Goal: Task Accomplishment & Management: Use online tool/utility

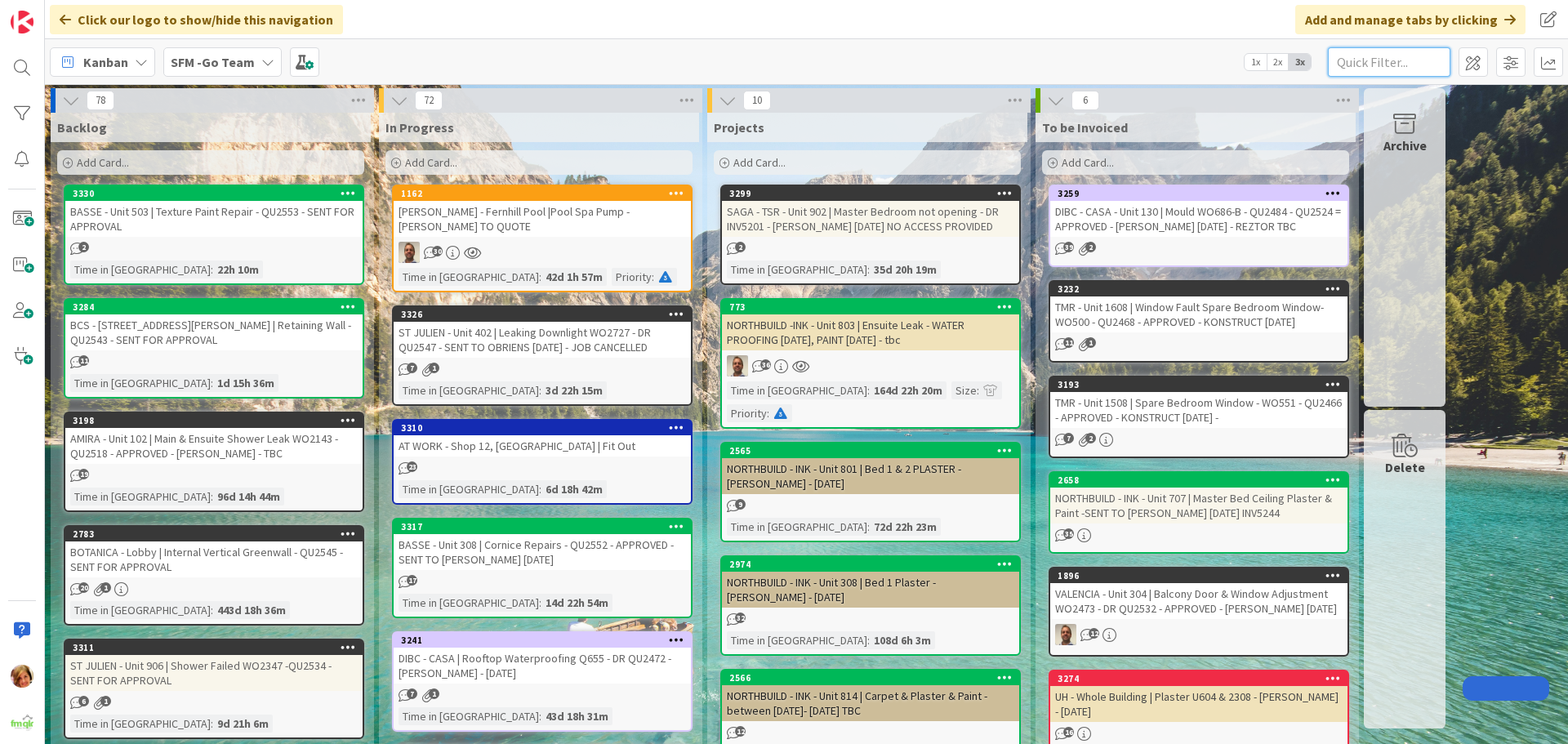
drag, startPoint x: 0, startPoint y: 0, endPoint x: 1365, endPoint y: 70, distance: 1366.8
click at [1366, 60] on input "text" at bounding box center [1389, 62] width 122 height 30
type input "wilsonton"
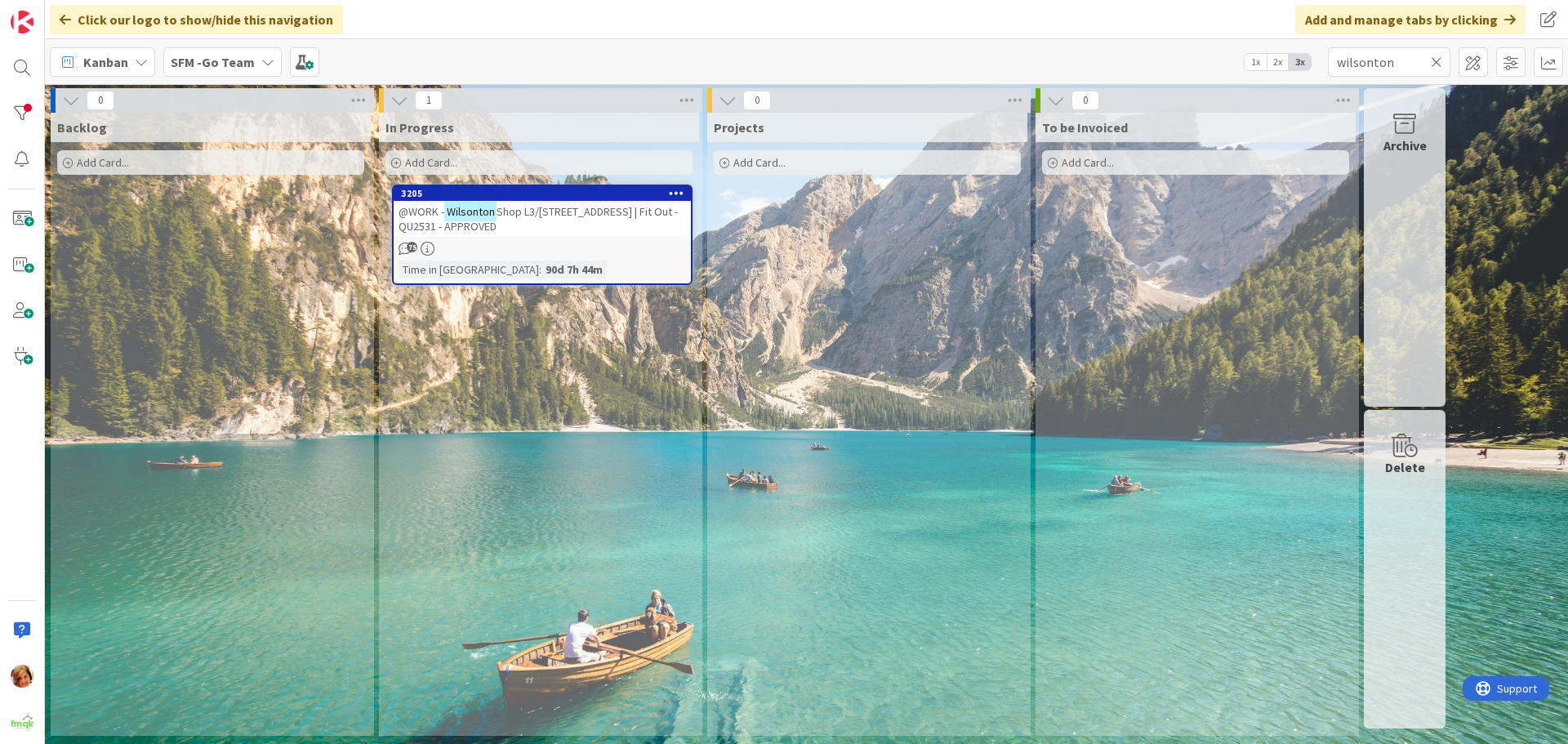
click at [1437, 58] on icon at bounding box center [1436, 61] width 11 height 14
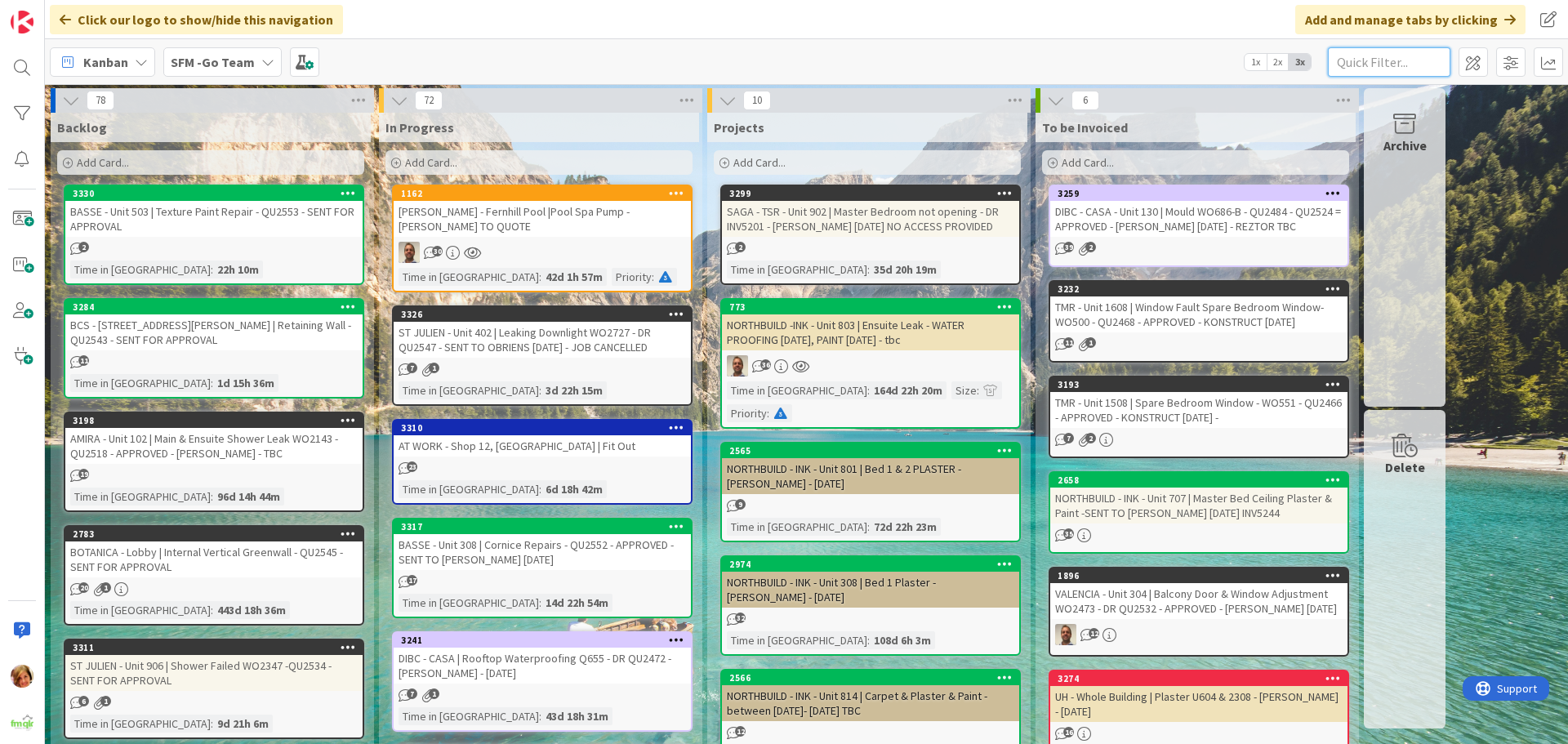
click at [1393, 53] on input "text" at bounding box center [1389, 62] width 122 height 30
type input "17c"
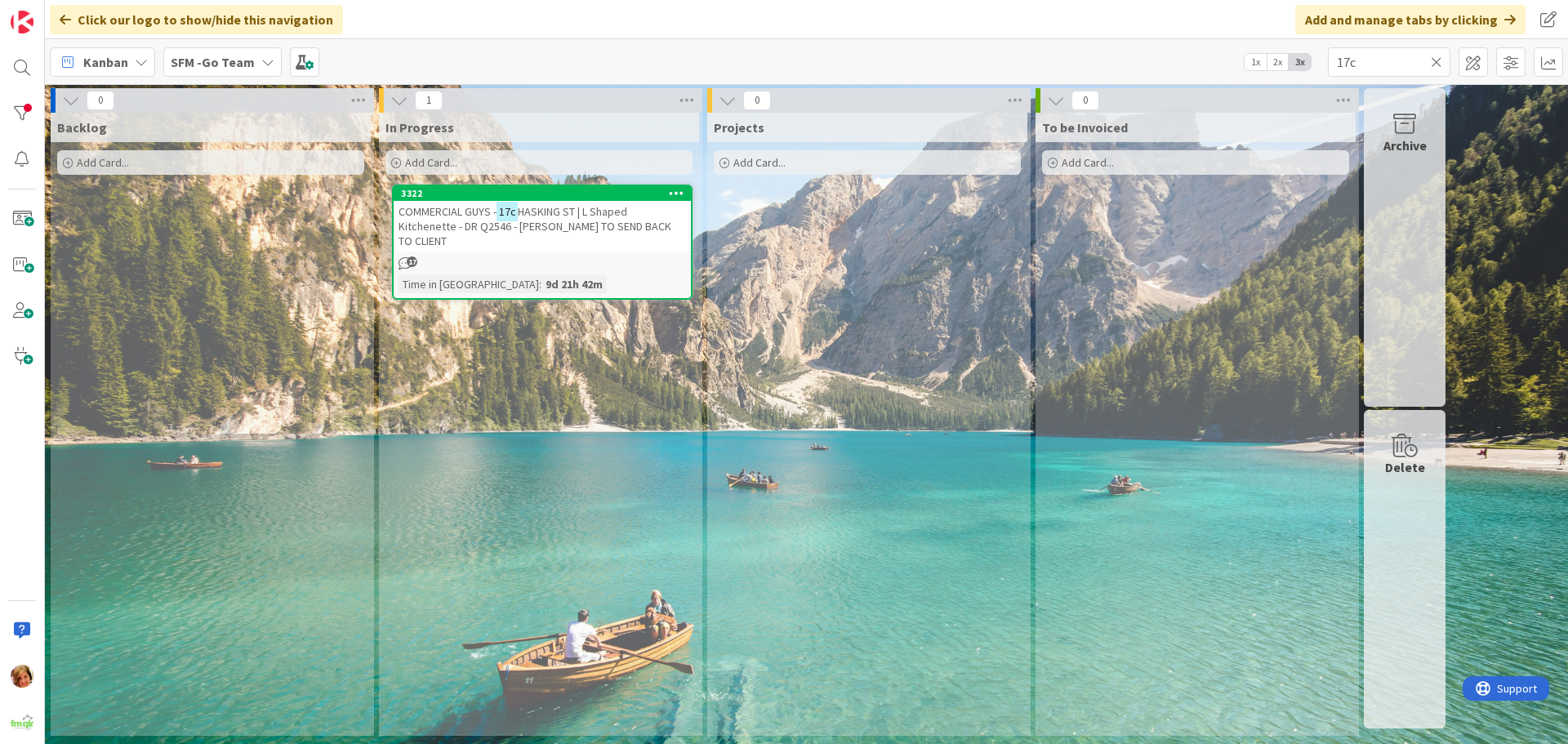
click at [550, 208] on span "HASKING ST | L Shaped Kitchenette - DR Q2546 - [PERSON_NAME] TO SEND BACK TO CL…" at bounding box center [534, 226] width 273 height 44
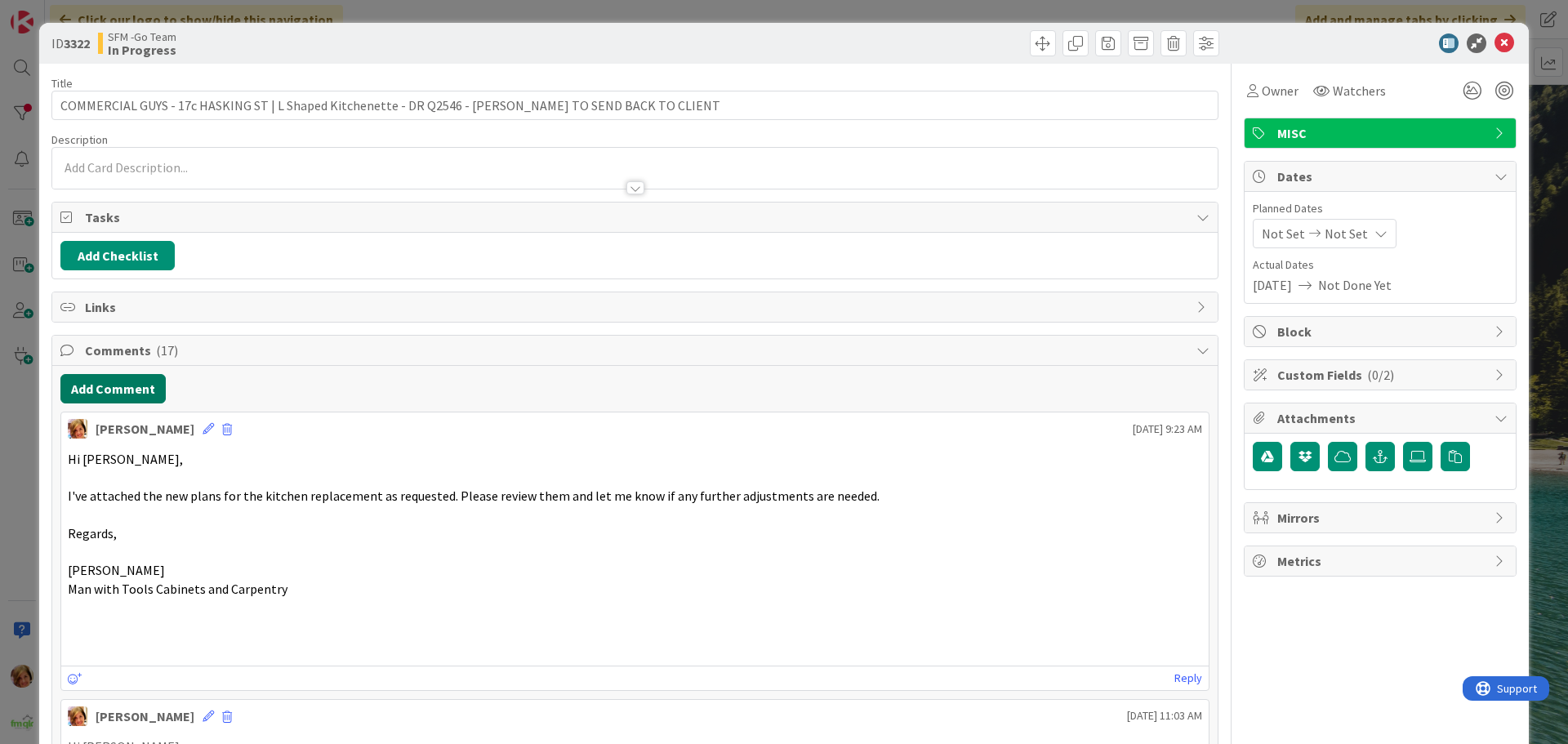
click at [119, 393] on button "Add Comment" at bounding box center [113, 388] width 105 height 30
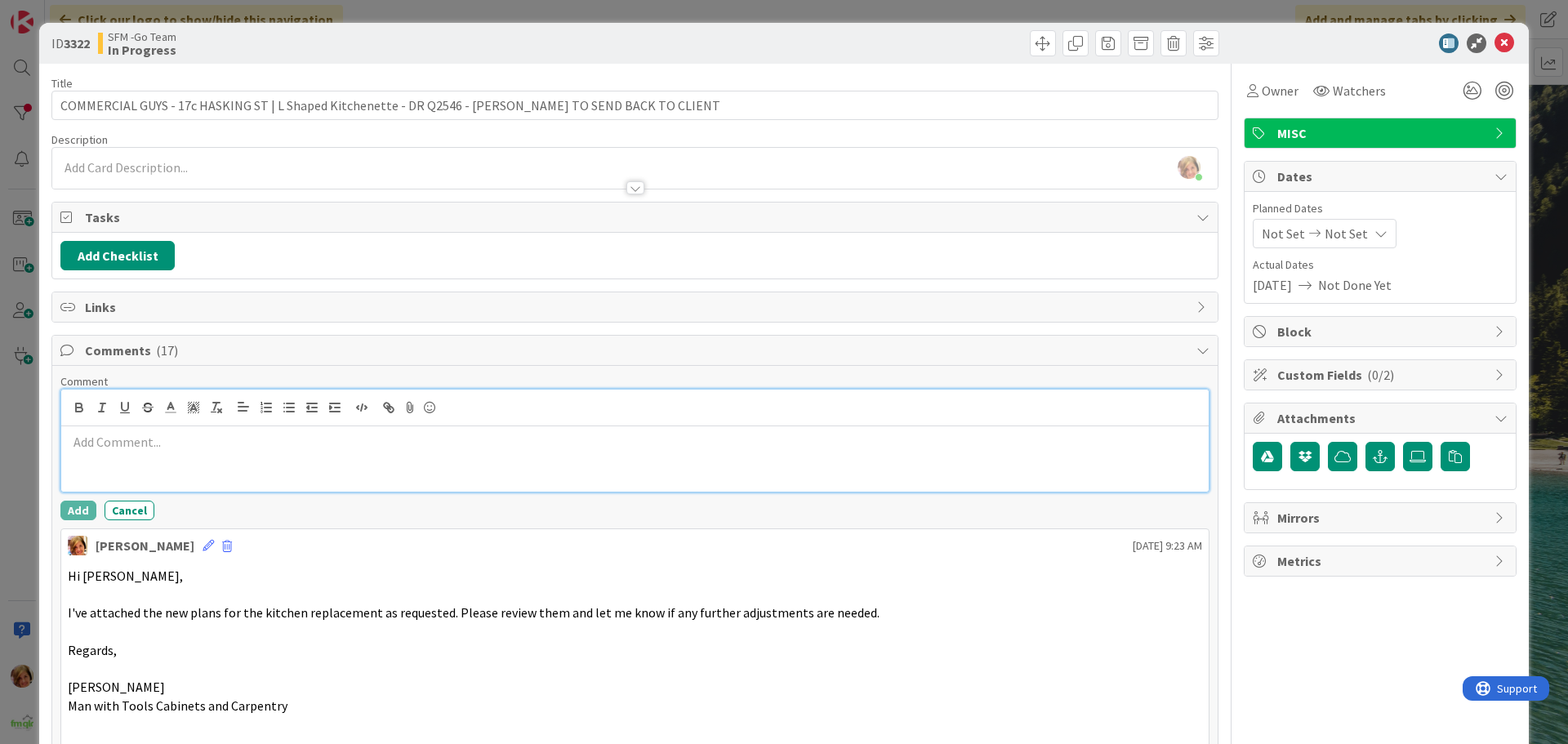
click at [111, 466] on div at bounding box center [634, 459] width 1147 height 65
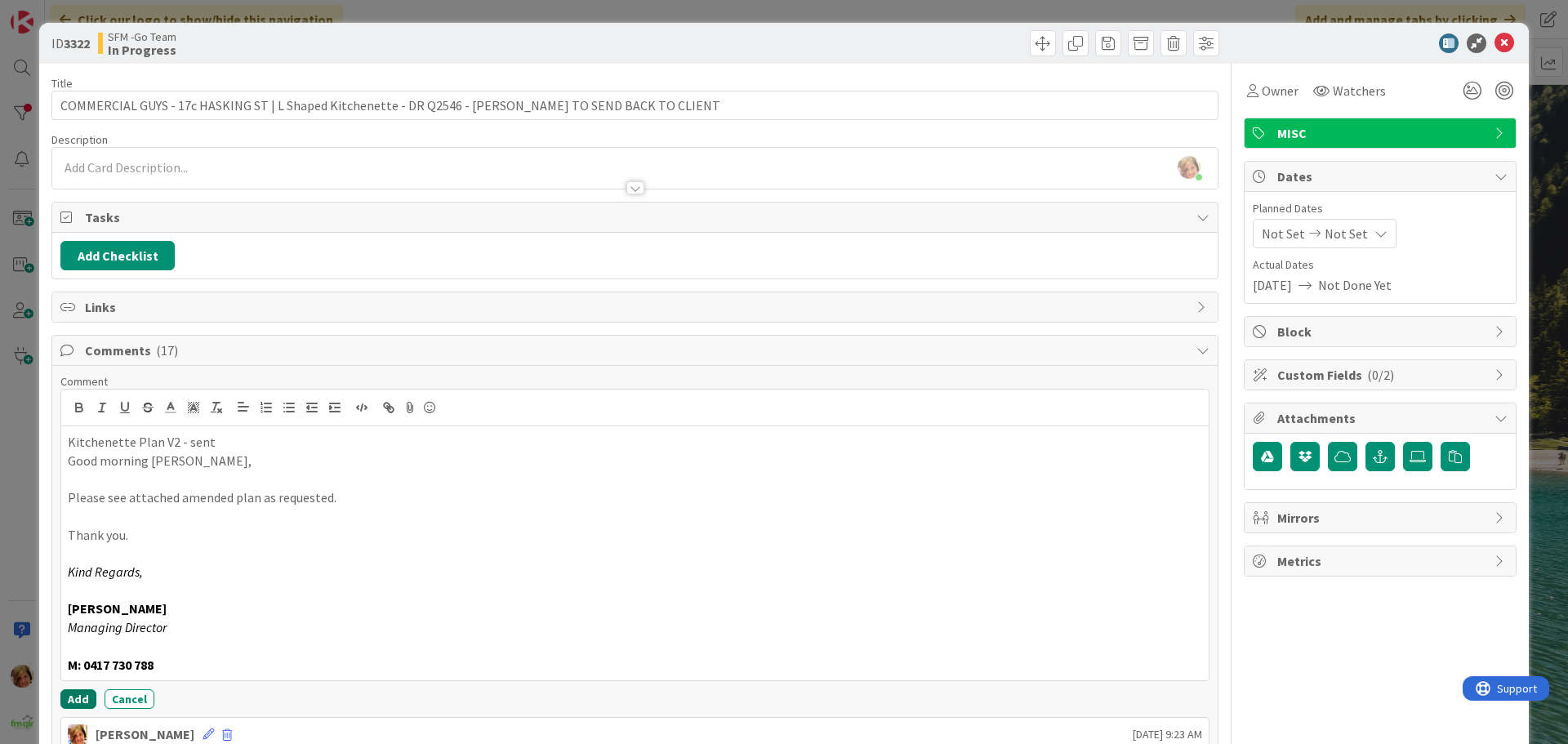
click at [72, 695] on button "Add" at bounding box center [78, 698] width 36 height 19
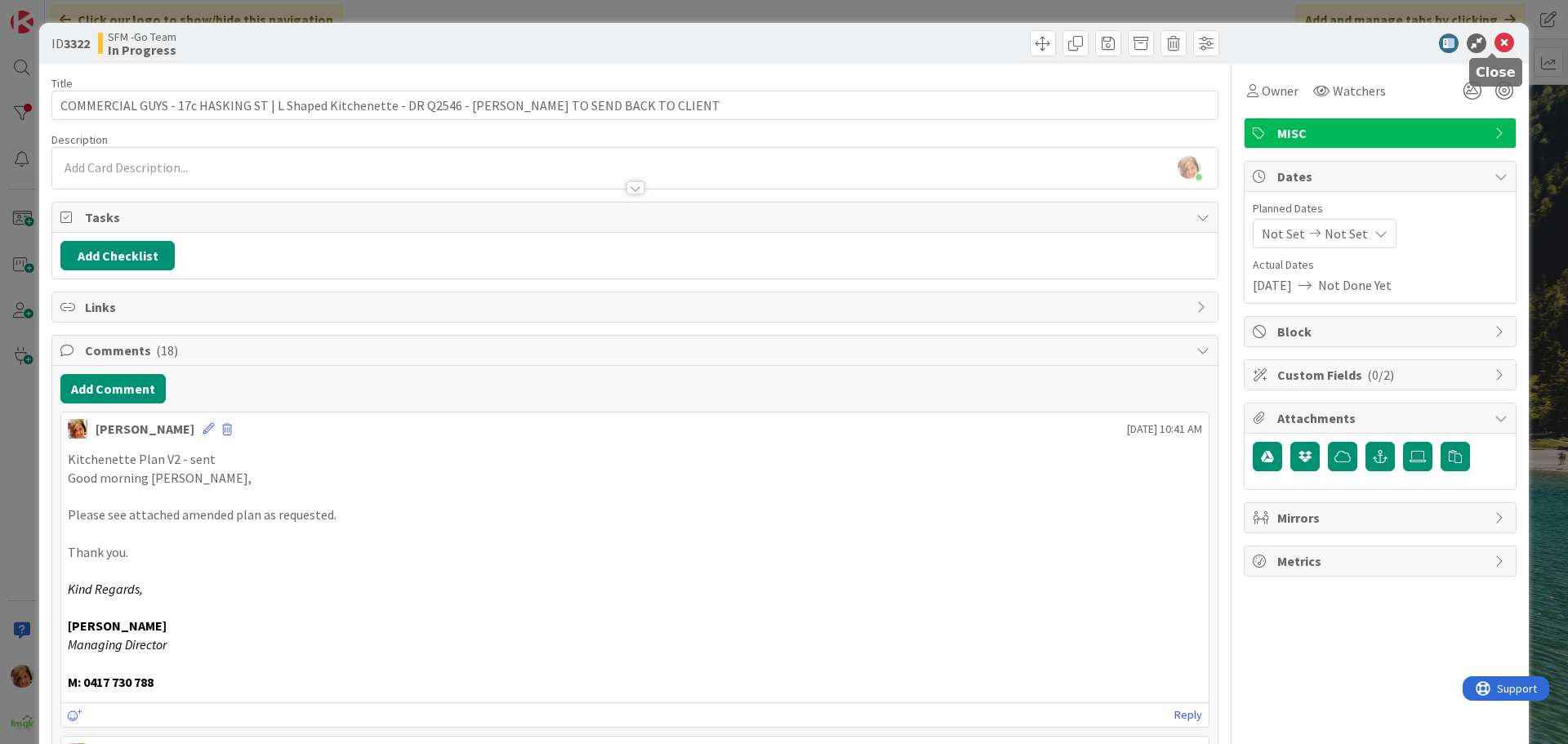
click at [1494, 41] on icon at bounding box center [1504, 43] width 19 height 19
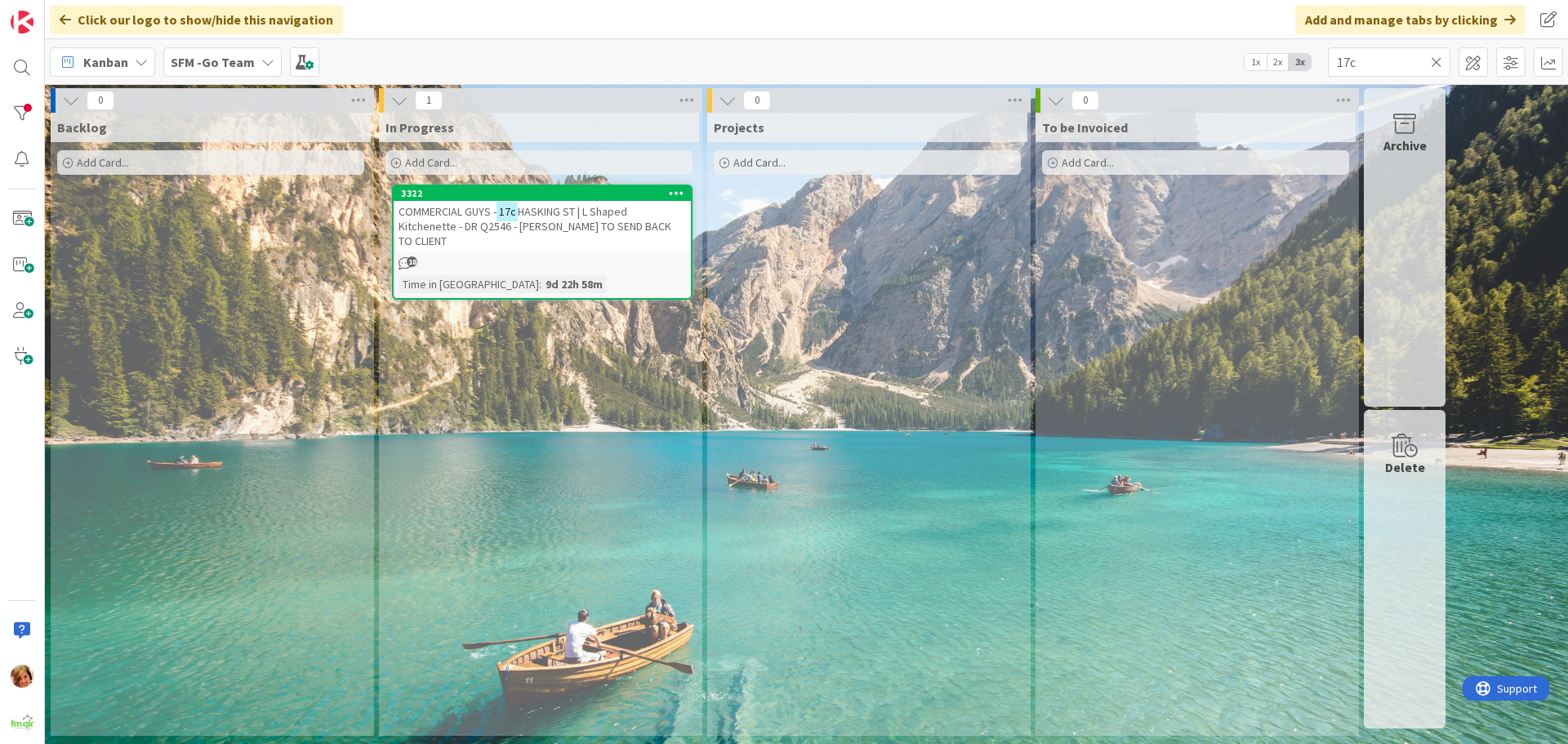
click at [1438, 58] on icon at bounding box center [1436, 61] width 11 height 14
click at [1437, 58] on input "text" at bounding box center [1389, 62] width 122 height 30
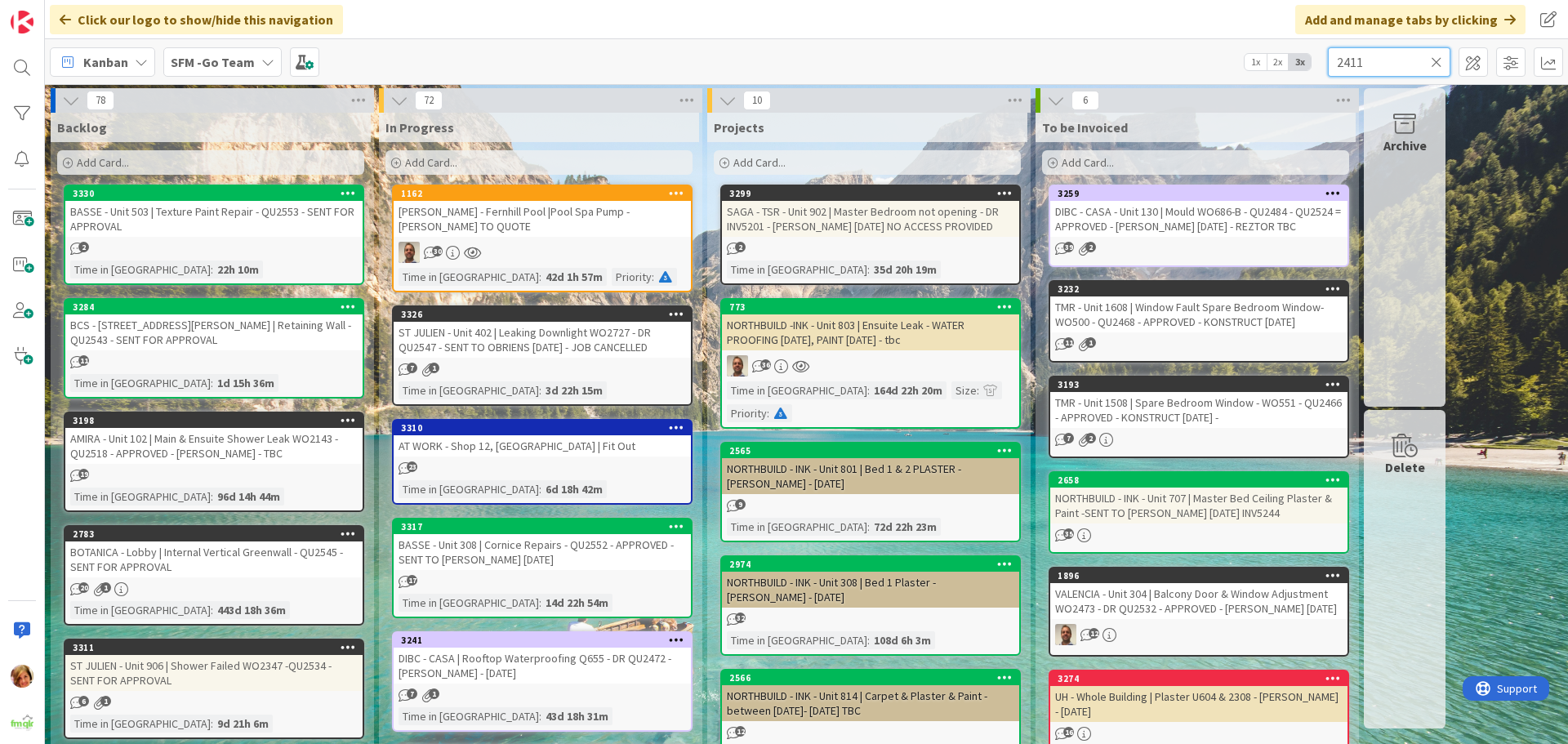
type input "2411"
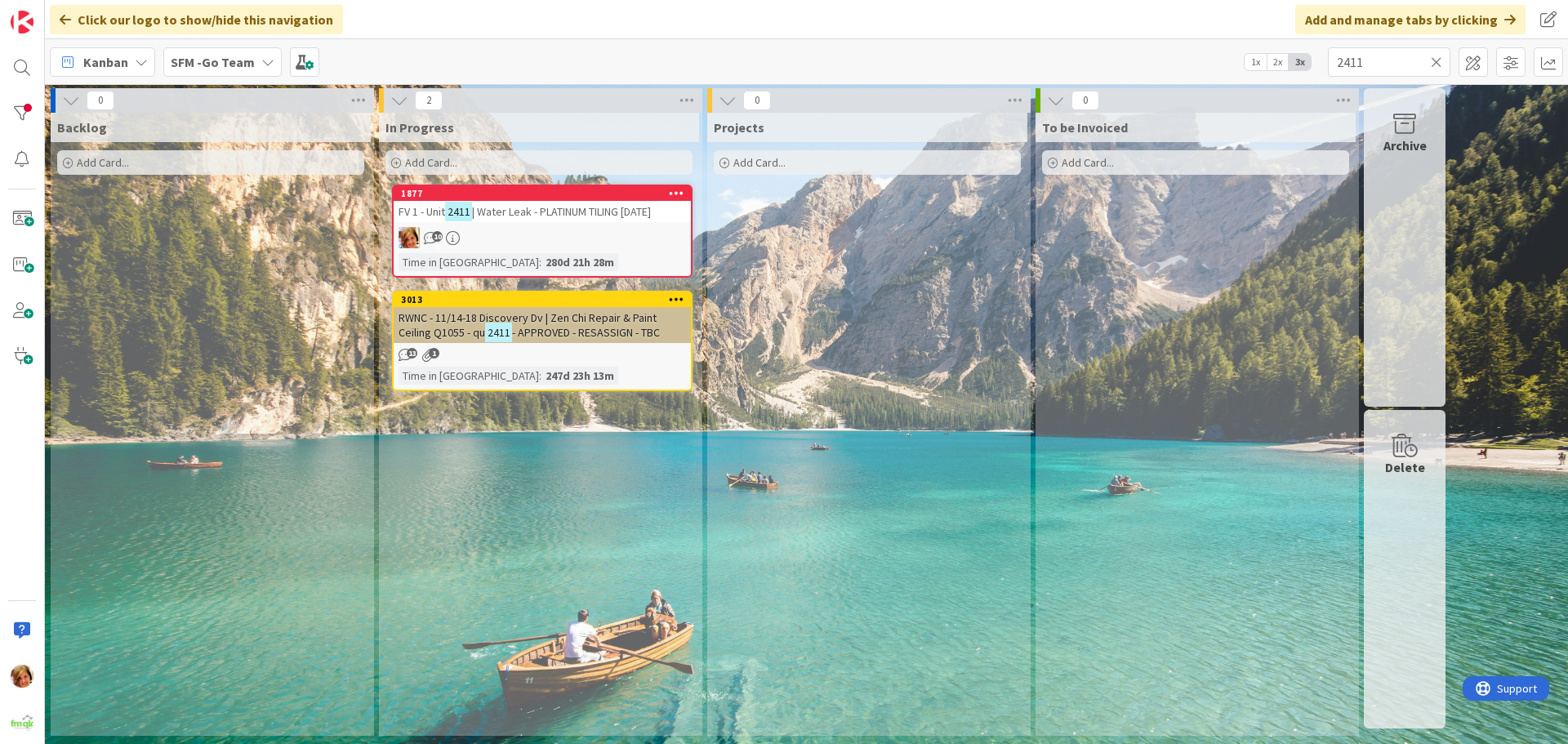
click at [565, 220] on div "FV 1 - Unit 2411 | Water Leak - PLATINUM TILING [DATE]" at bounding box center [541, 211] width 298 height 21
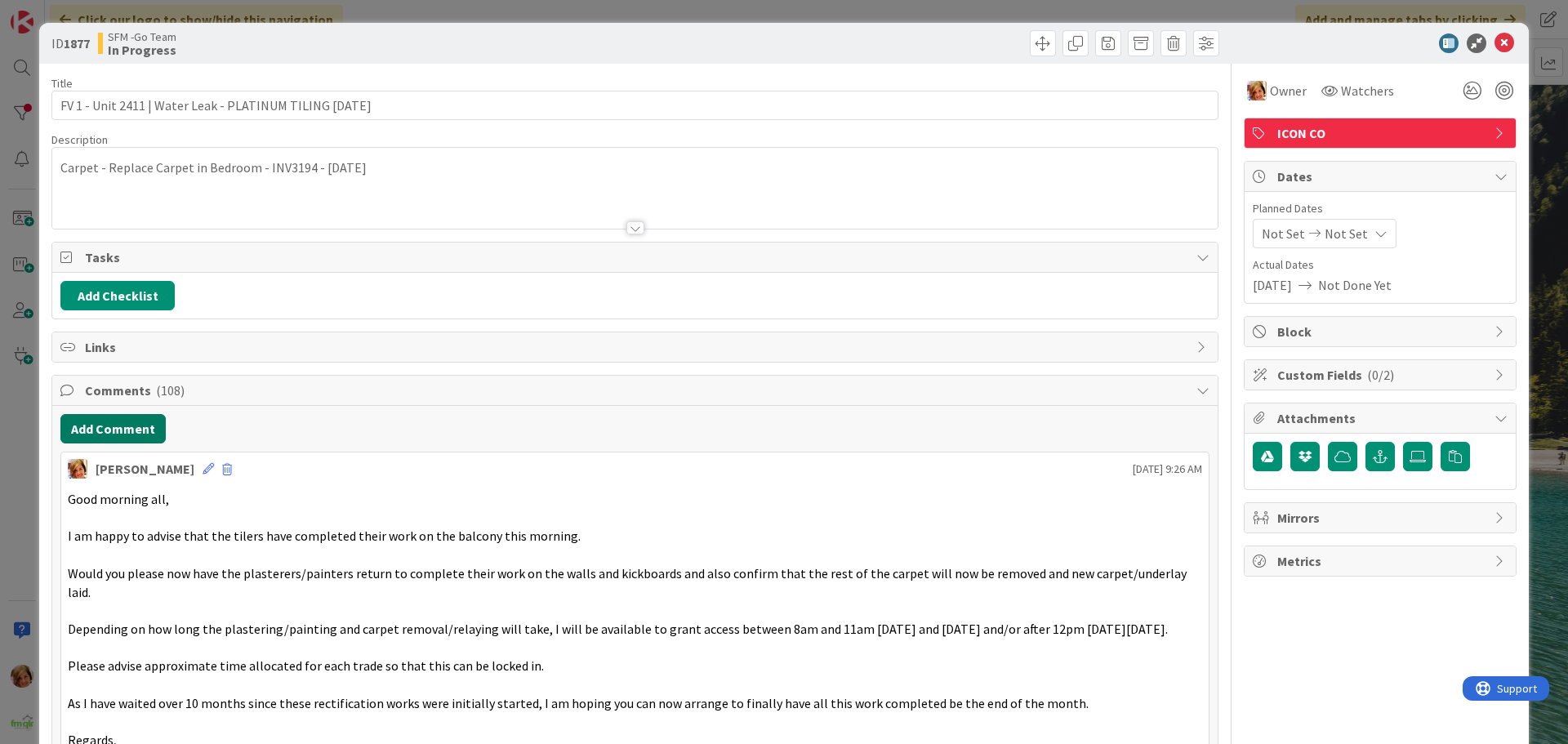
click at [116, 427] on button "Add Comment" at bounding box center [113, 428] width 105 height 30
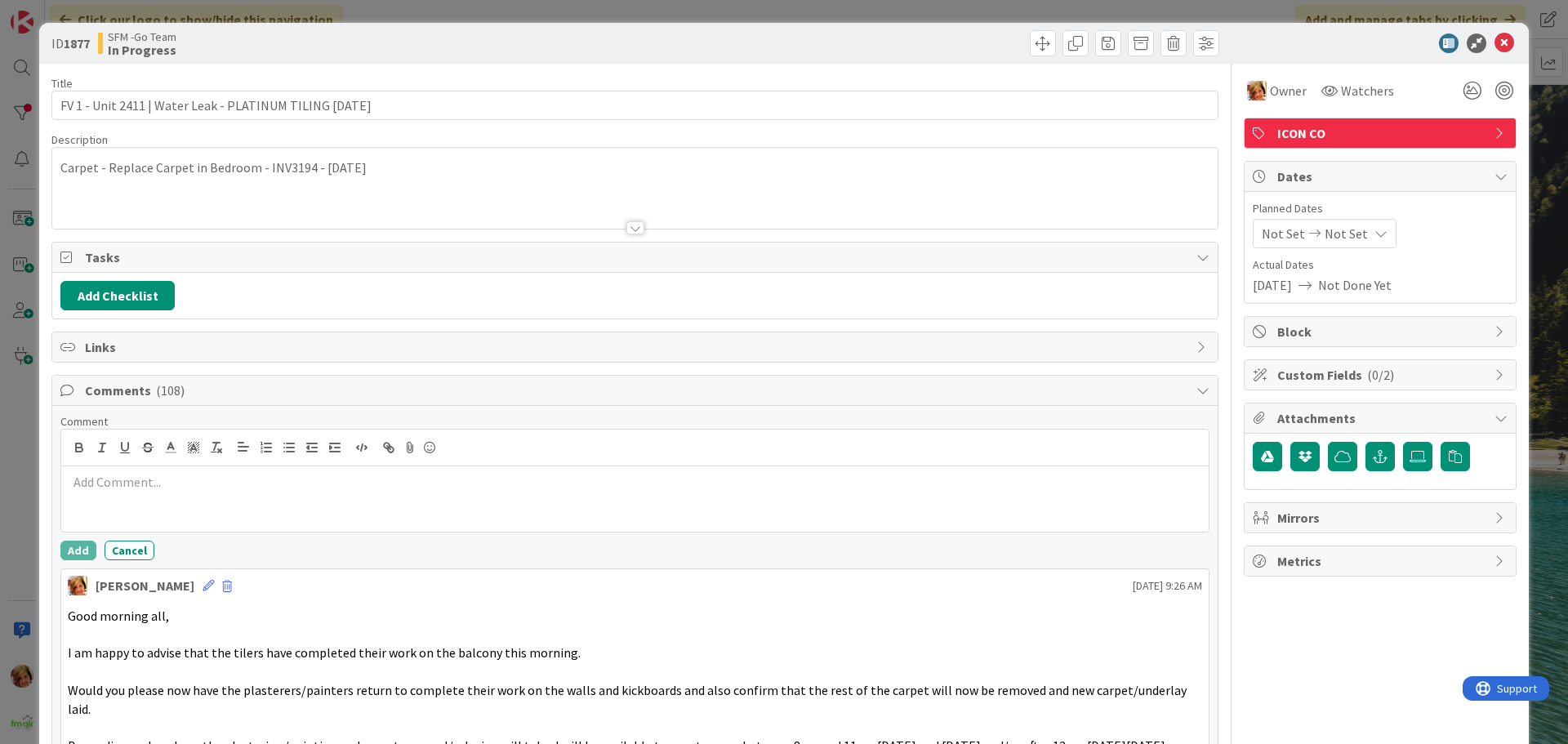
click at [152, 493] on div at bounding box center [634, 498] width 1147 height 65
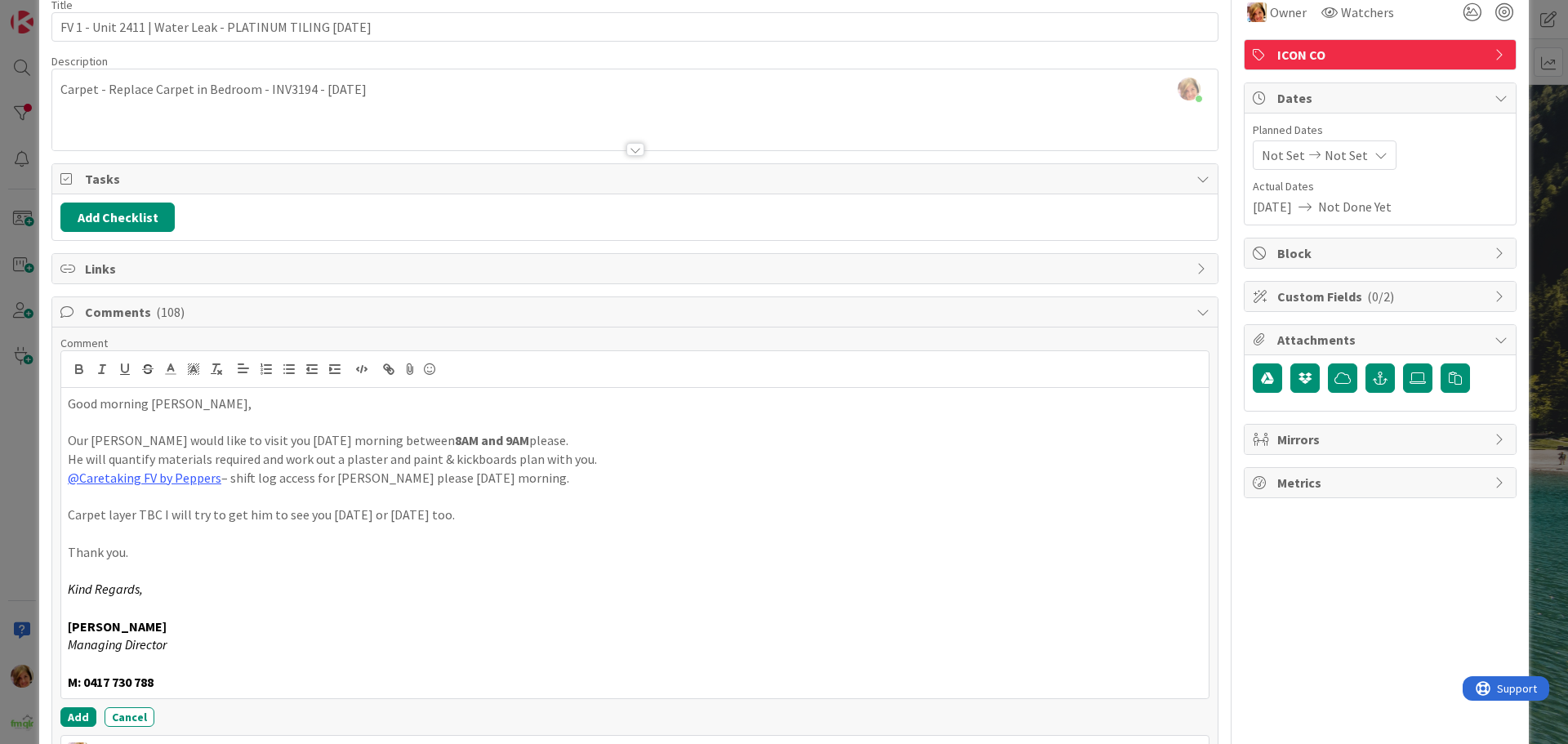
scroll to position [106, 0]
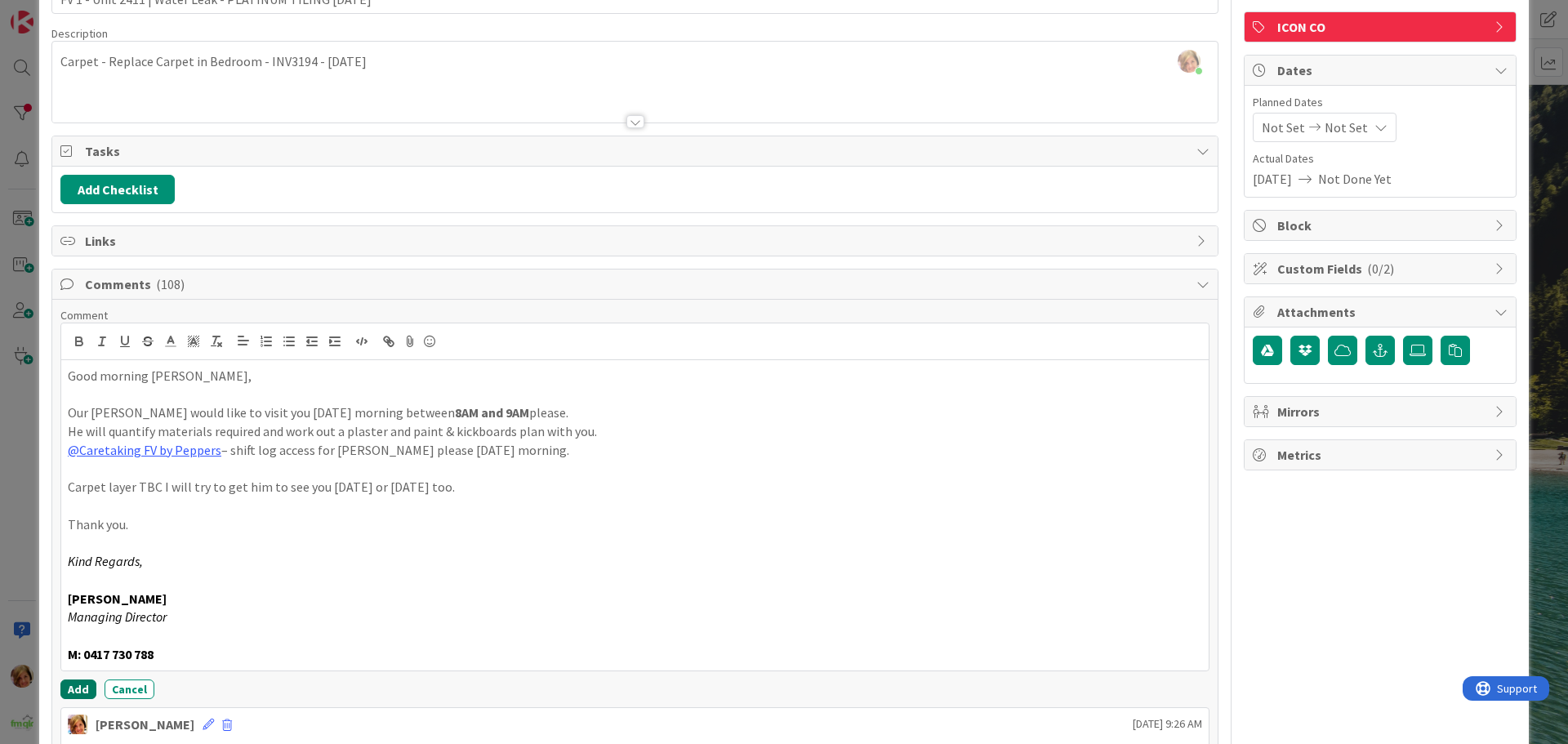
click at [76, 688] on button "Add" at bounding box center [78, 689] width 36 height 19
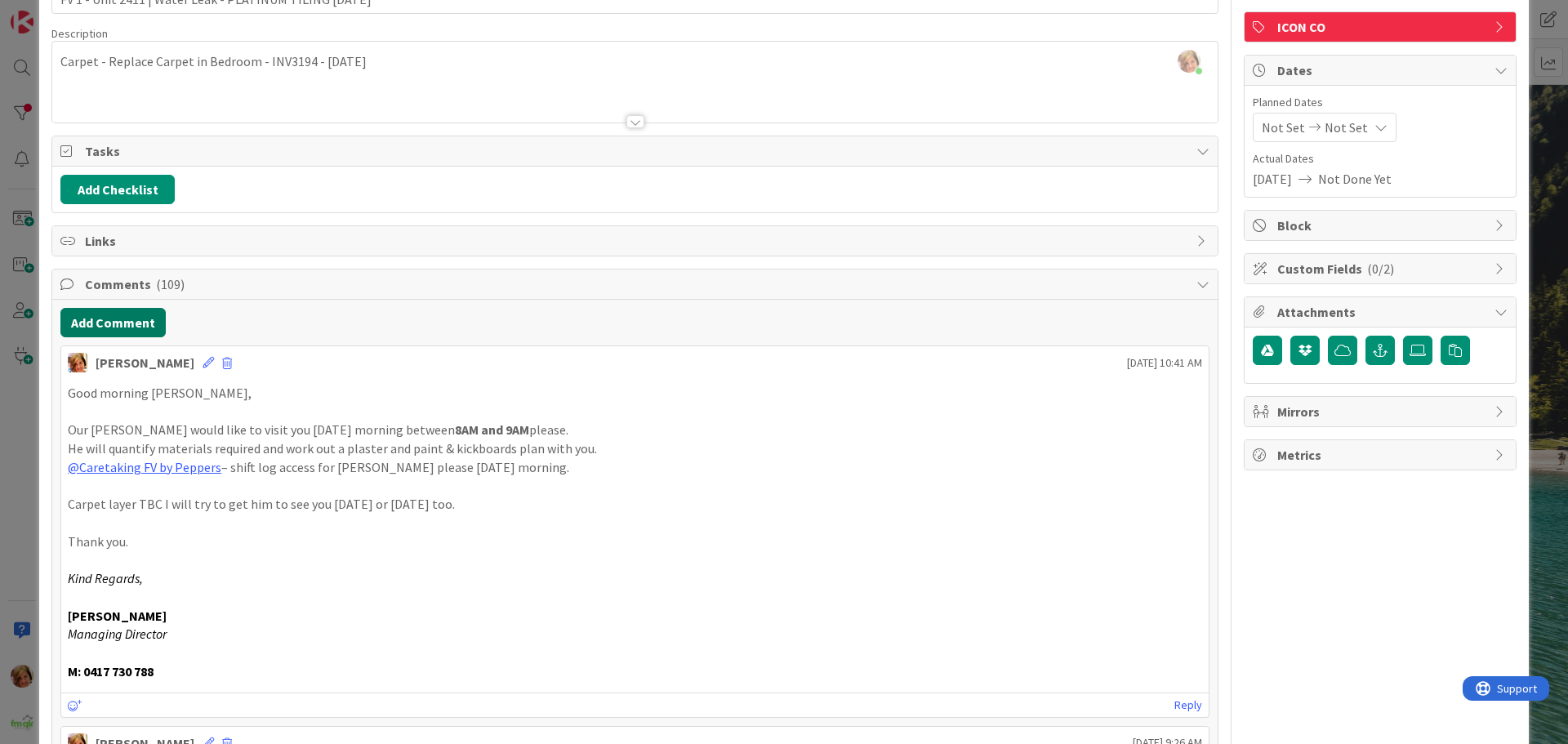
click at [119, 325] on button "Add Comment" at bounding box center [113, 322] width 105 height 30
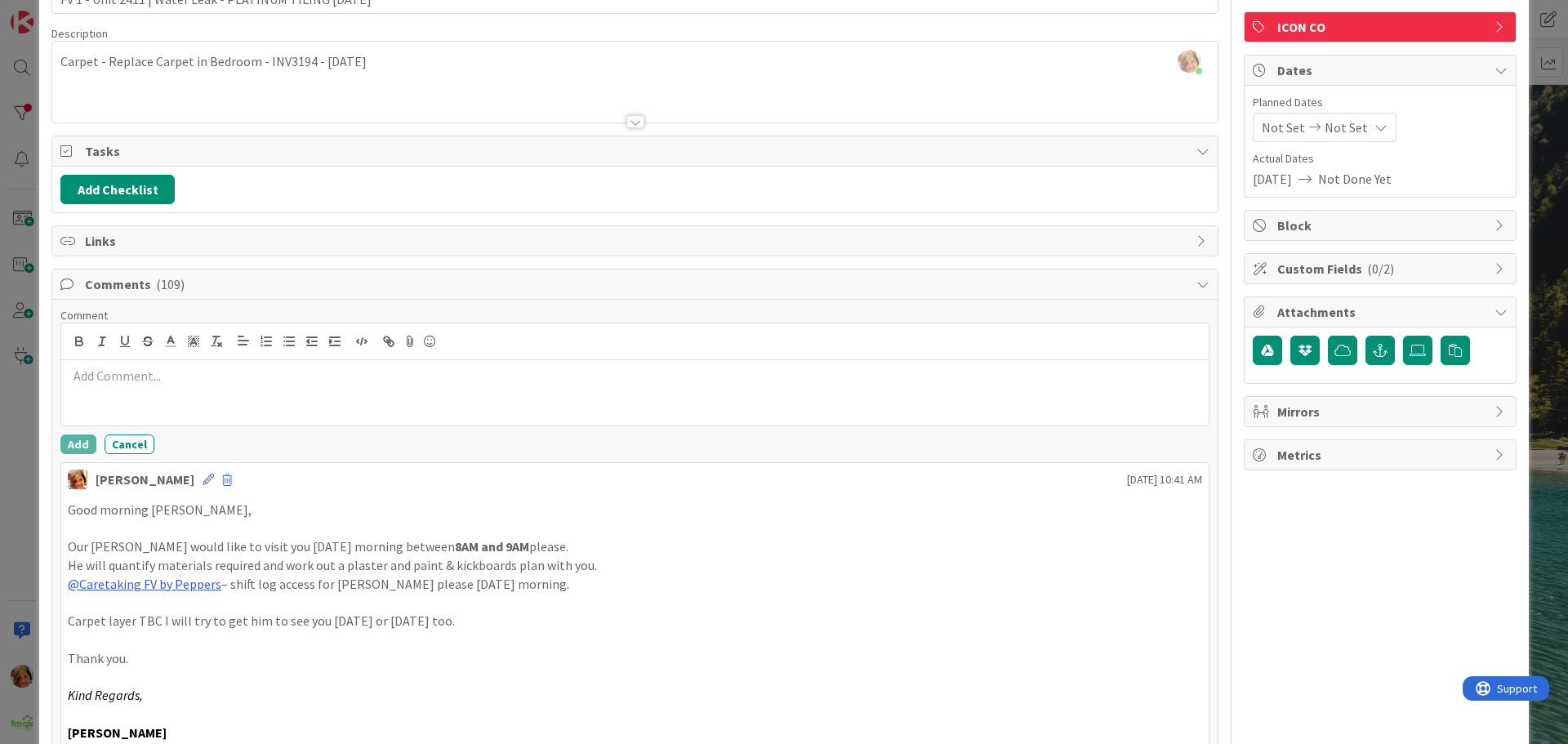
click at [130, 372] on p at bounding box center [634, 376] width 1134 height 19
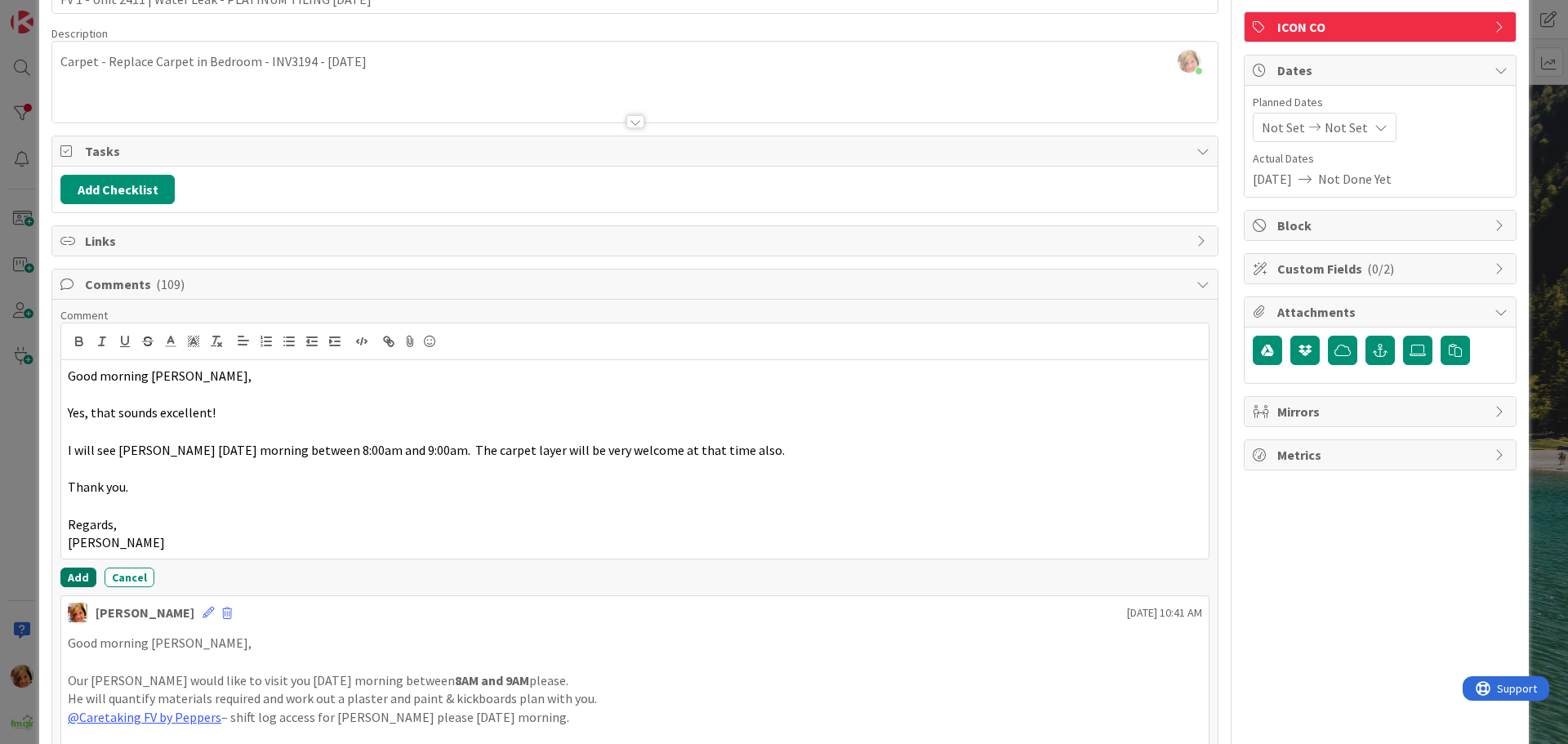
click at [71, 577] on button "Add" at bounding box center [78, 577] width 36 height 19
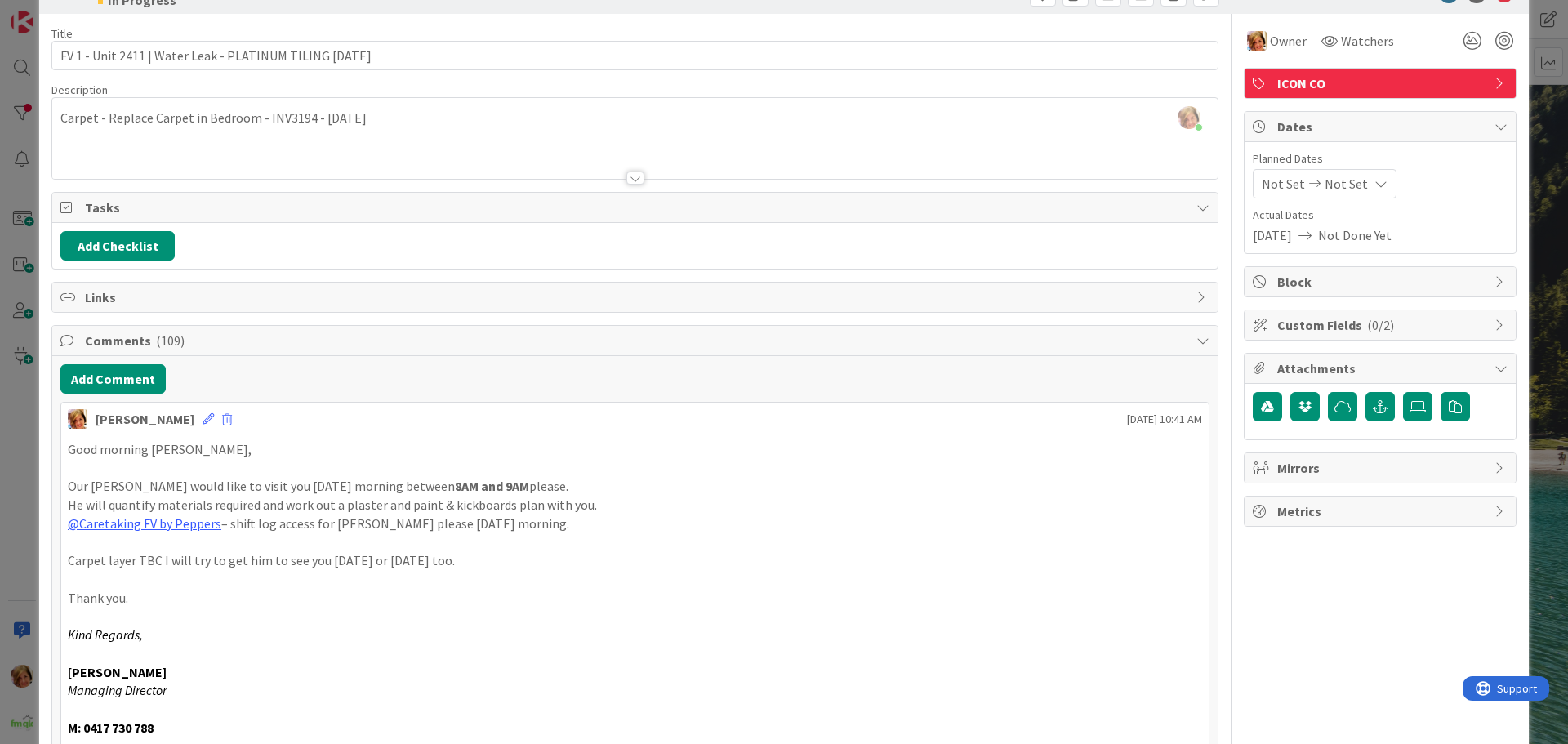
scroll to position [0, 0]
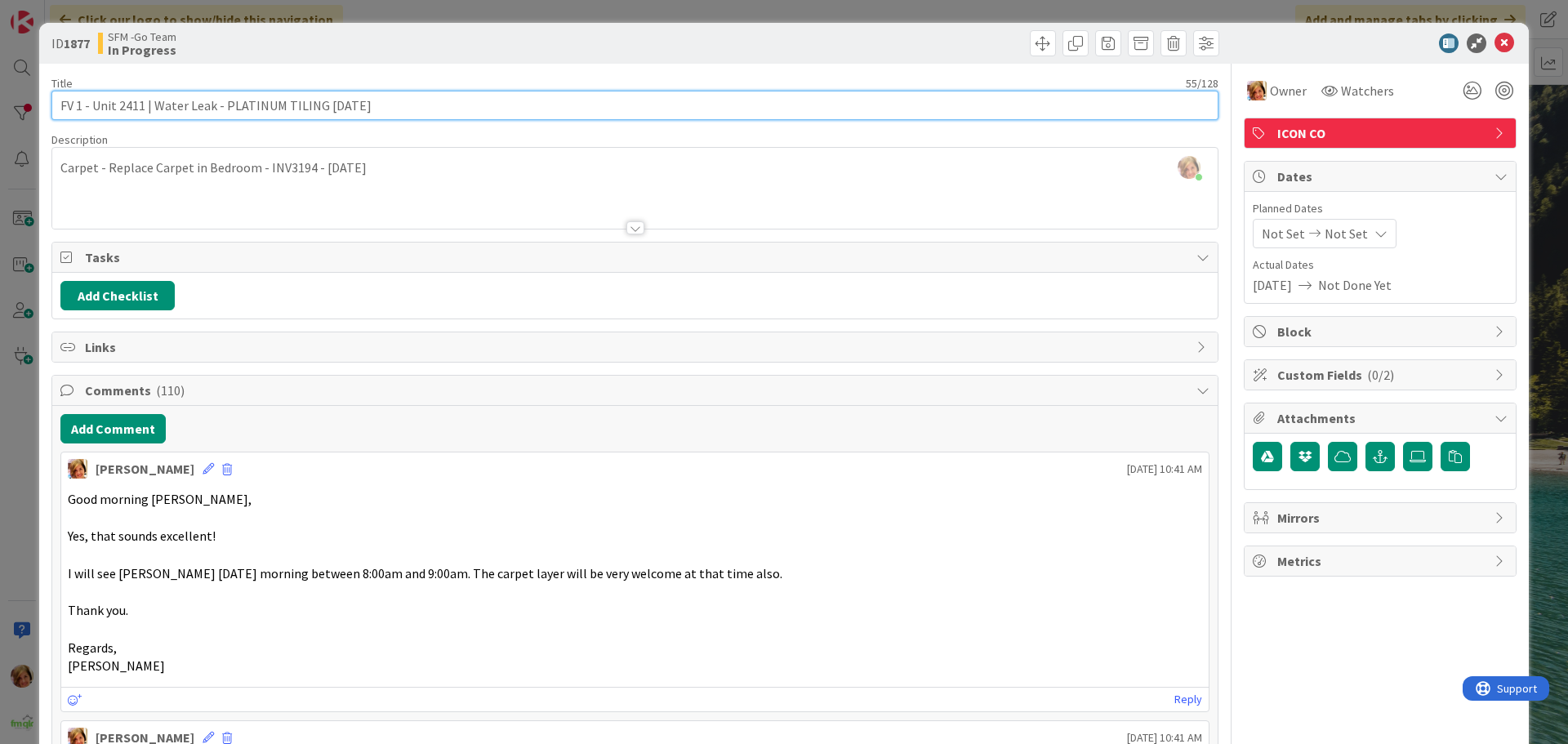
click at [404, 116] on input "FV 1 - Unit 2411 | Water Leak - PLATINUM TILING [DATE]" at bounding box center [635, 105] width 1167 height 30
type input "FV 1 - Unit 2411 | Water Leak - PLATINUM TILING [DATE], BAZZO [DATE]"
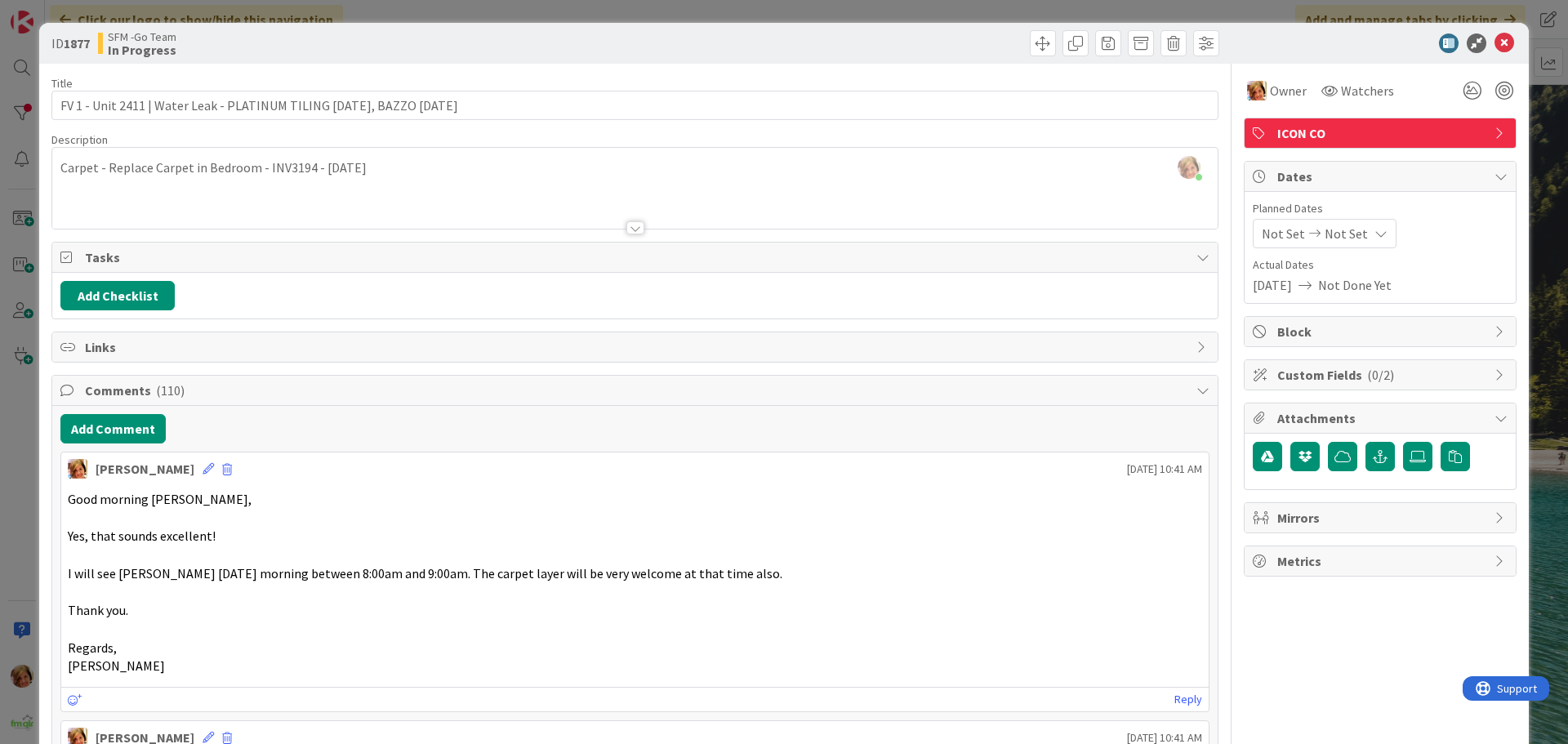
click at [834, 38] on div at bounding box center [929, 43] width 580 height 26
click at [1495, 38] on icon at bounding box center [1504, 43] width 19 height 19
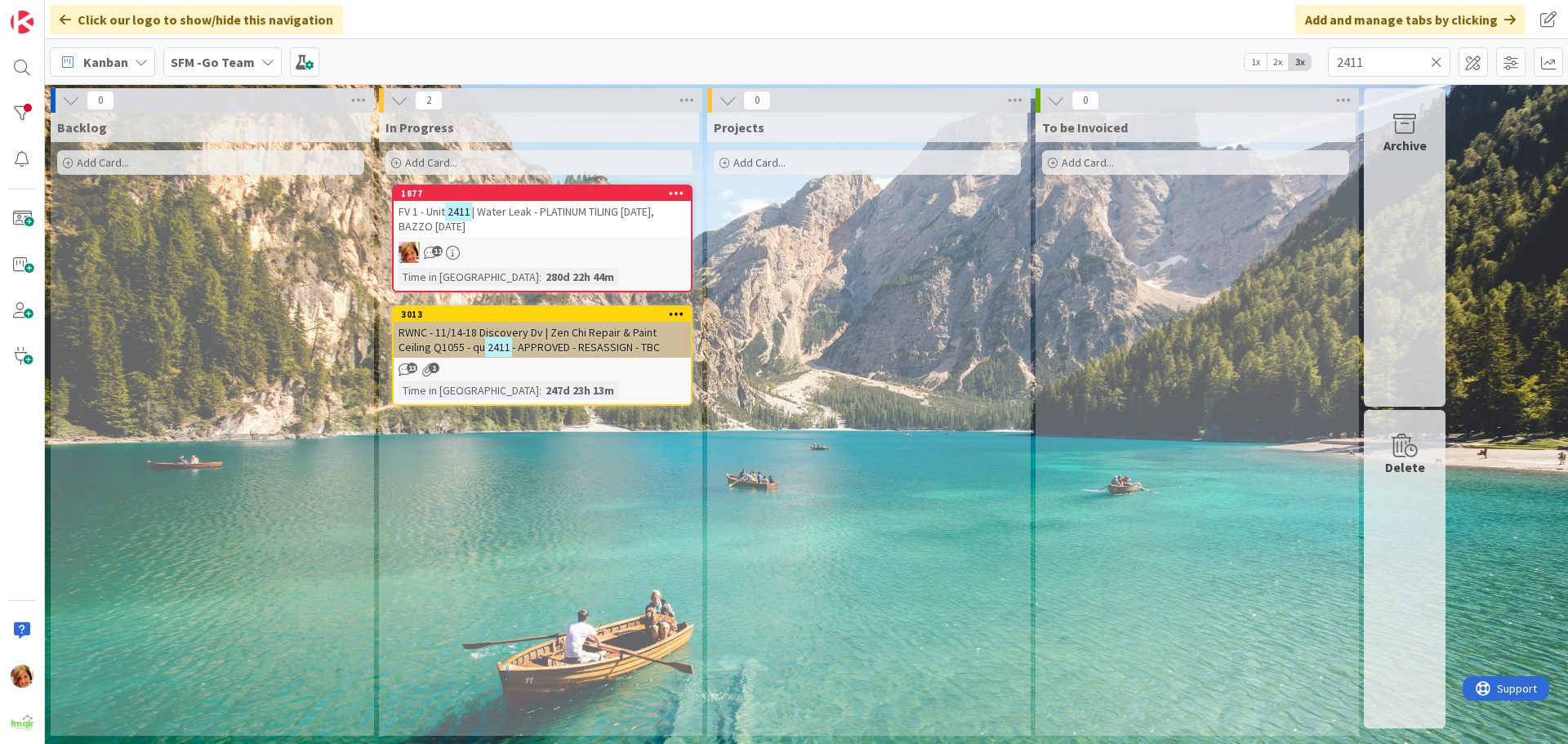
click at [1434, 62] on icon at bounding box center [1436, 61] width 11 height 14
click at [1433, 61] on input "text" at bounding box center [1389, 62] width 122 height 30
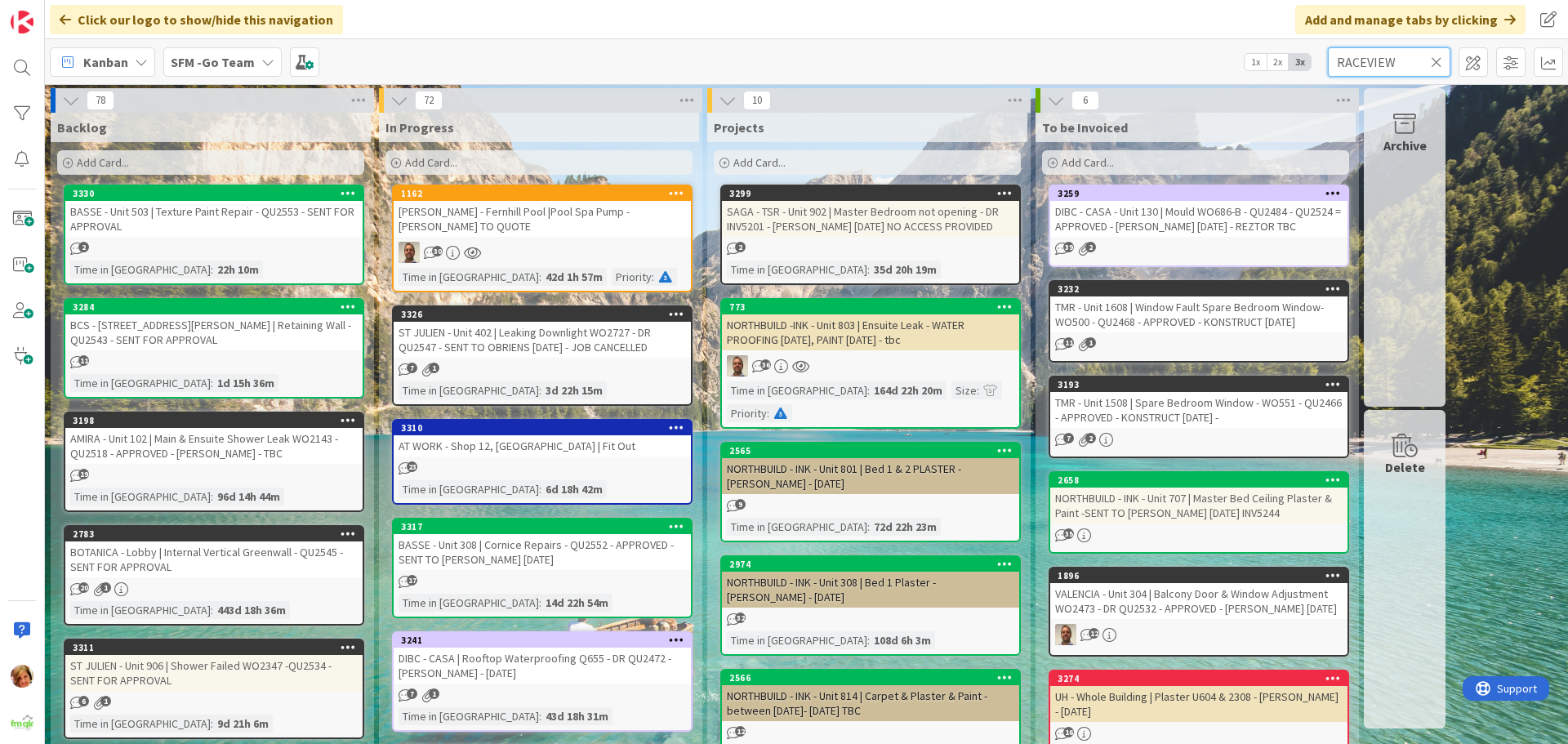
type input "RACEVIEW"
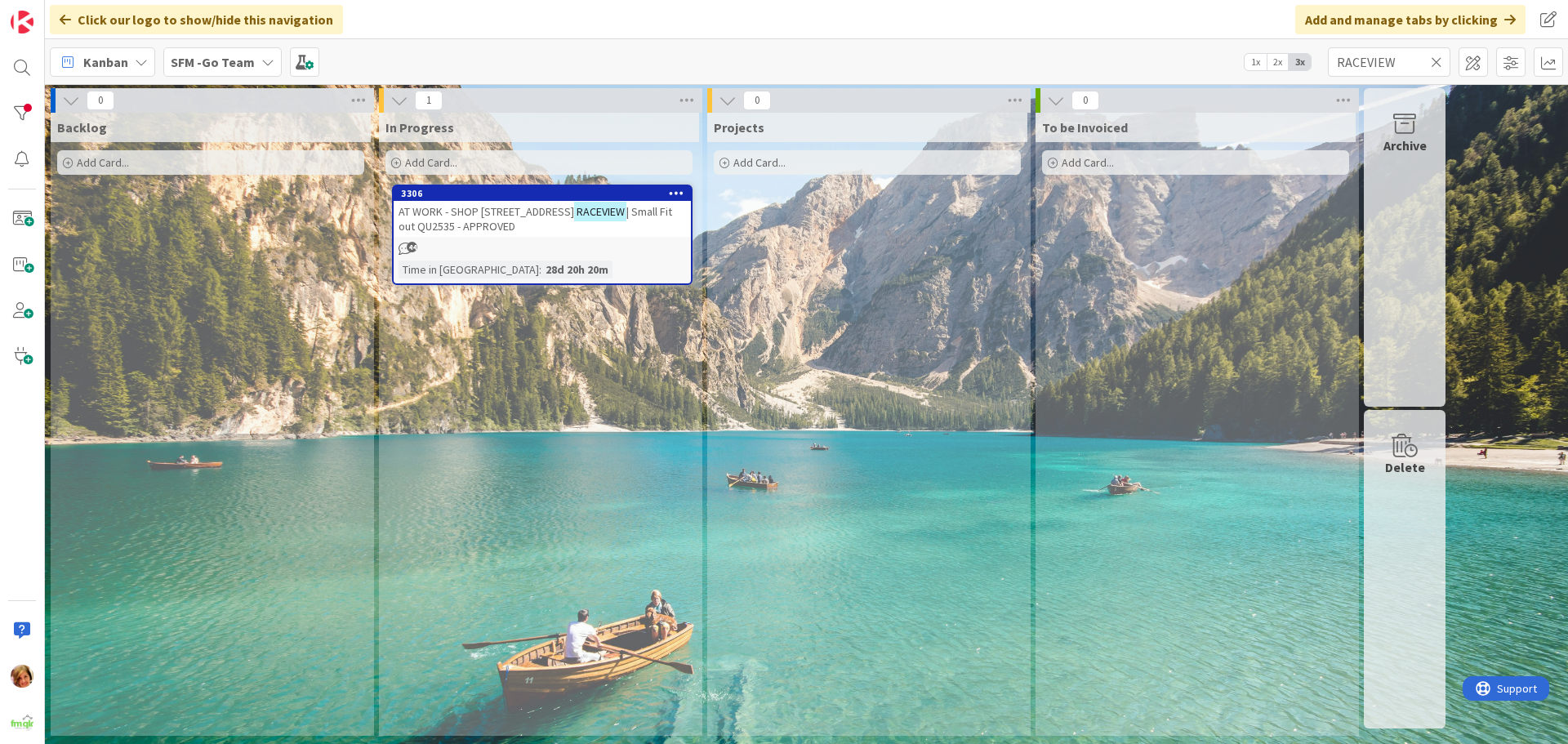
click at [471, 226] on span "| Small Fit out QU2535 - APPROVED" at bounding box center [535, 218] width 274 height 30
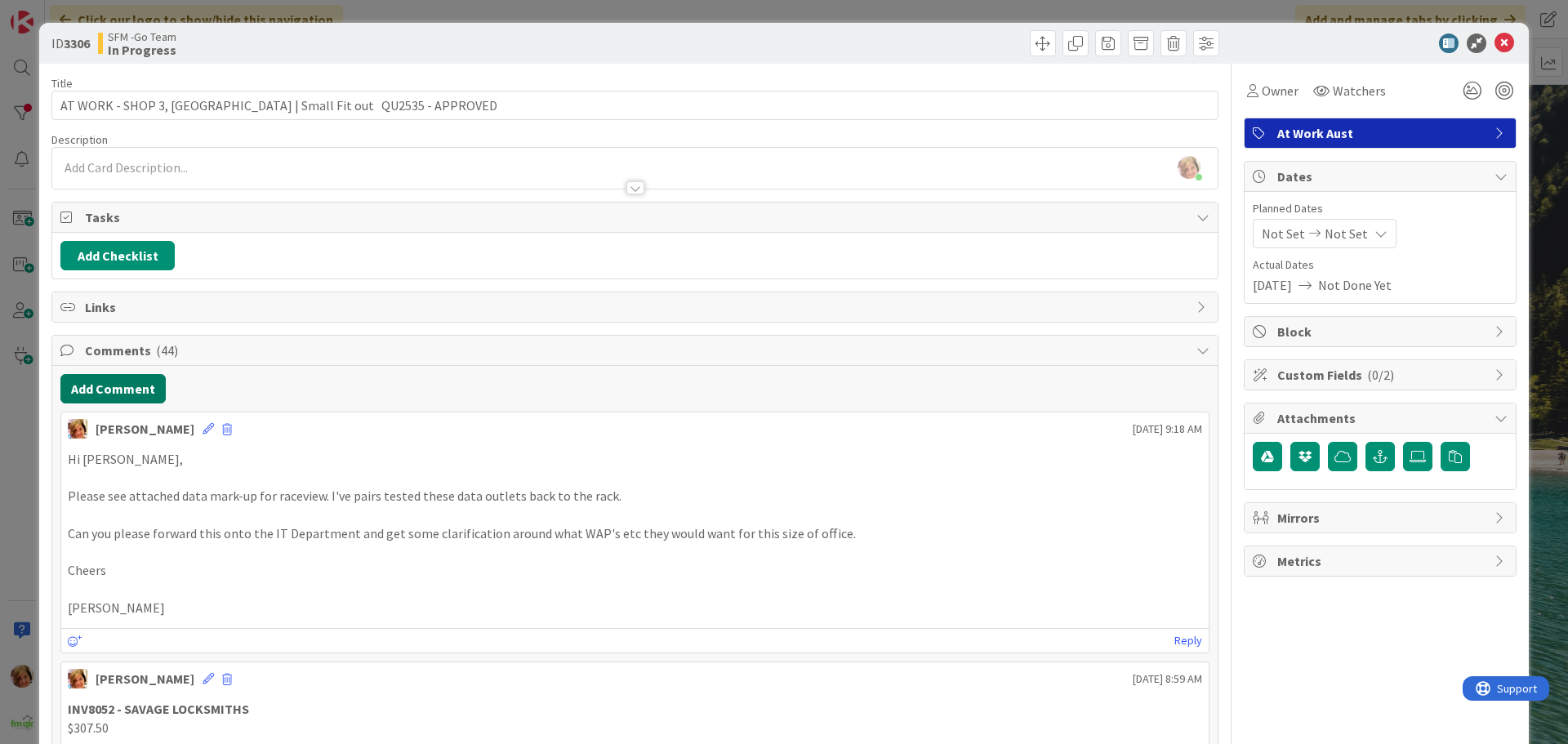
click at [137, 396] on button "Add Comment" at bounding box center [113, 388] width 105 height 30
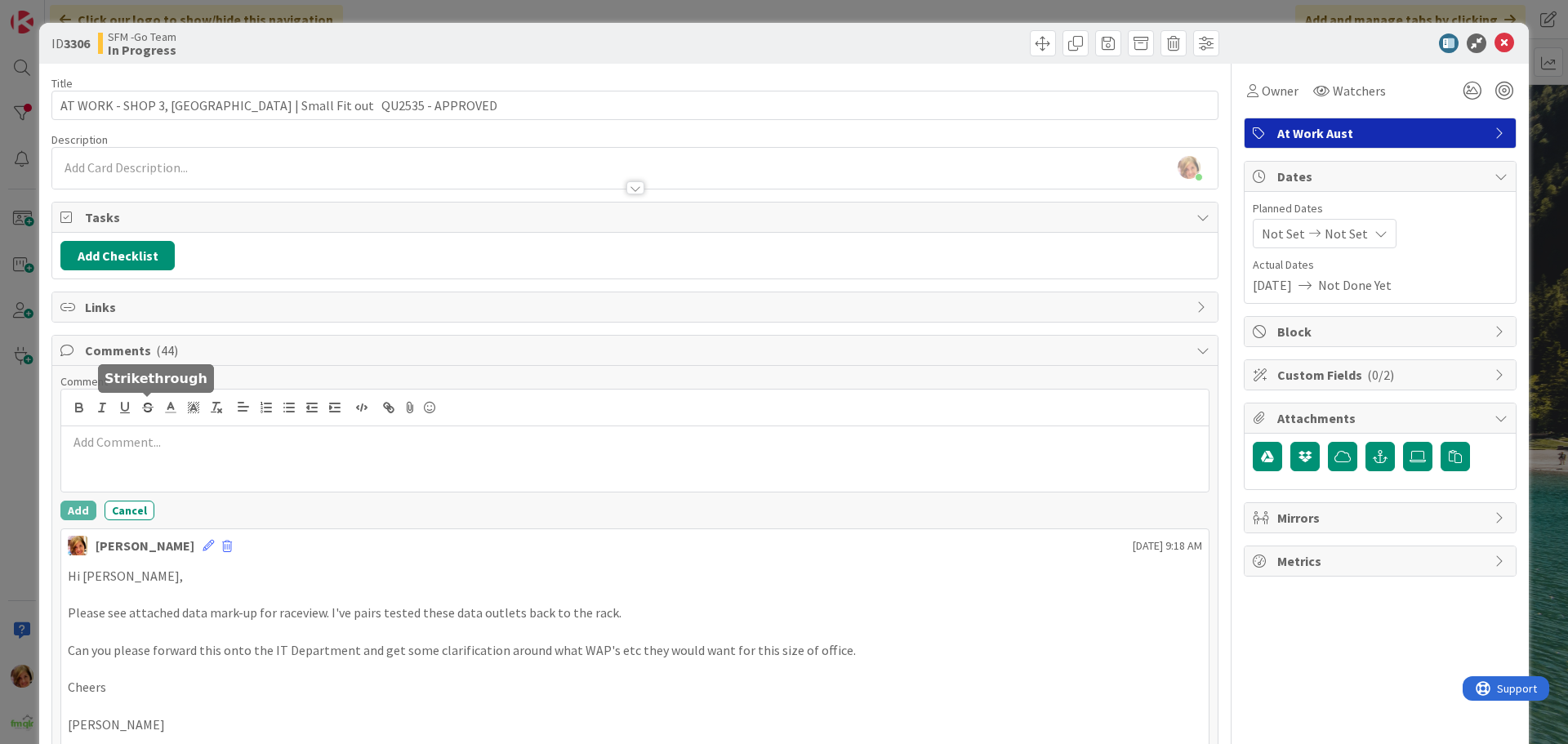
click at [159, 449] on p at bounding box center [634, 442] width 1134 height 19
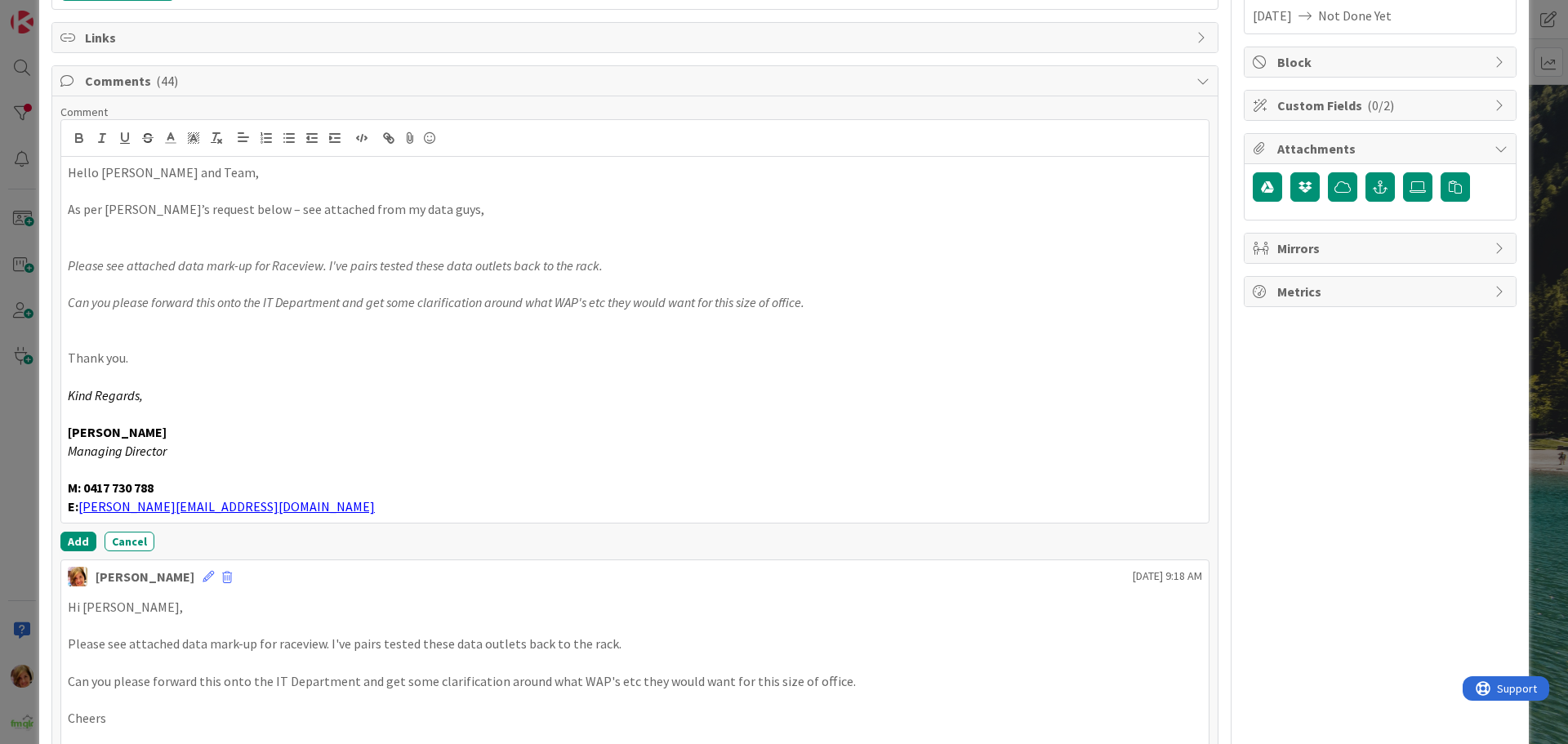
scroll to position [285, 0]
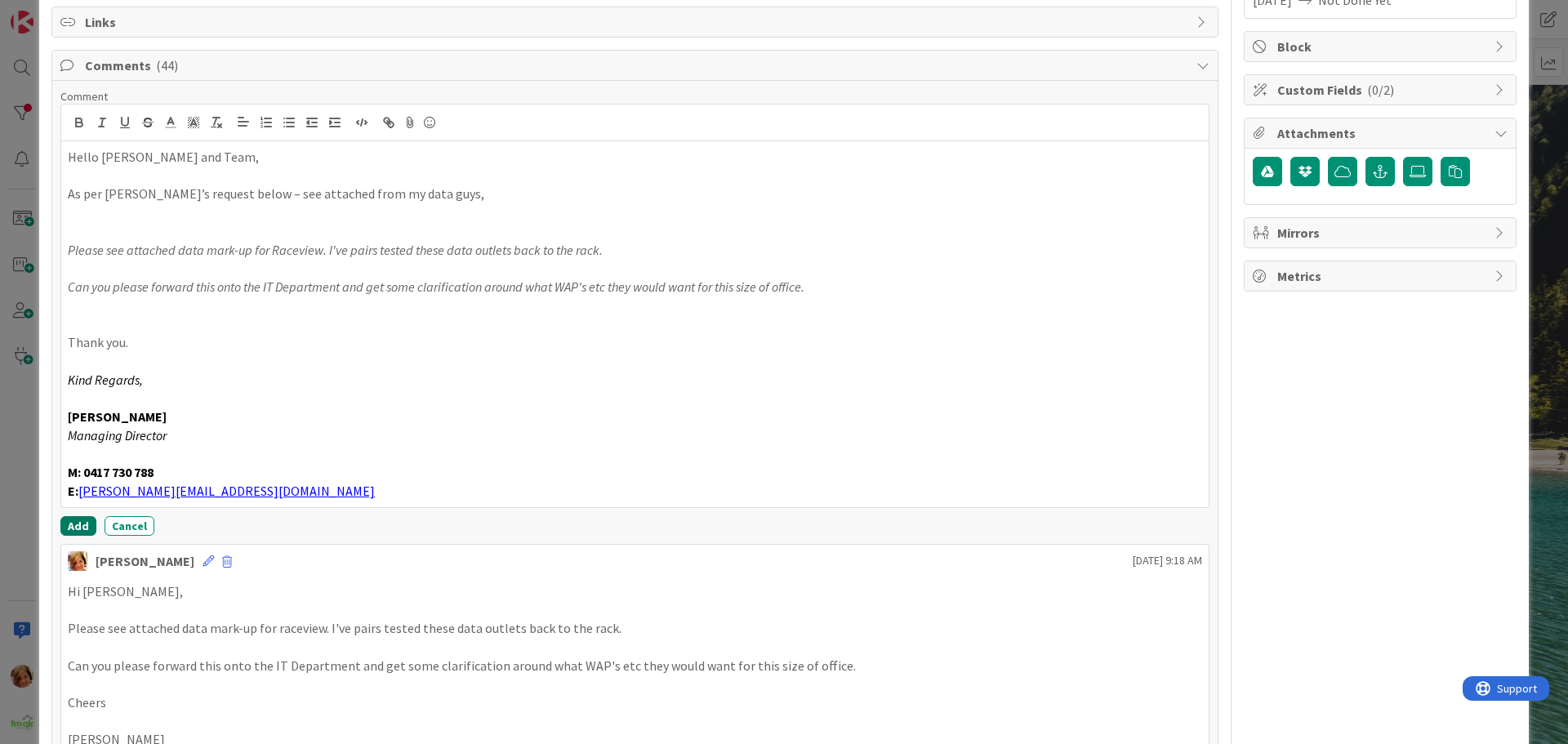
click at [76, 520] on button "Add" at bounding box center [78, 525] width 36 height 19
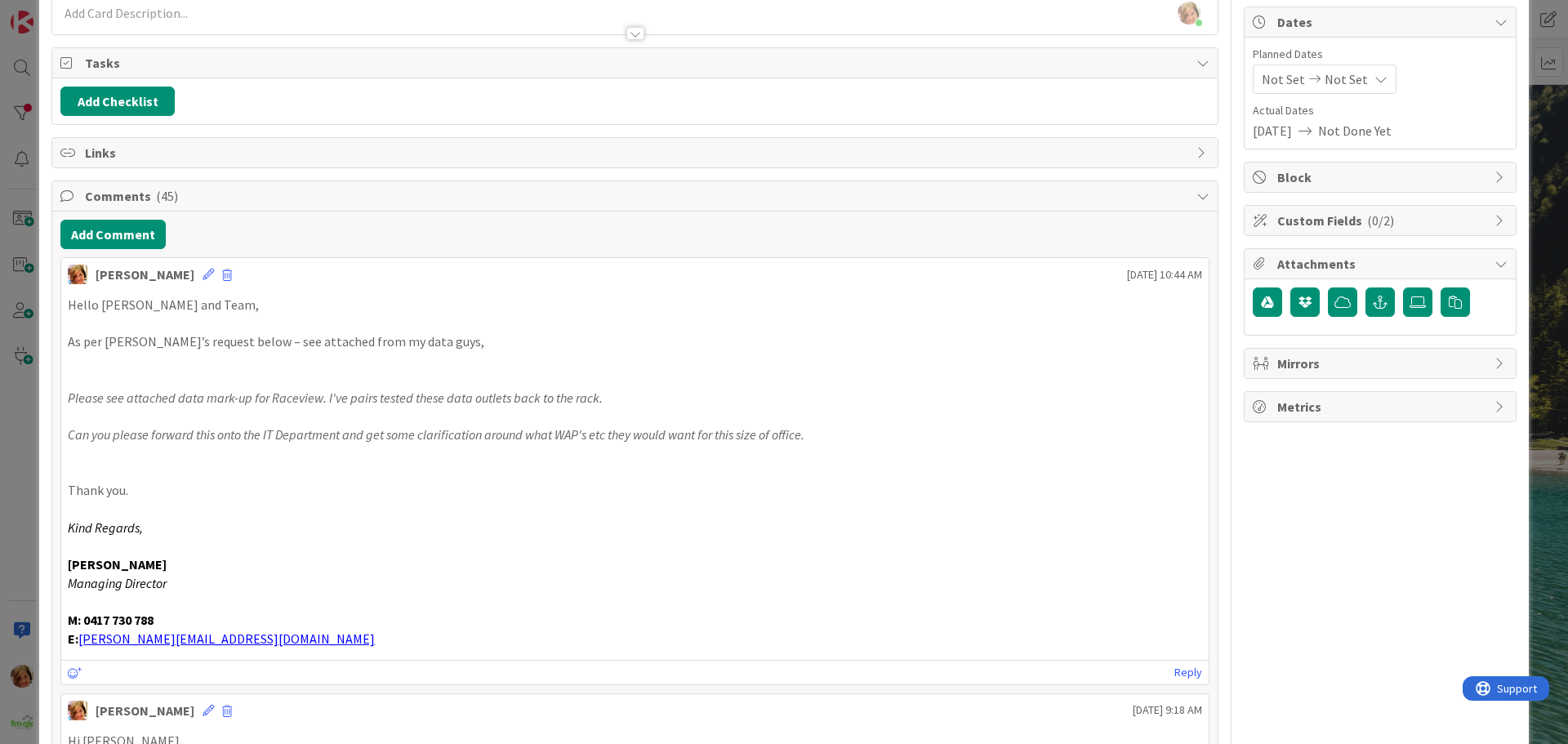
scroll to position [0, 0]
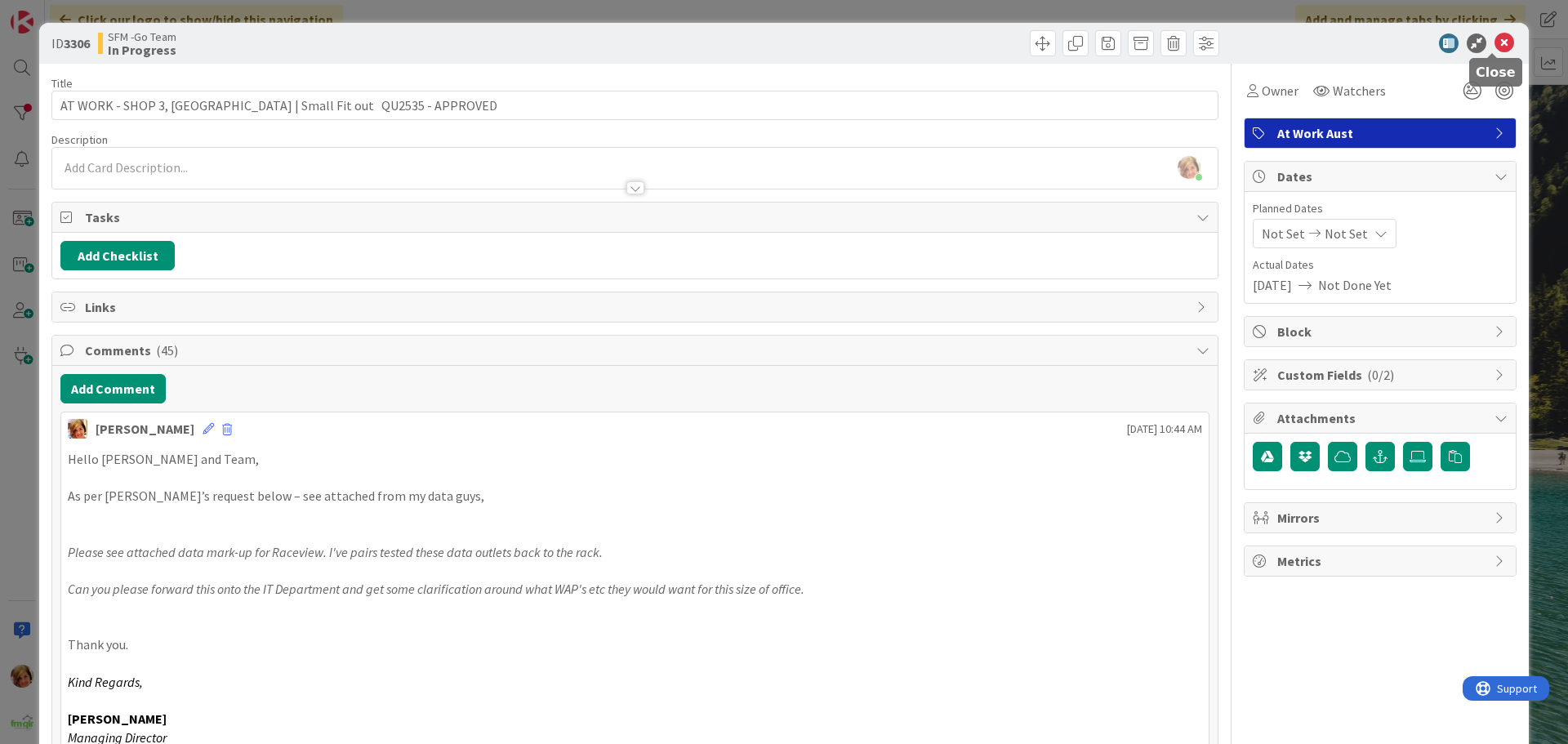
click at [1497, 44] on icon at bounding box center [1504, 43] width 19 height 19
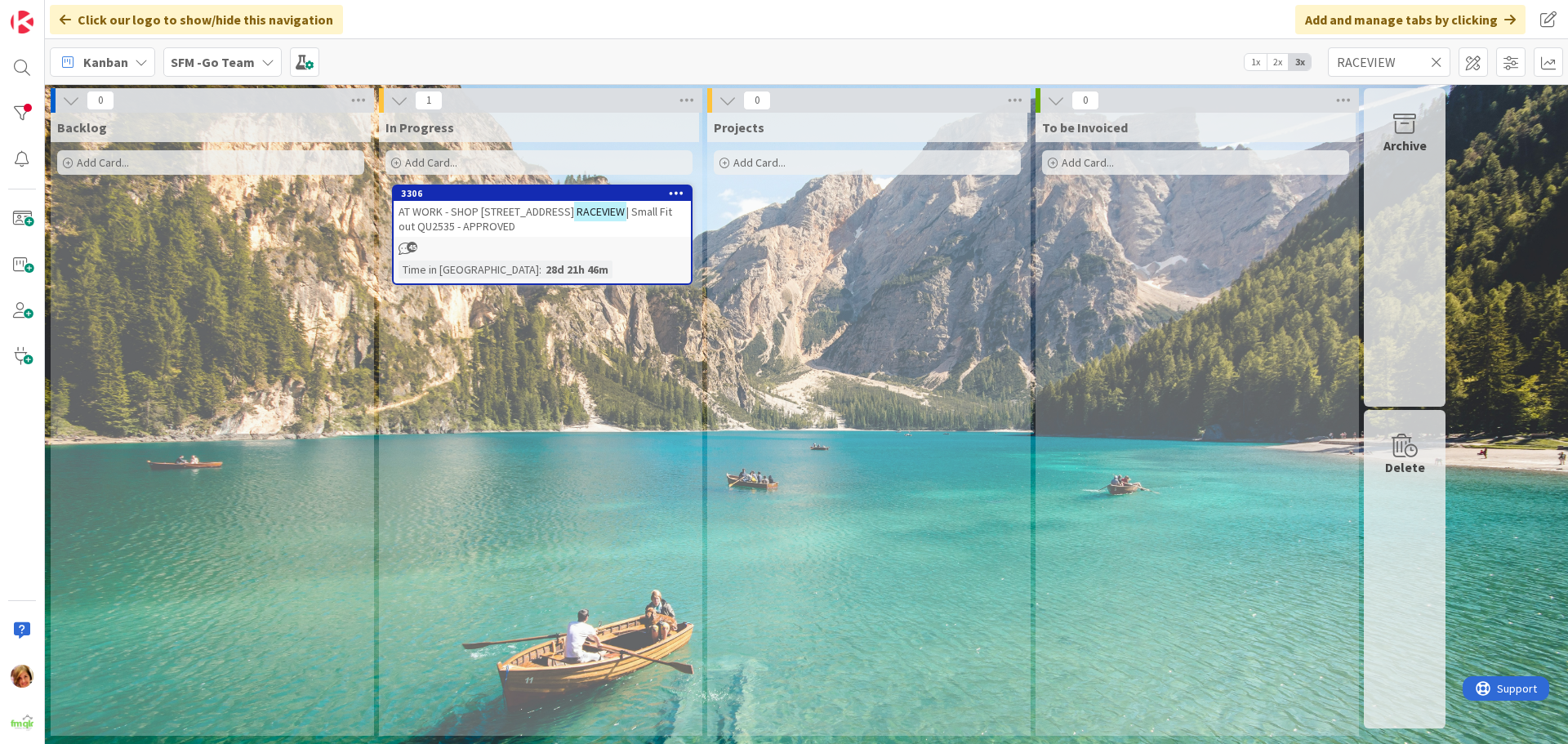
click at [1440, 63] on icon at bounding box center [1436, 61] width 11 height 14
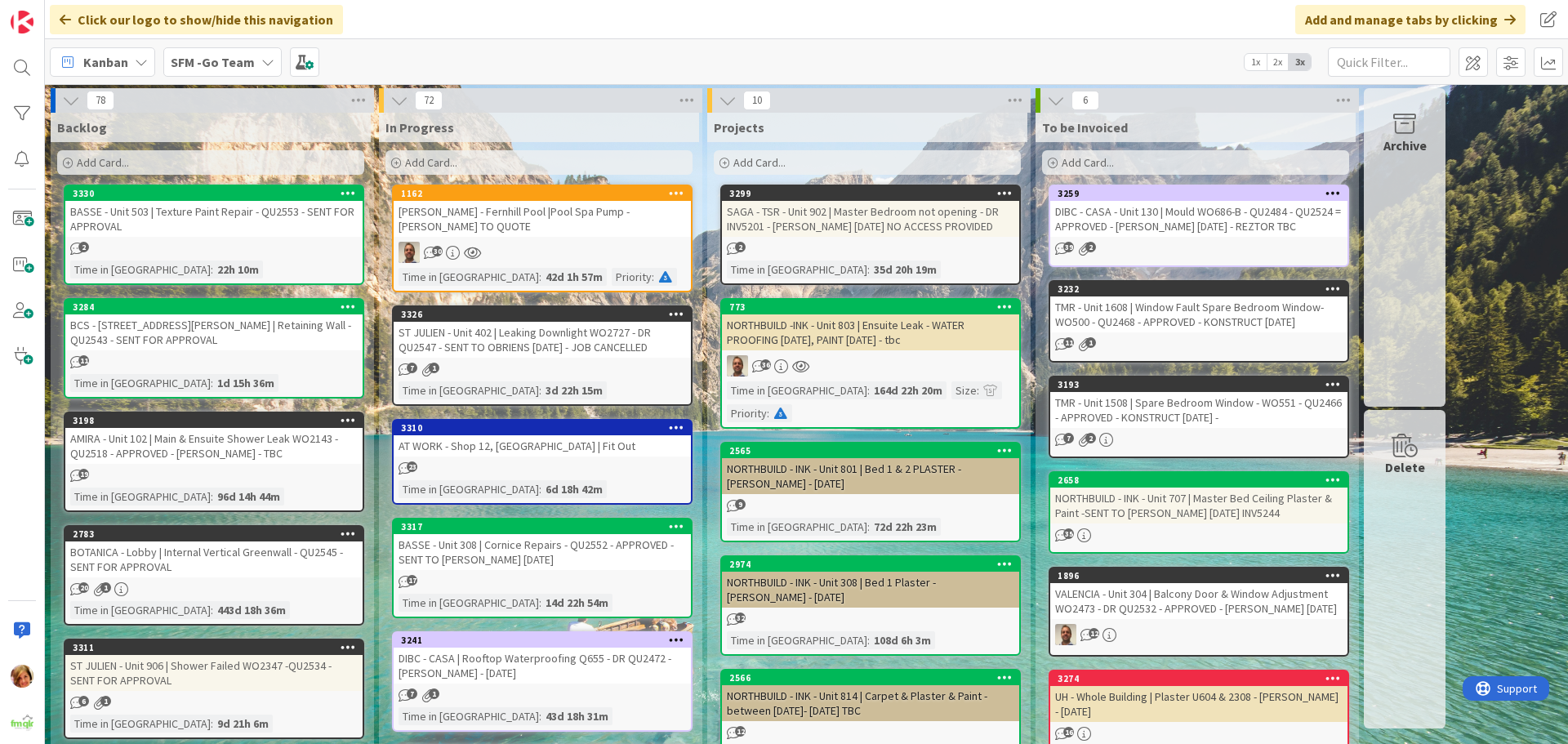
click at [604, 155] on div "Add Card..." at bounding box center [539, 163] width 307 height 25
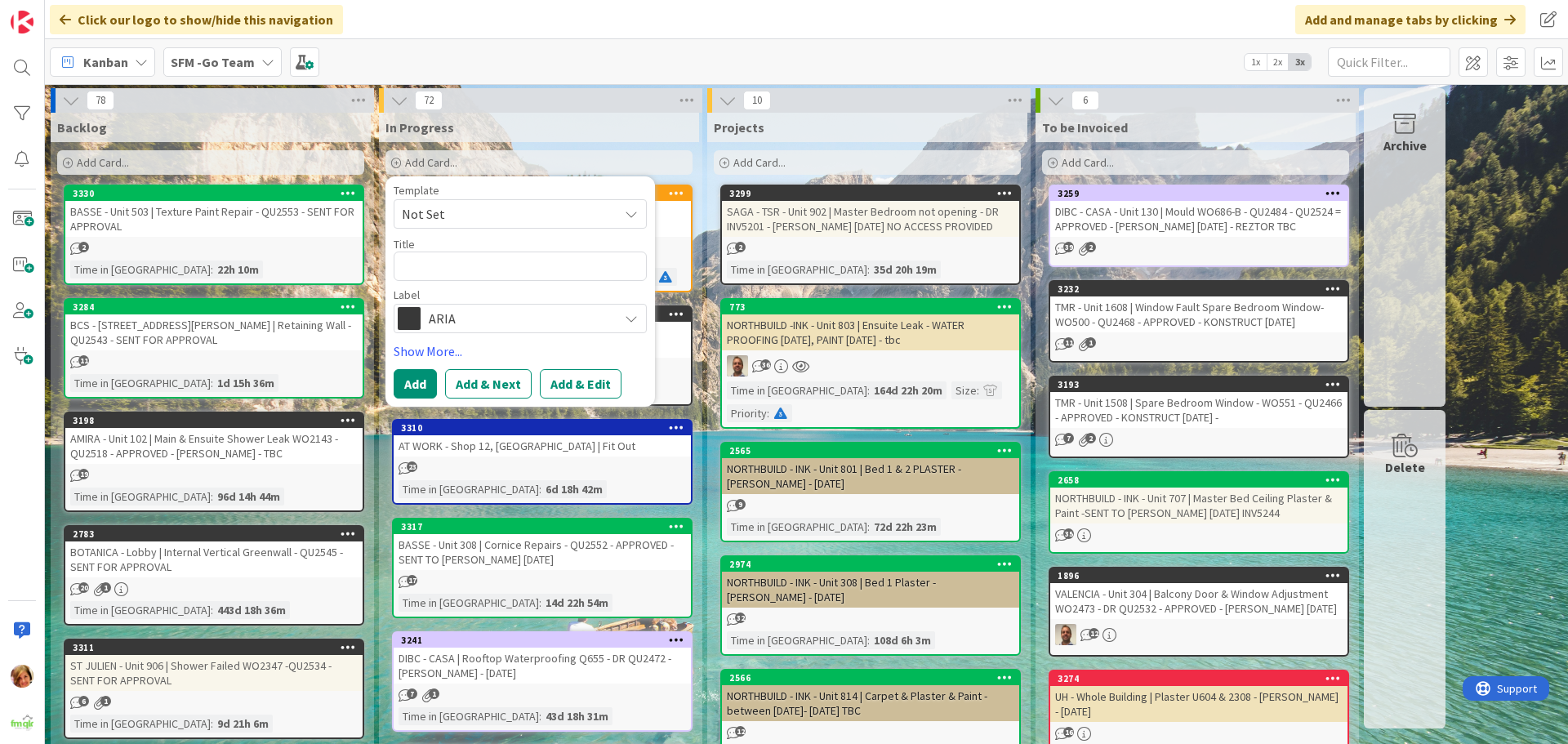
type textarea "x"
type textarea "S"
type textarea "x"
type textarea "ST"
type textarea "x"
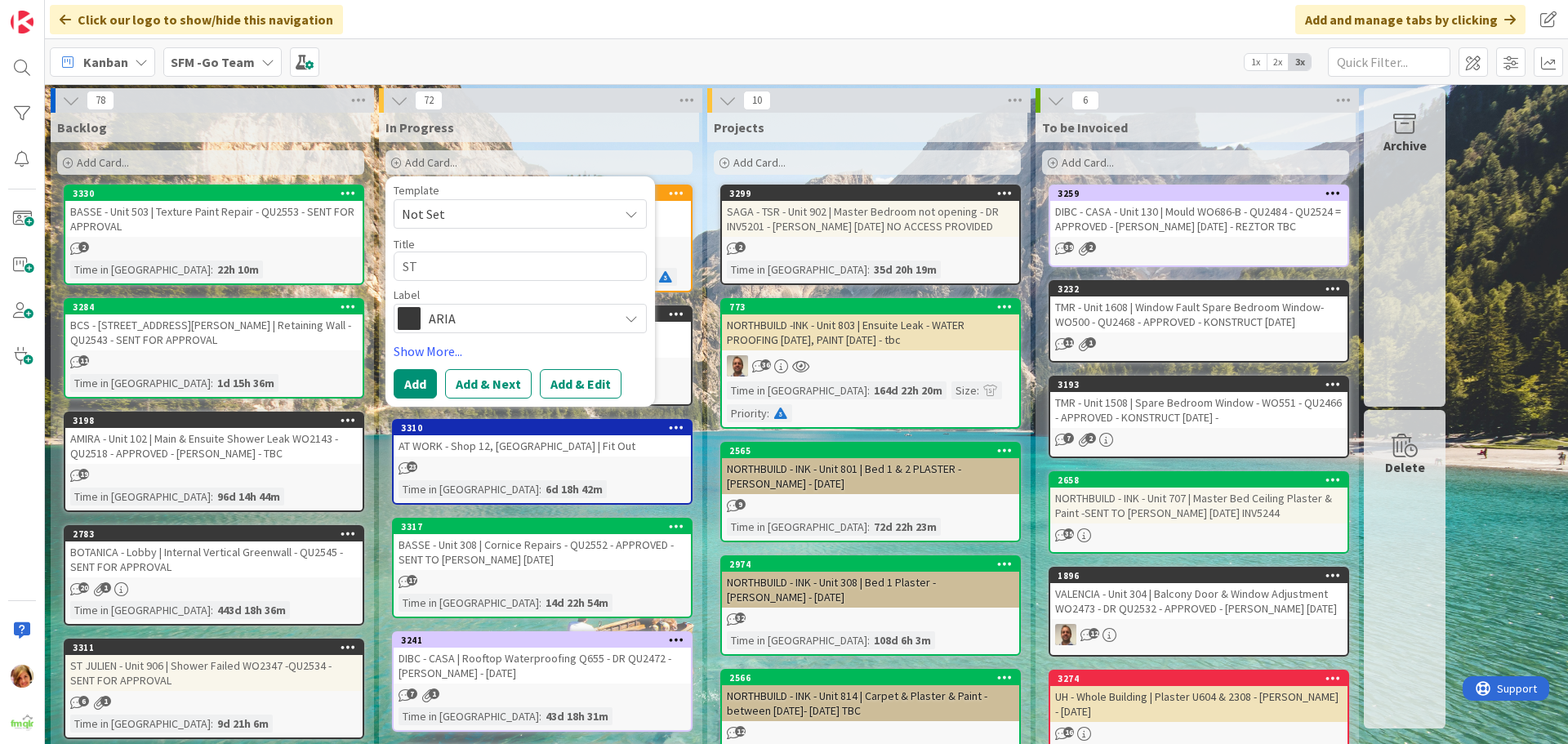
type textarea "STU"
type textarea "x"
type textarea "STUD"
type textarea "x"
type textarea "STUDE"
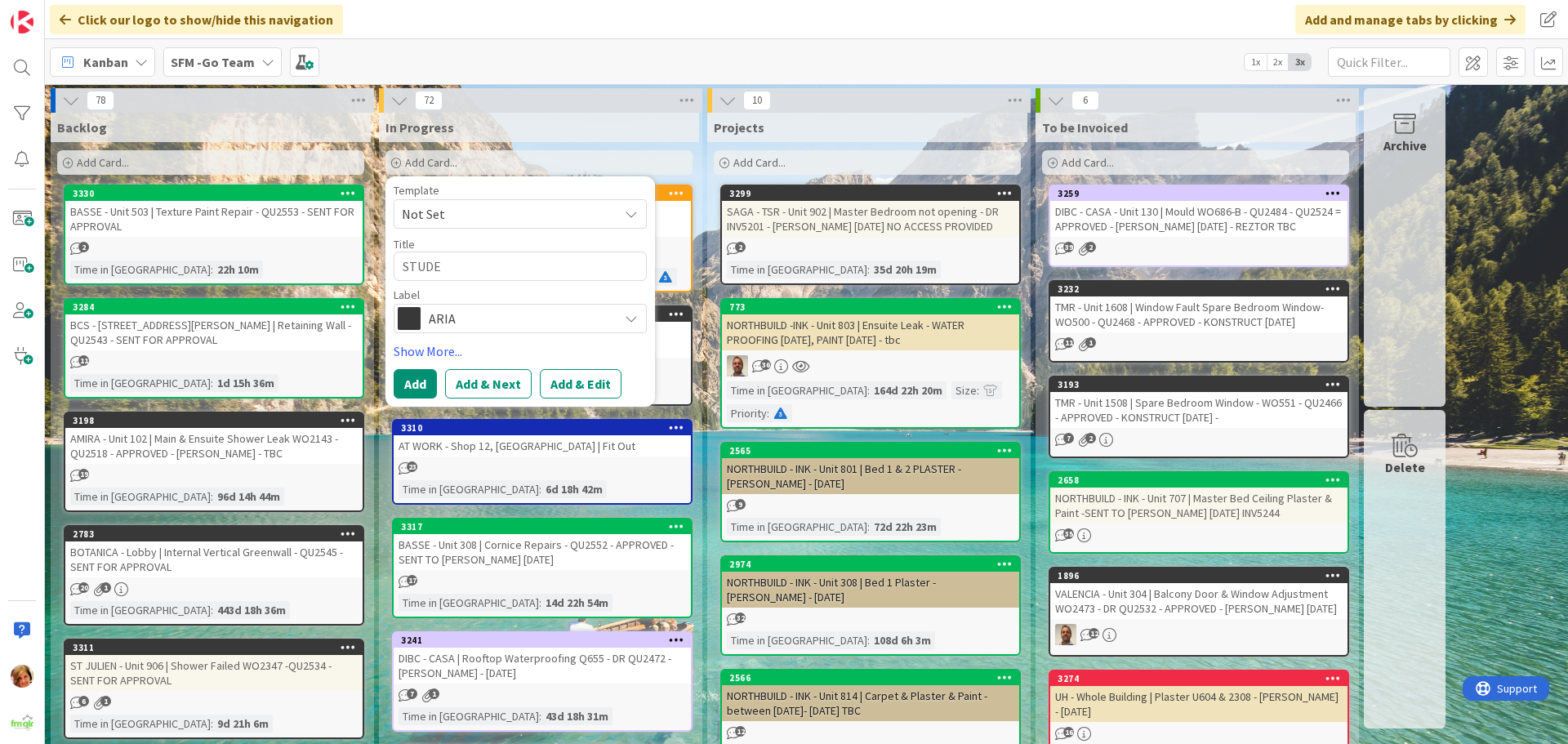
type textarea "x"
type textarea "STUDEN"
type textarea "x"
type textarea "STUDENT"
type textarea "x"
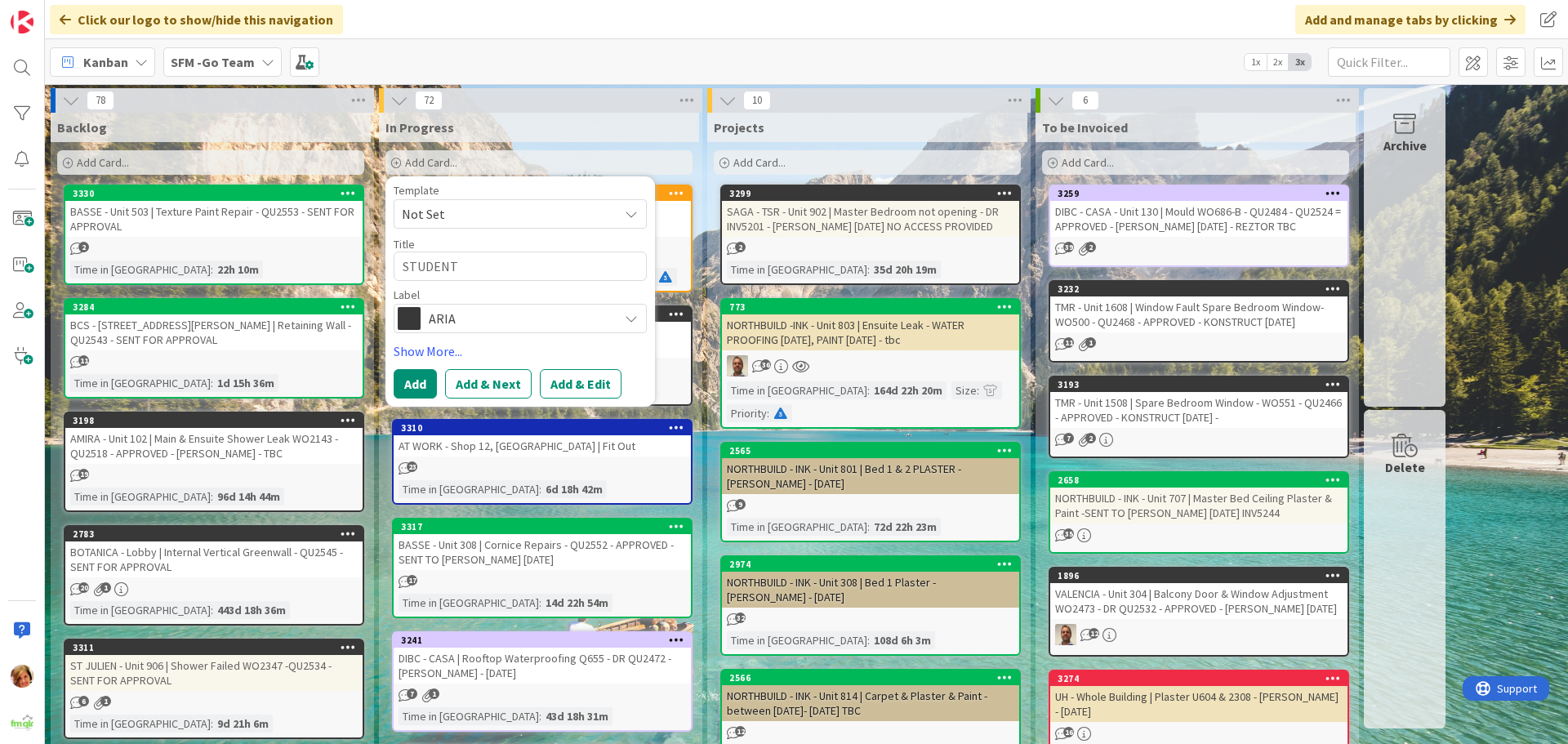
type textarea "STUDENT"
type textarea "x"
type textarea "STUDENT 1"
type textarea "x"
type textarea "STUDENT 1 -"
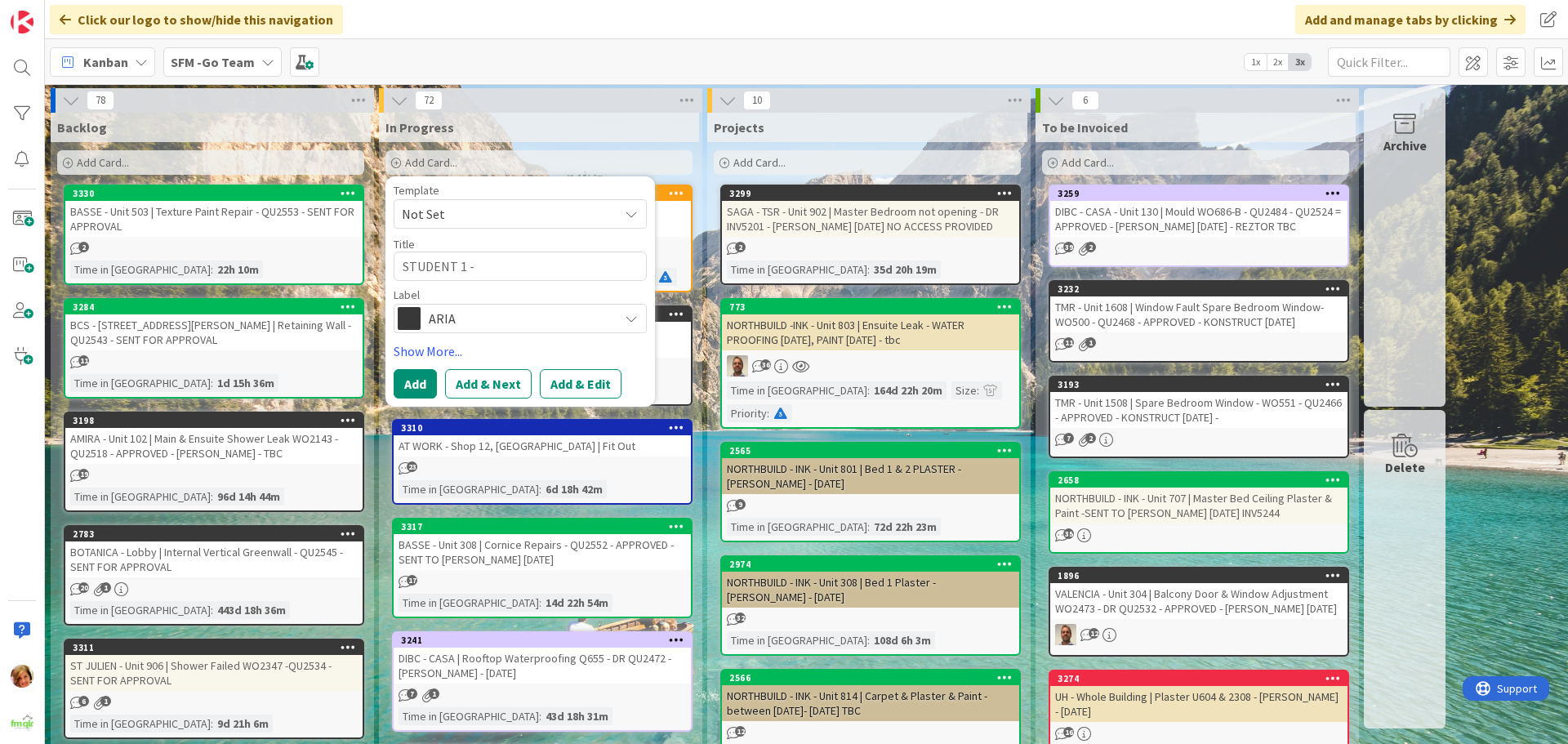
type textarea "x"
type textarea "STUDENT 1 -"
type textarea "x"
type textarea "STUDENT 1 - w"
type textarea "x"
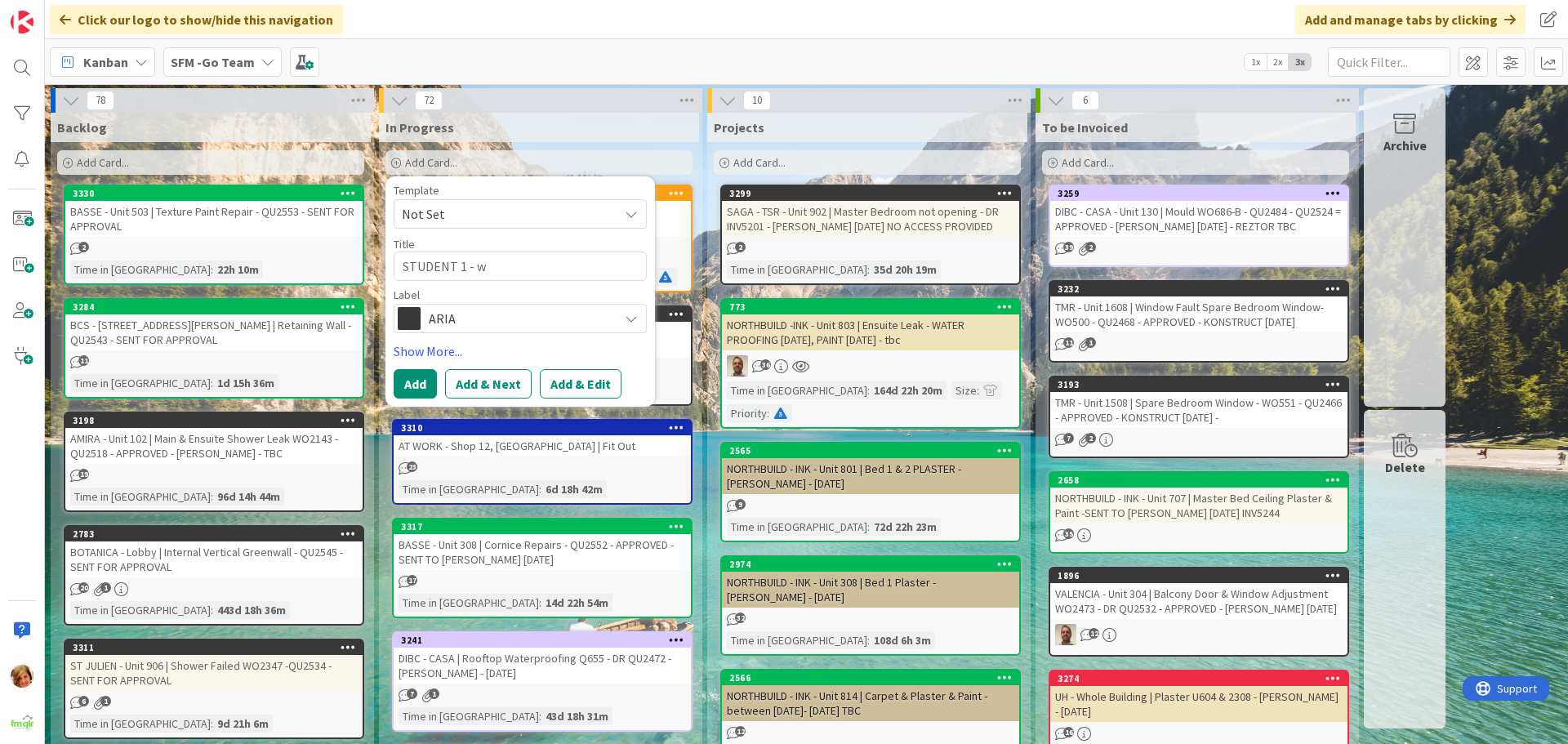
type textarea "STUDENT 1 - wH"
type textarea "x"
type textarea "STUDENT 1 - wHAR"
type textarea "x"
type textarea "STUDENT 1 - wHA"
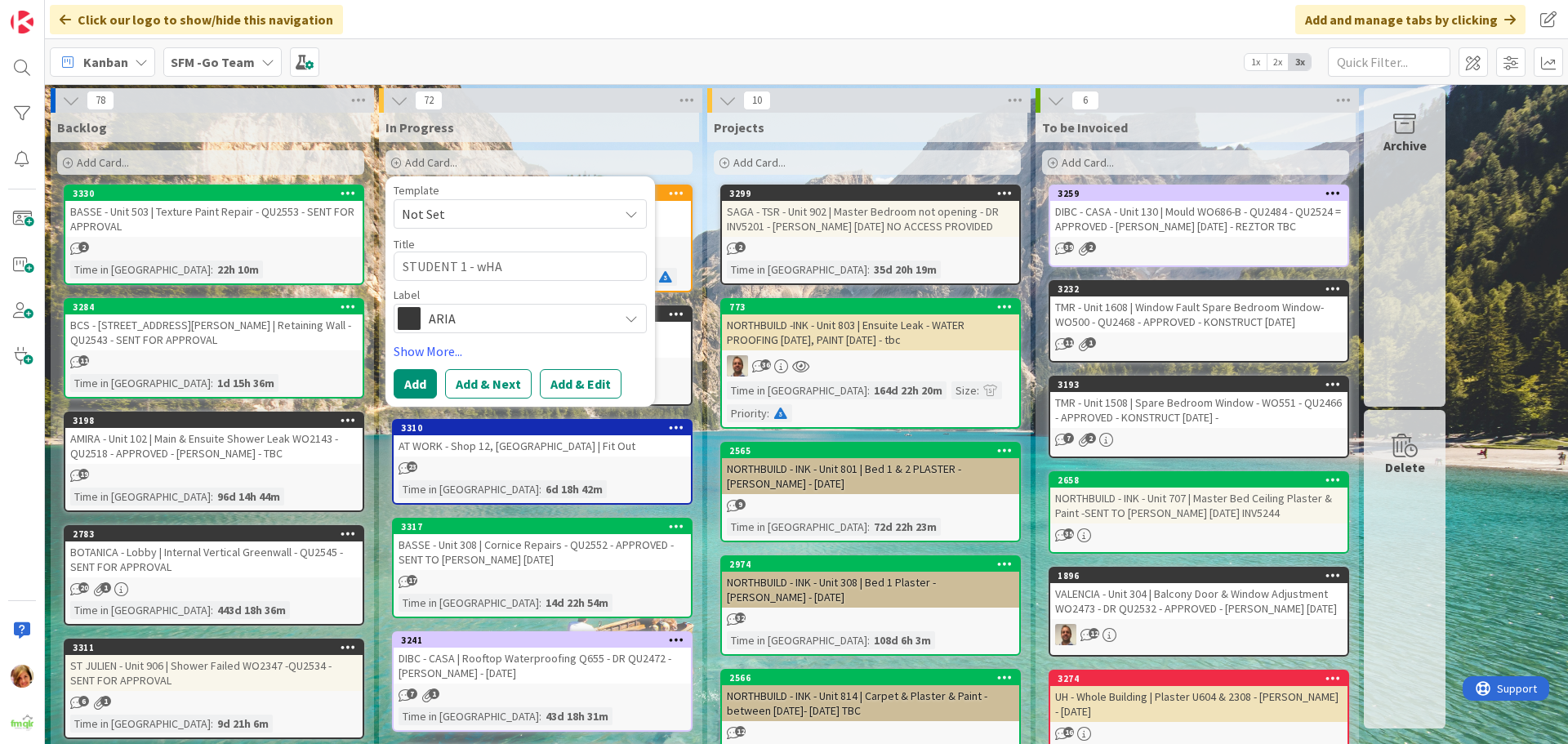
type textarea "x"
type textarea "STUDENT 1 - wH"
type textarea "x"
type textarea "STUDENT 1 - w"
type textarea "x"
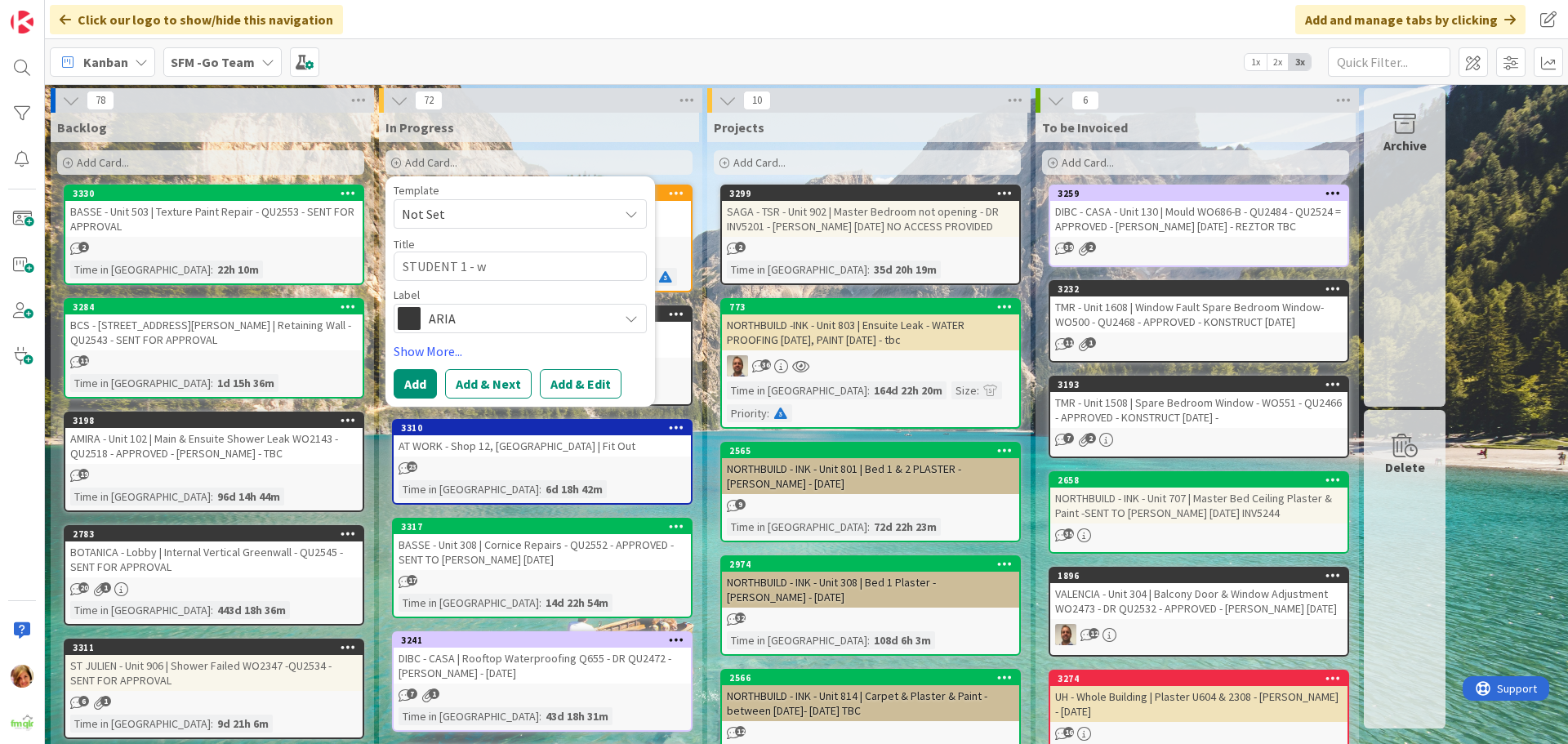
type textarea "STUDENT 1 -"
type textarea "x"
type textarea "STUDENT 1 - W"
type textarea "x"
type textarea "STUDENT 1 - Wh"
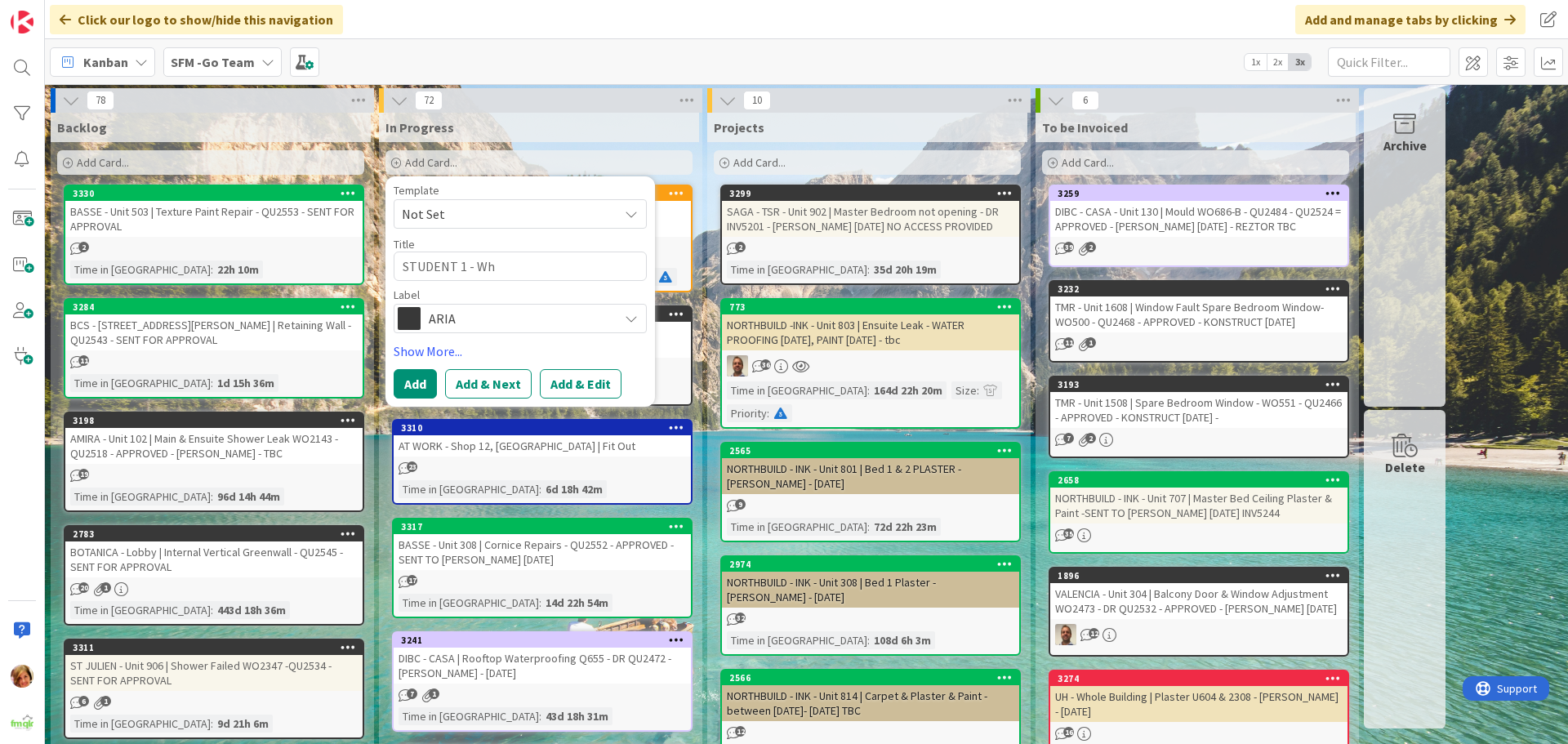
type textarea "x"
type textarea "STUDENT 1 - Wha"
type textarea "x"
type textarea "STUDENT 1 - Wh"
type textarea "x"
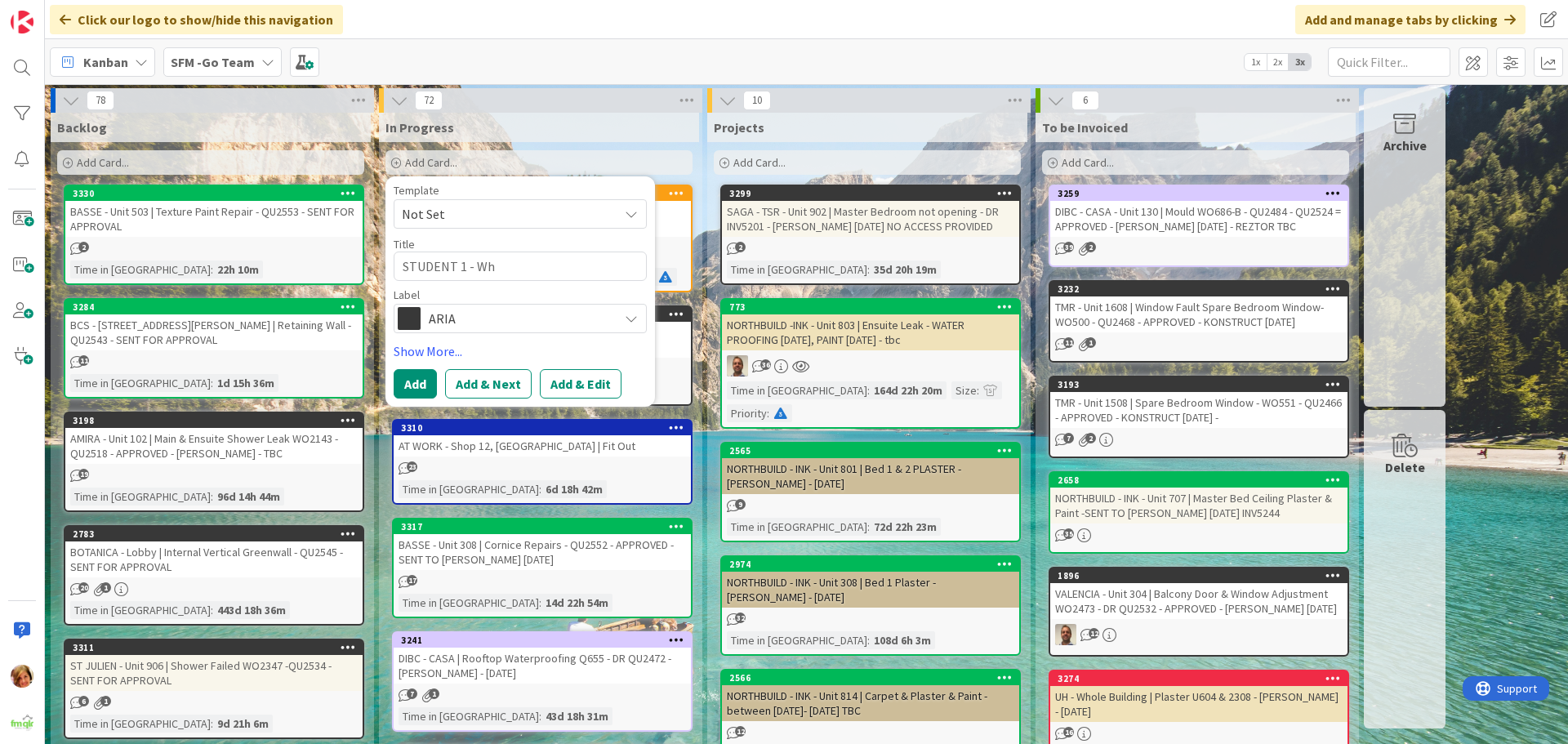
type textarea "STUDENT 1 - W"
type textarea "x"
type textarea "STUDENT 1 -"
type textarea "x"
type textarea "STUDENT 1 - 3"
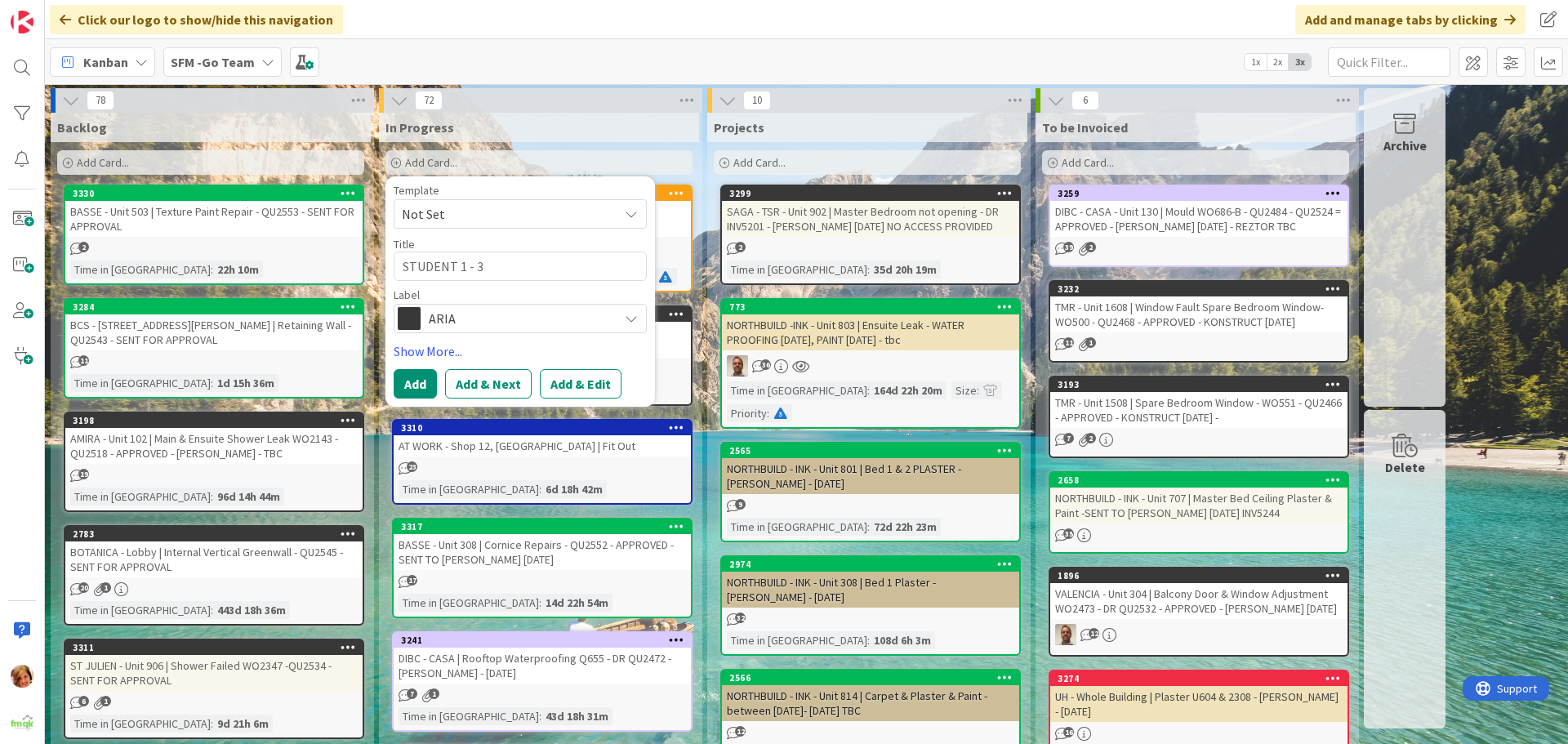
type textarea "x"
type textarea "STUDENT 1 - 38"
type textarea "x"
type textarea "STUDENT 1 - 38"
type textarea "x"
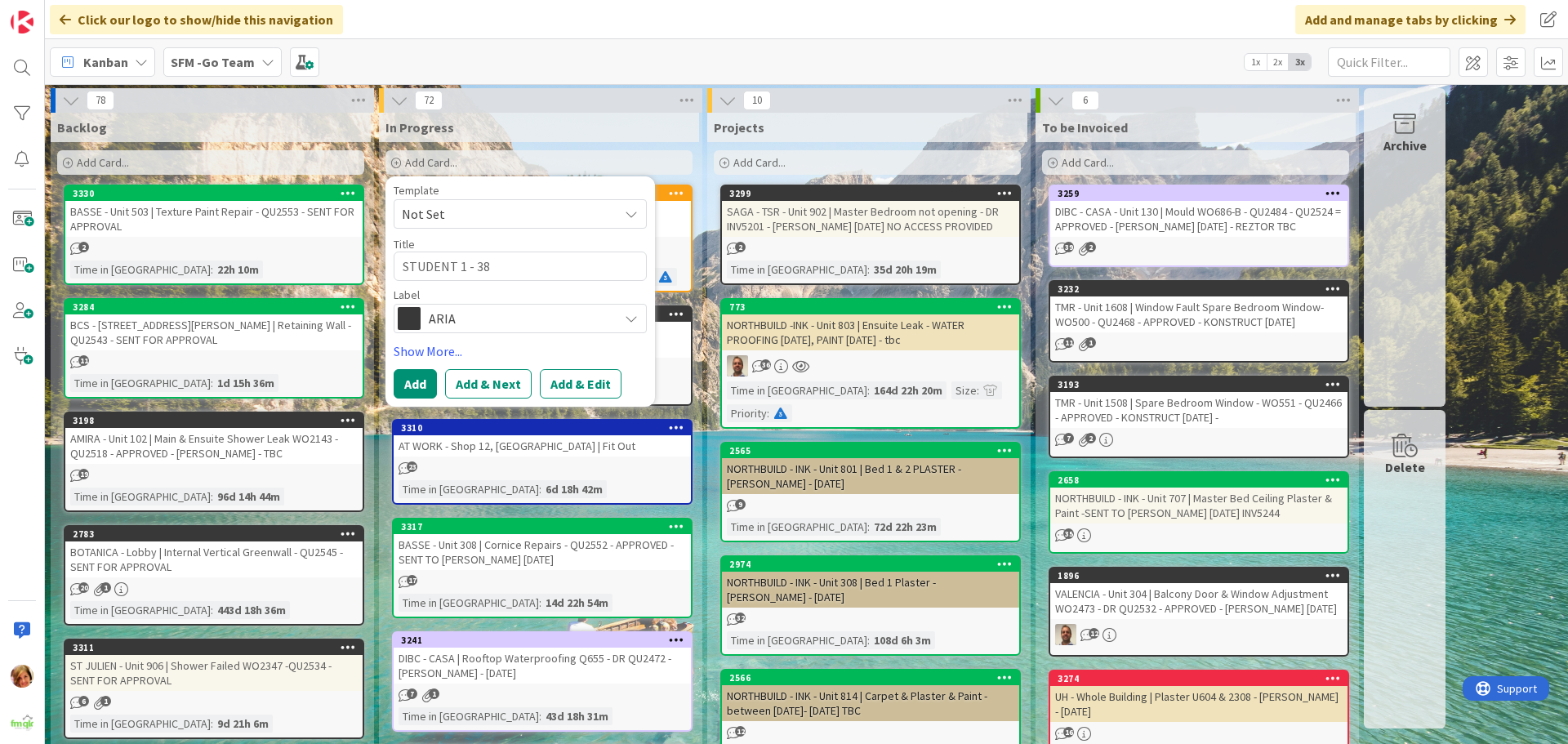
type textarea "STUDENT 1 - 38 W"
type textarea "x"
type textarea "STUDENT 1 - 38 Wh"
type textarea "x"
type textarea "STUDENT 1 - 38 Wha"
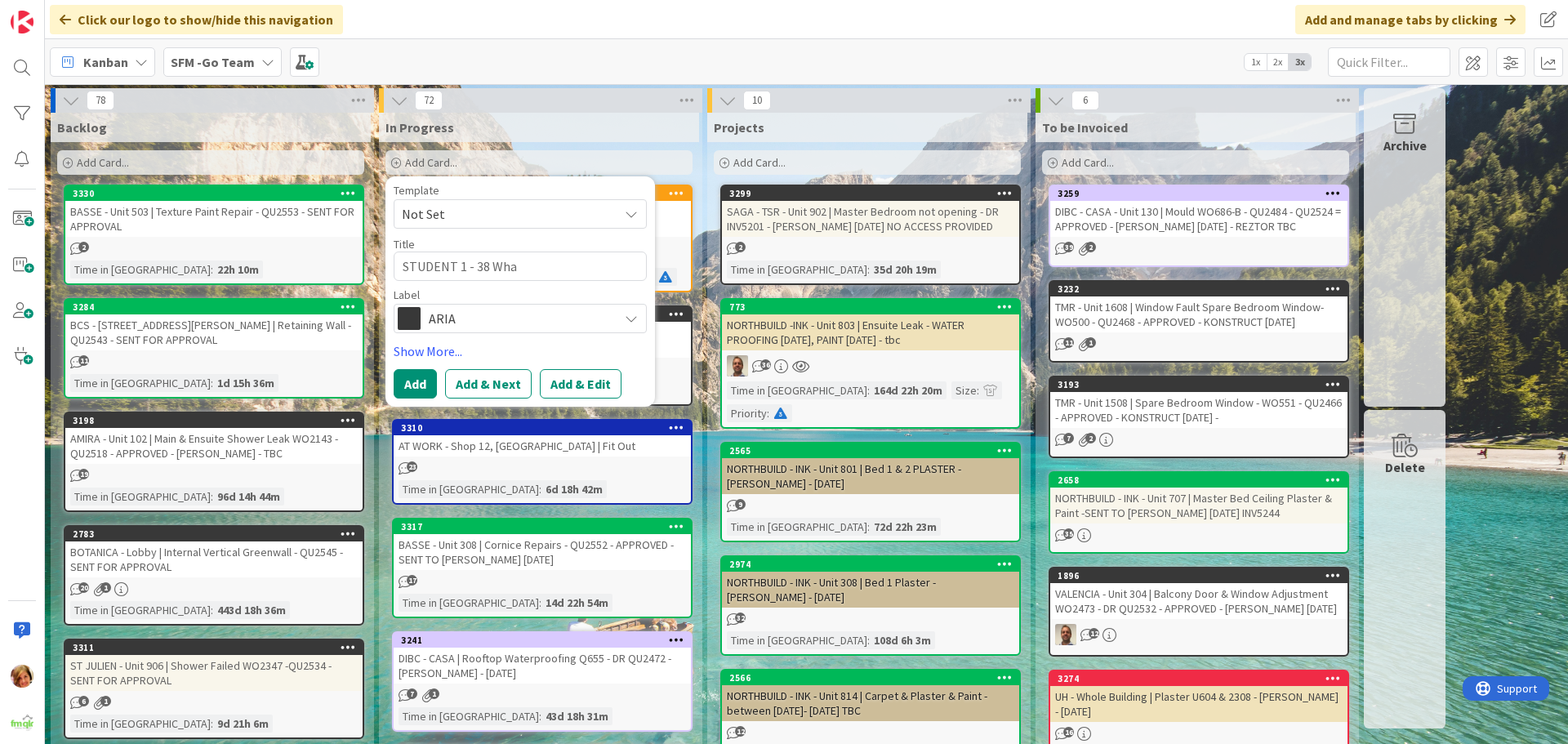
type textarea "x"
type textarea "STUDENT 1 - 38 Whar"
type textarea "x"
type textarea "STUDENT 1 - 38 Wharf"
type textarea "x"
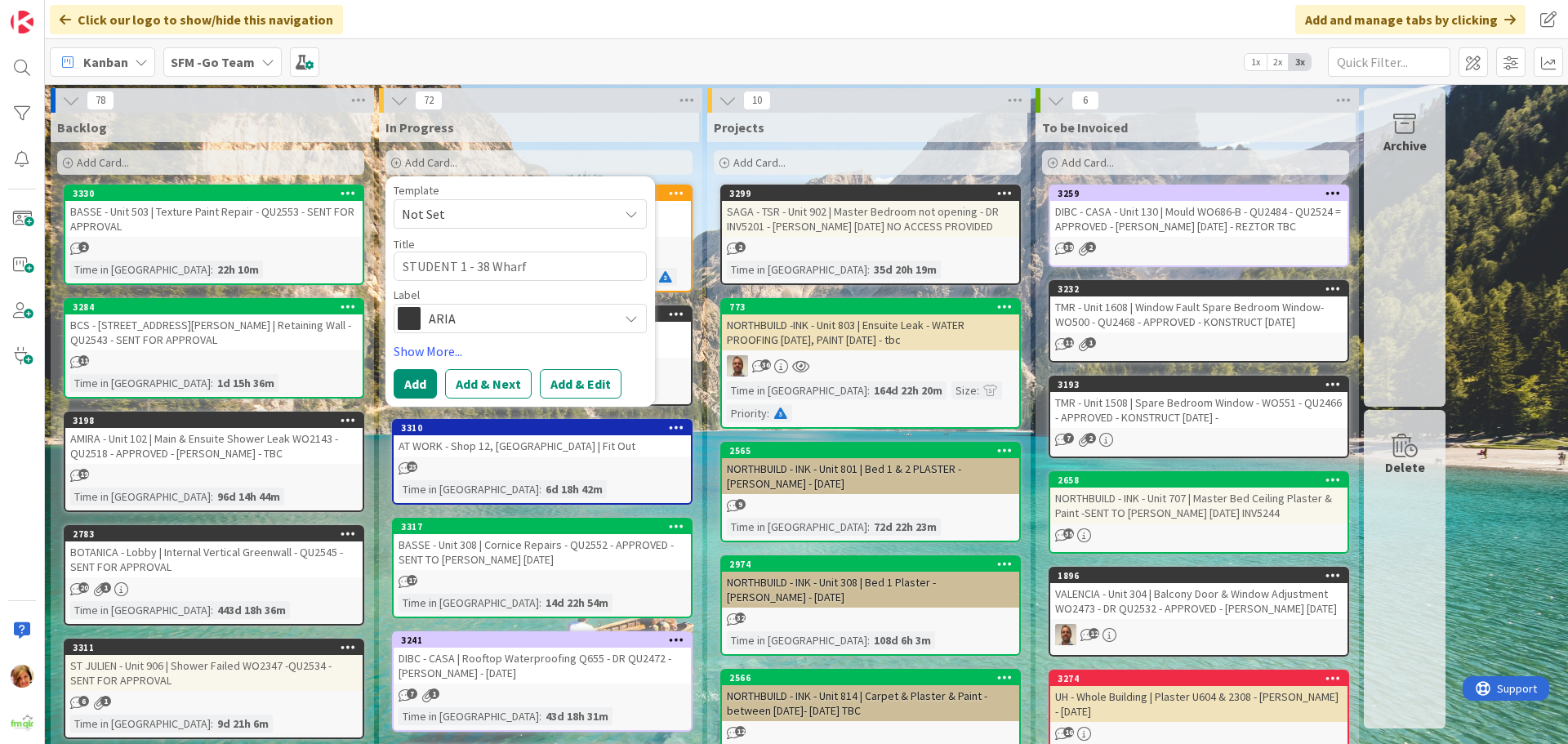
type textarea "STUDENT 1 - 38 Wharf"
type textarea "x"
type textarea "STUDENT 1 - 38 Wharf S"
type textarea "x"
type textarea "STUDENT [STREET_ADDRESS]"
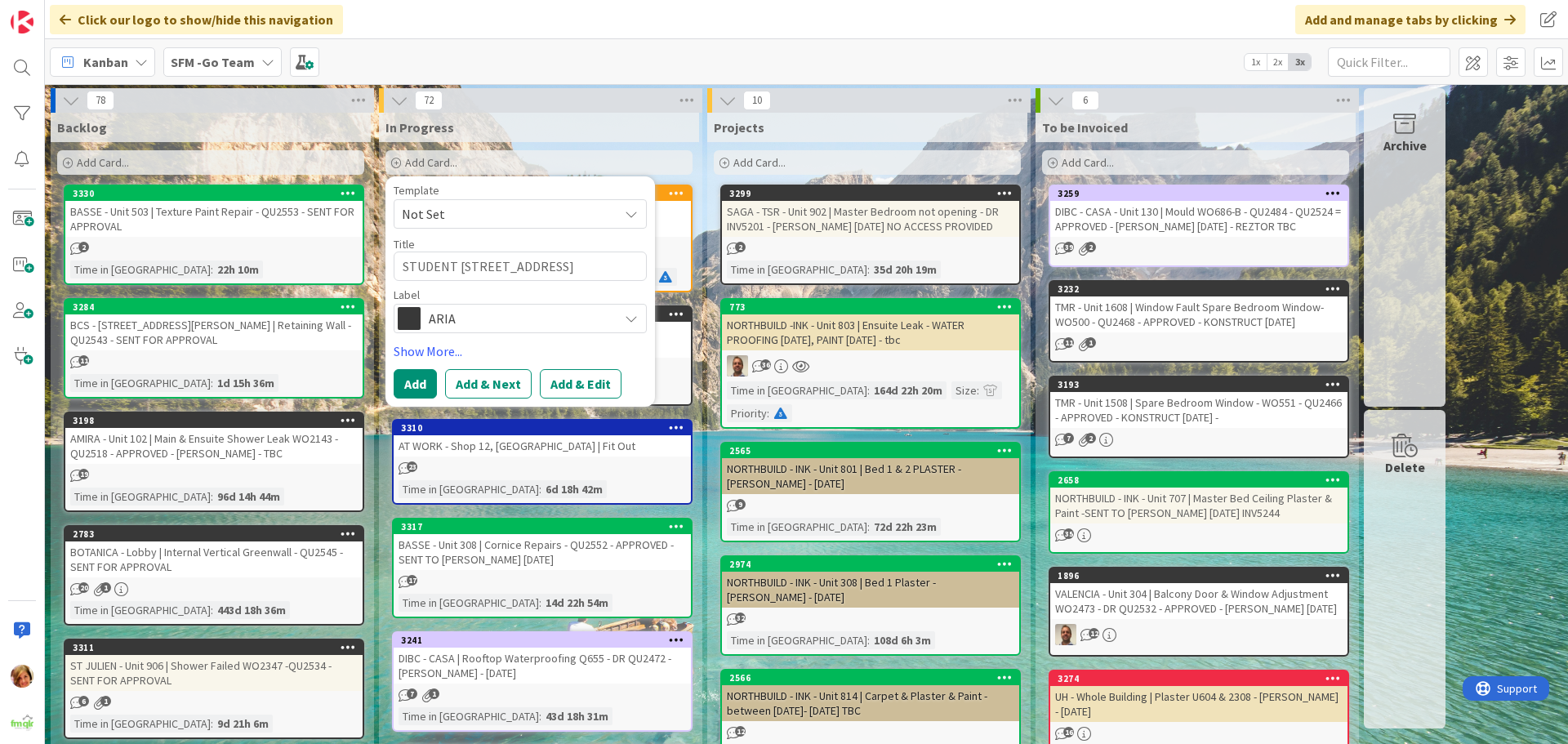
type textarea "x"
type textarea "STUDENT [STREET_ADDRESS]"
type textarea "x"
type textarea "STUDENT [STREET_ADDRESS] |"
type textarea "x"
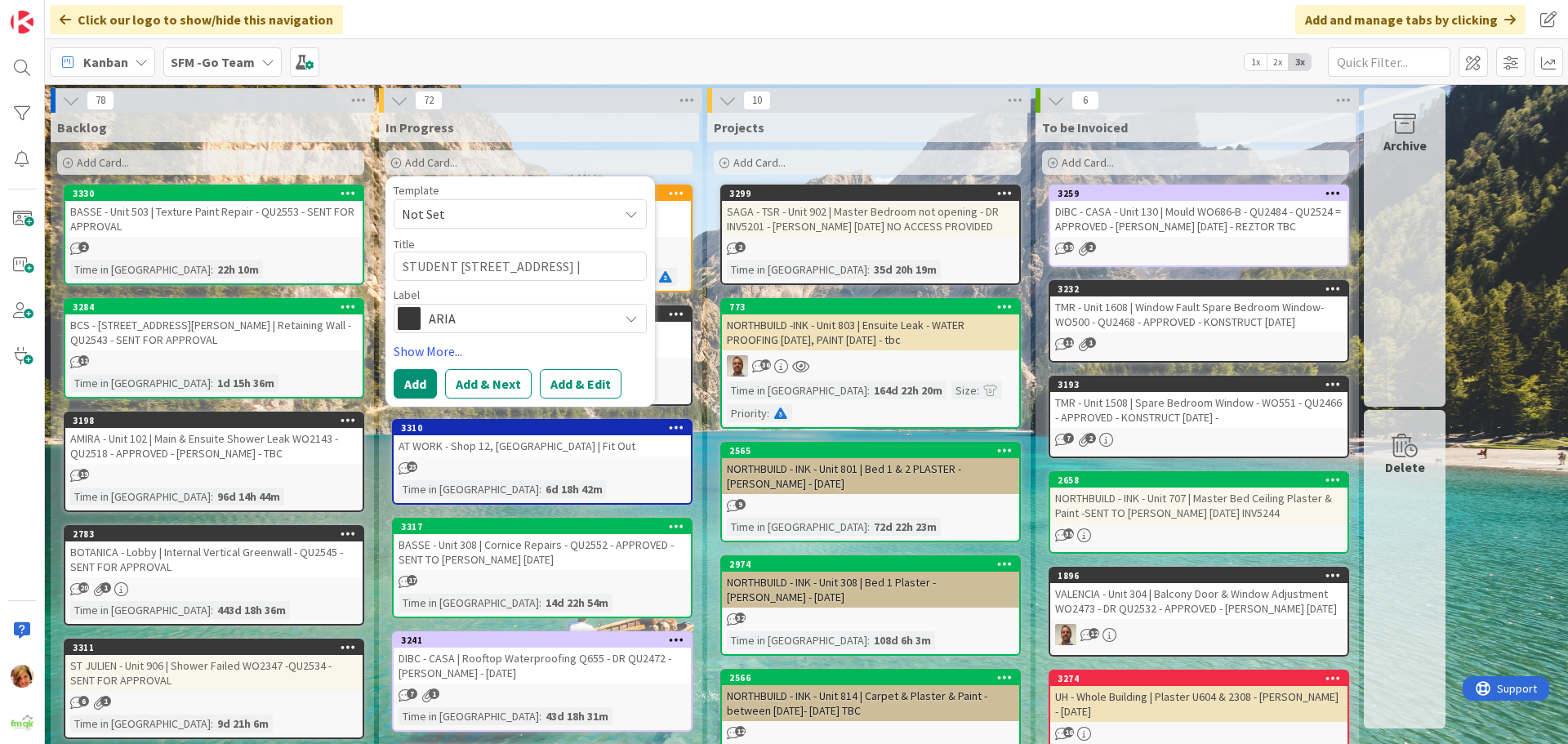
type textarea "STUDENT [STREET_ADDRESS] |"
type textarea "x"
type textarea "STUDENT [STREET_ADDRESS] | d"
type textarea "x"
type textarea "STUDENT [STREET_ADDRESS] |"
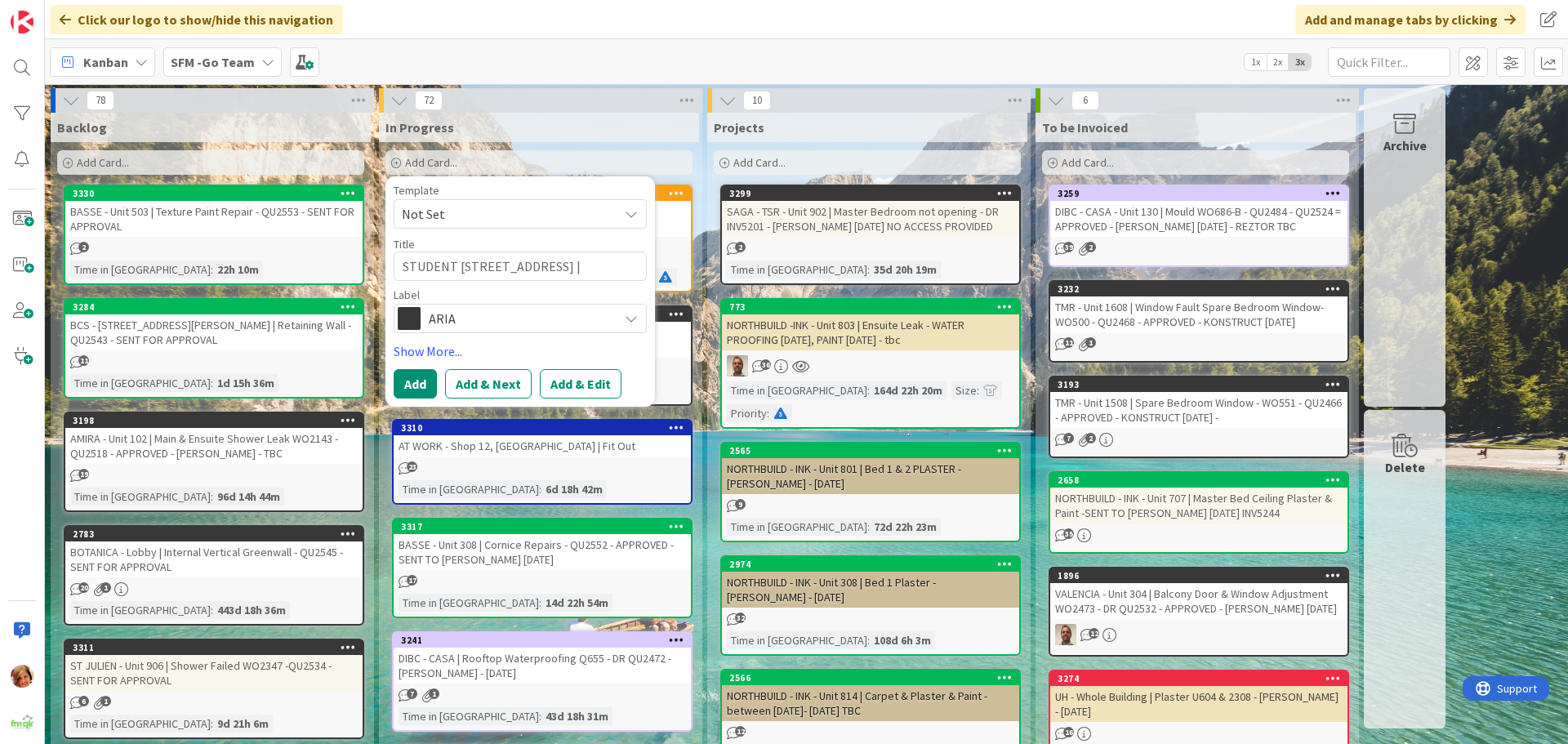
type textarea "x"
type textarea "STUDENT [STREET_ADDRESS]"
type textarea "x"
type textarea "STUDENT [STREET_ADDRESS] | De"
type textarea "x"
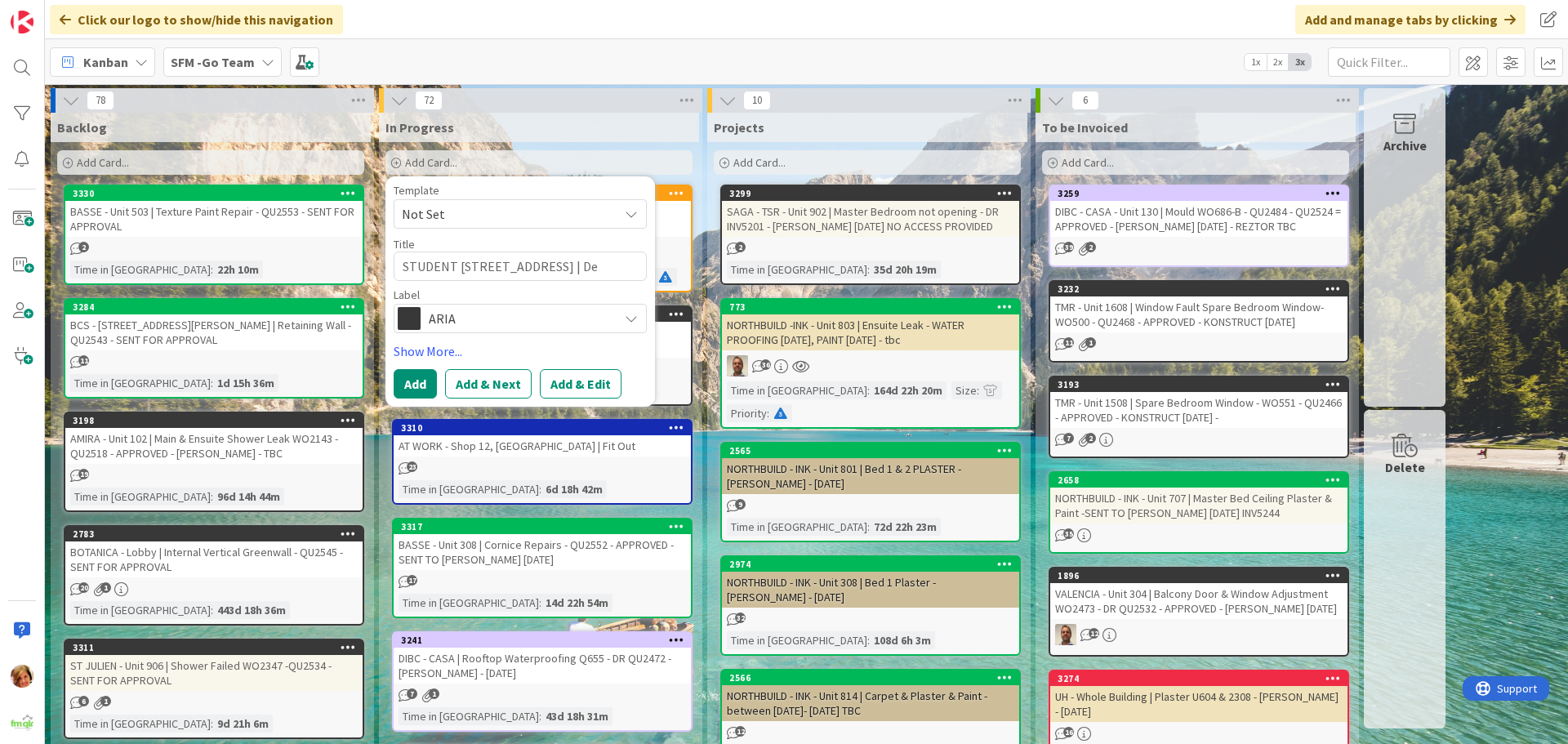
type textarea "STUDENT [STREET_ADDRESS] | Dem"
type textarea "x"
type textarea "STUDENT [STREET_ADDRESS] | Demo"
type textarea "x"
type textarea "STUDENT [STREET_ADDRESS] | Demo"
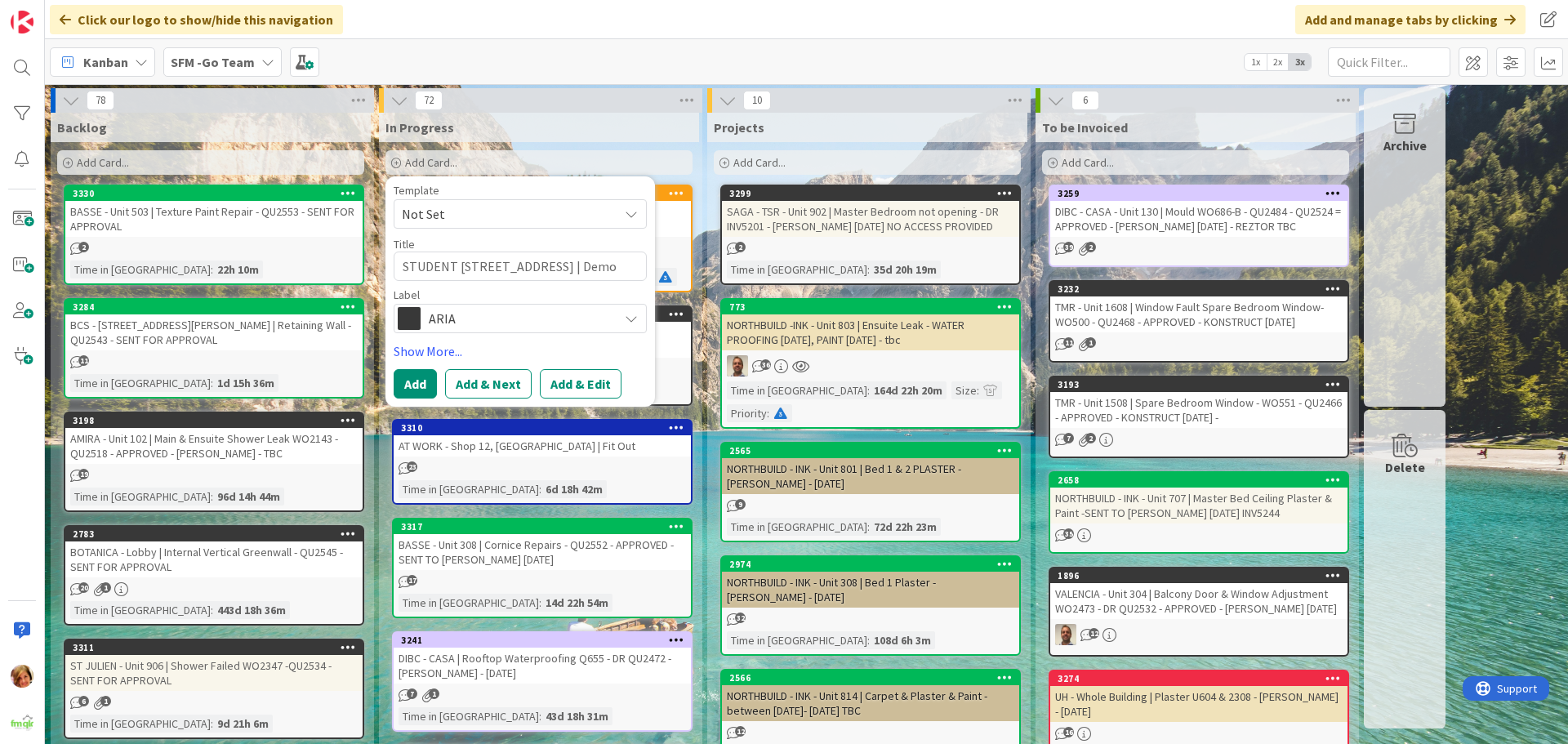
type textarea "x"
type textarea "STUDENT [STREET_ADDRESS] | Demo G"
type textarea "x"
type textarea "STUDENT [STREET_ADDRESS] | Demo Gr"
type textarea "x"
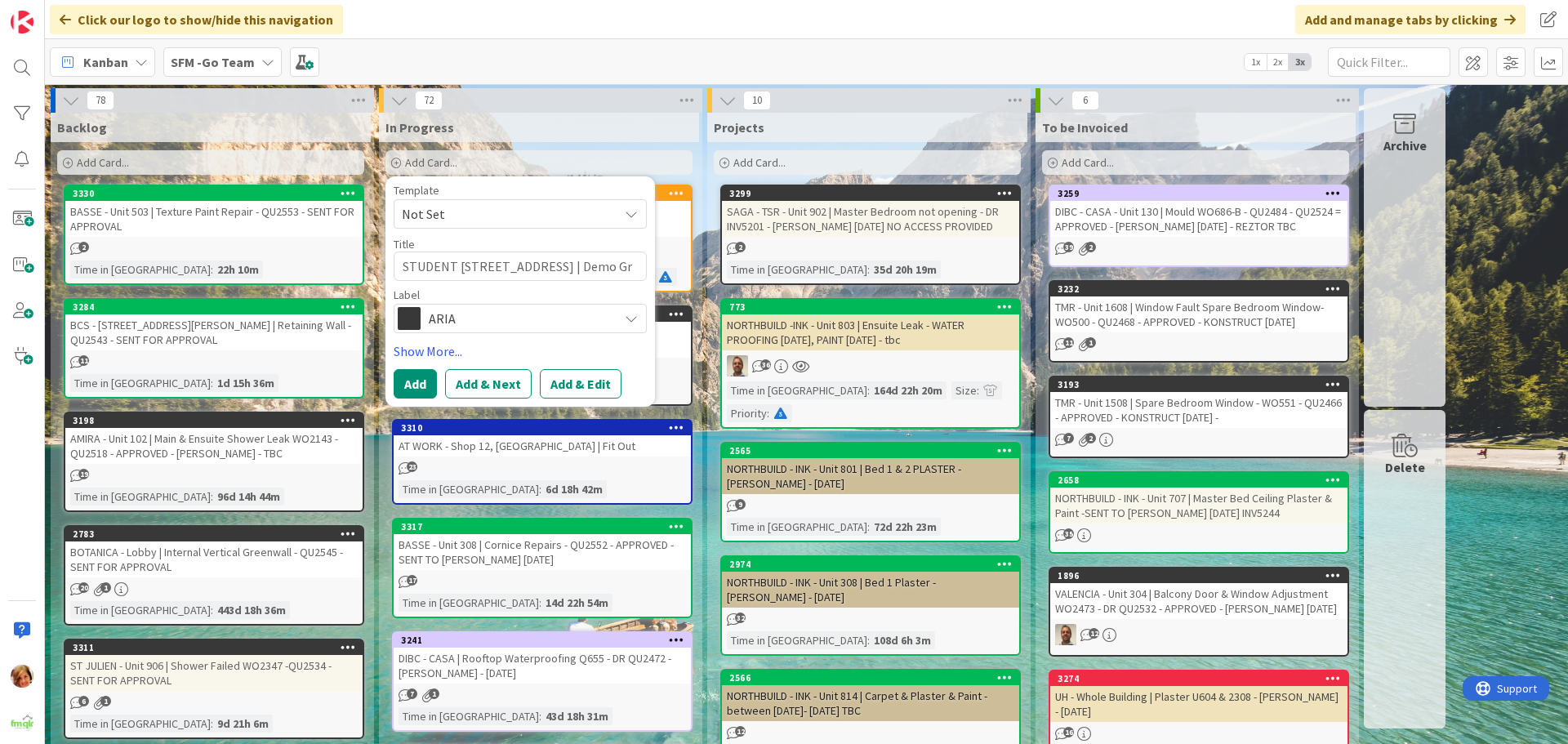
type textarea "STUDENT [STREET_ADDRESS] | Demo Gra"
type textarea "x"
type textarea "STUDENT [STREET_ADDRESS] | Demo Gras"
type textarea "x"
type textarea "STUDENT [STREET_ADDRESS] | Demo Grass"
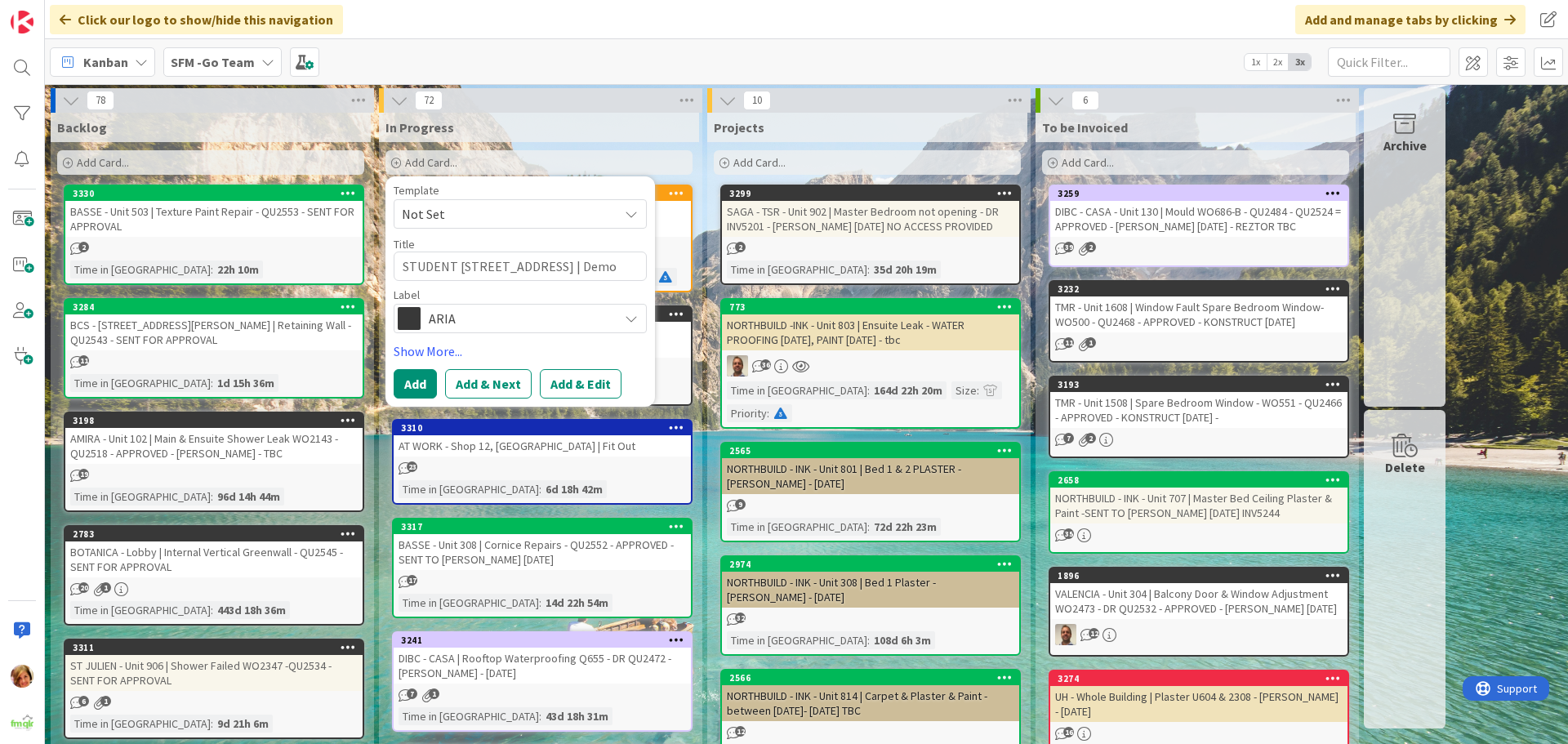
type textarea "x"
type textarea "STUDENT [STREET_ADDRESS] | Demo Grass"
type textarea "x"
type textarea "STUDENT 1 - 38 Wharf St | Demo Grass M"
type textarea "x"
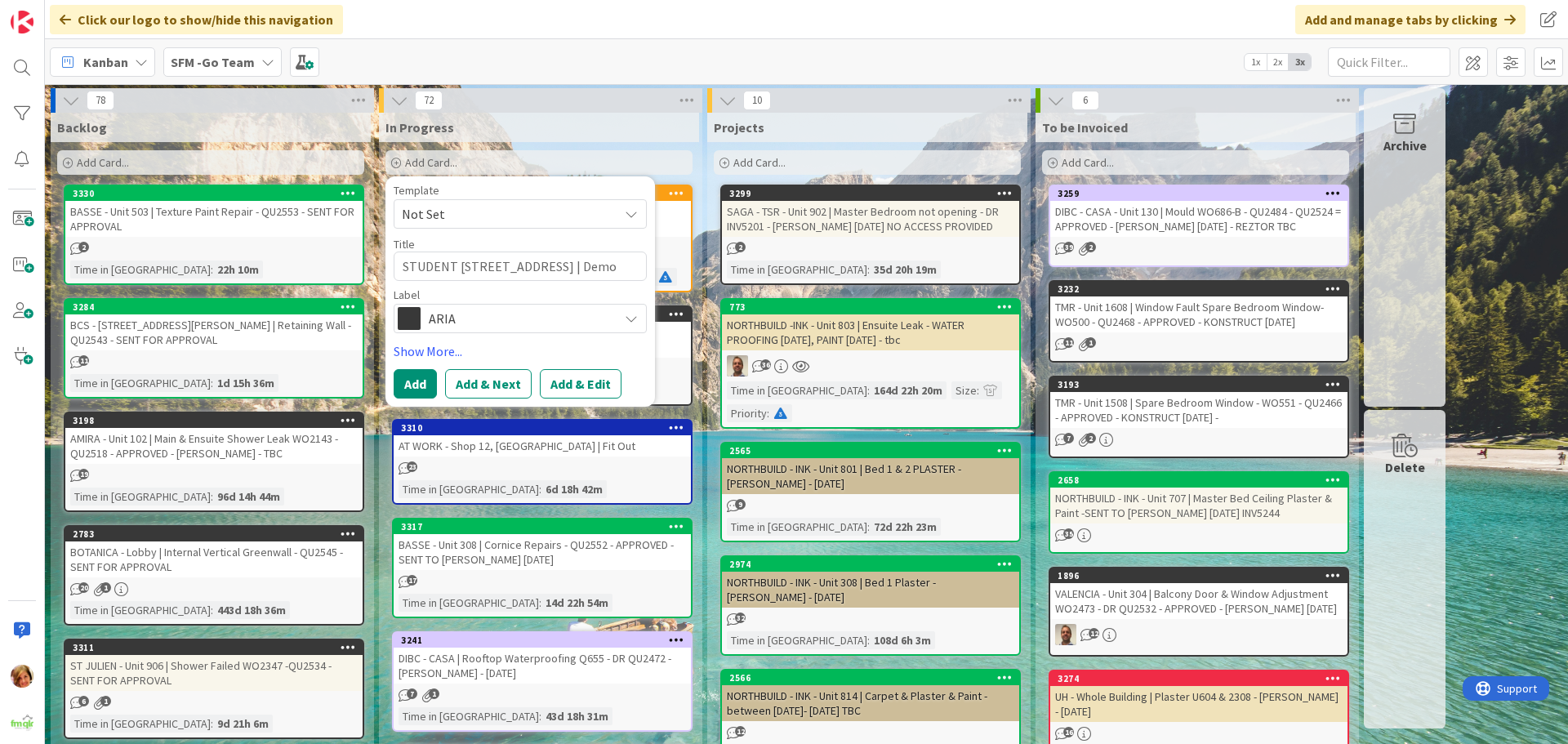
type textarea "STUDENT [STREET_ADDRESS] | Demo Grass Mou"
type textarea "x"
type textarea "STUDENT [STREET_ADDRESS] | Demo Grass Moun"
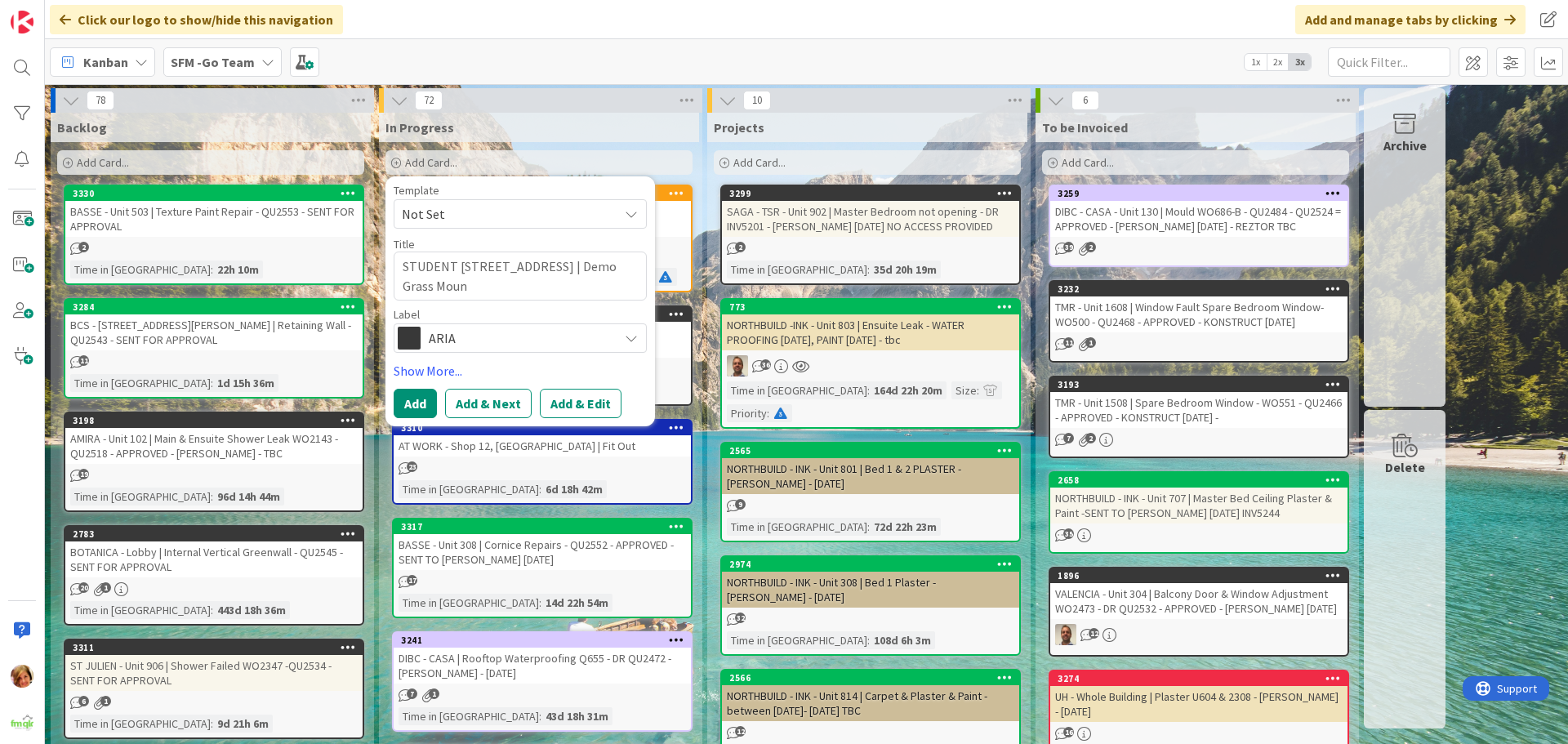
type textarea "x"
type textarea "STUDENT [STREET_ADDRESS] | Demo [GEOGRAPHIC_DATA]"
type textarea "x"
type textarea "STUDENT [STREET_ADDRESS] | Demo [GEOGRAPHIC_DATA]"
type textarea "x"
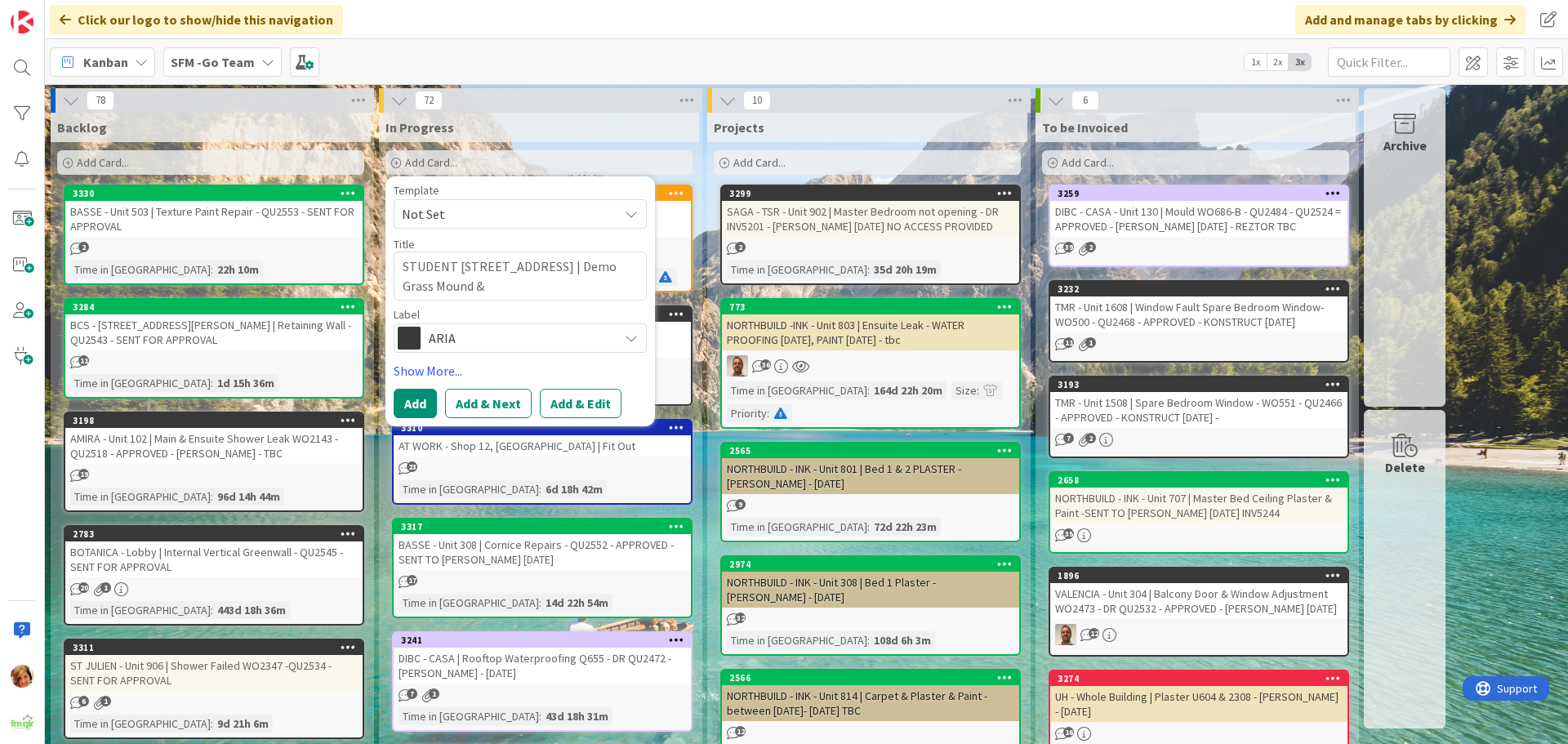
type textarea "STUDENT [STREET_ADDRESS] | Demo Grass Mound &"
type textarea "x"
type textarea "STUDENT 1 - 38 Wharf St | Demo Grass Mound & R"
type textarea "x"
type textarea "STUDENT [STREET_ADDRESS] | Demo Grass Mound & Re"
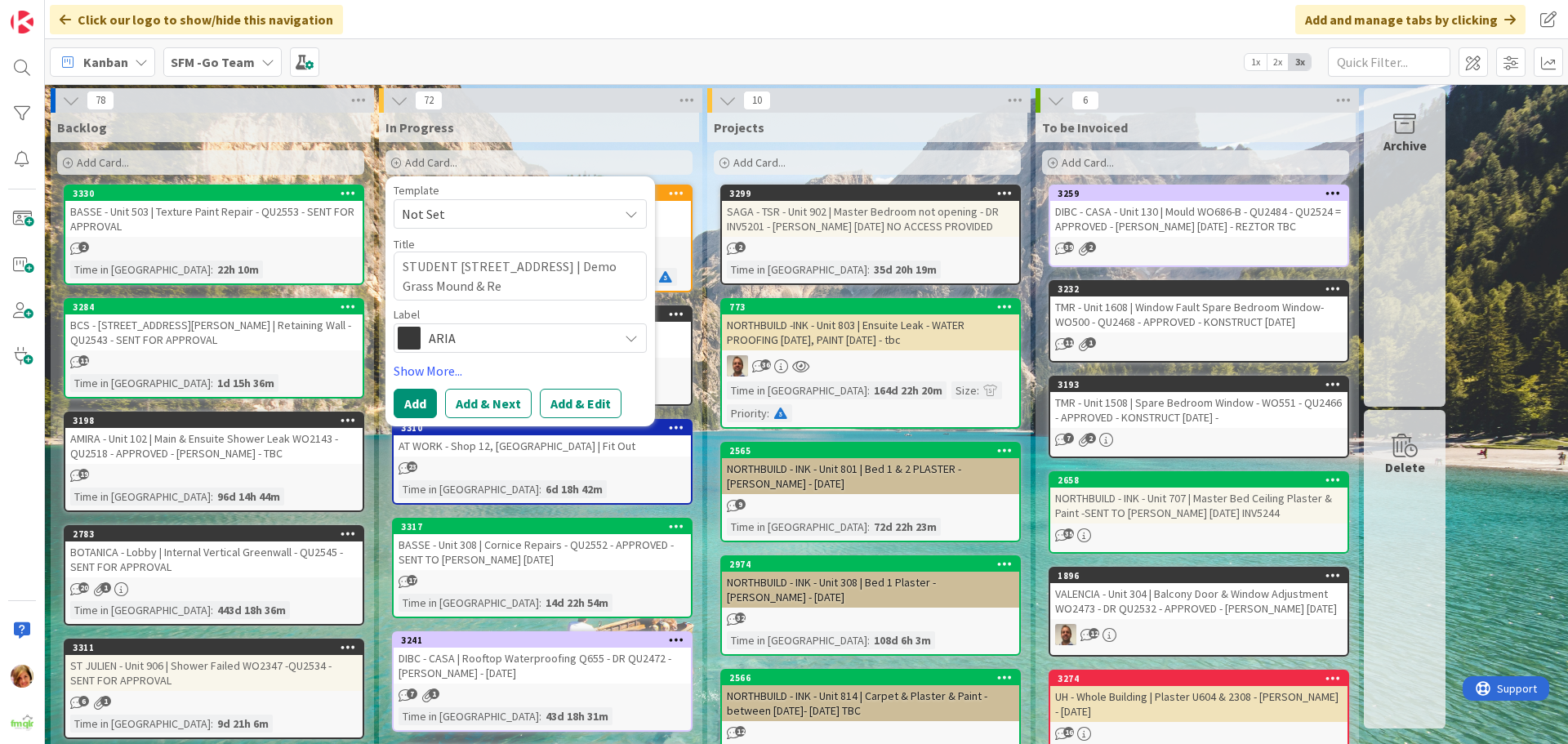
type textarea "x"
type textarea "STUDENT [STREET_ADDRESS] | Demo Grass Mound & Ret"
type textarea "x"
type textarea "STUDENT [STREET_ADDRESS] | Demo Grass Mound & Reti"
type textarea "x"
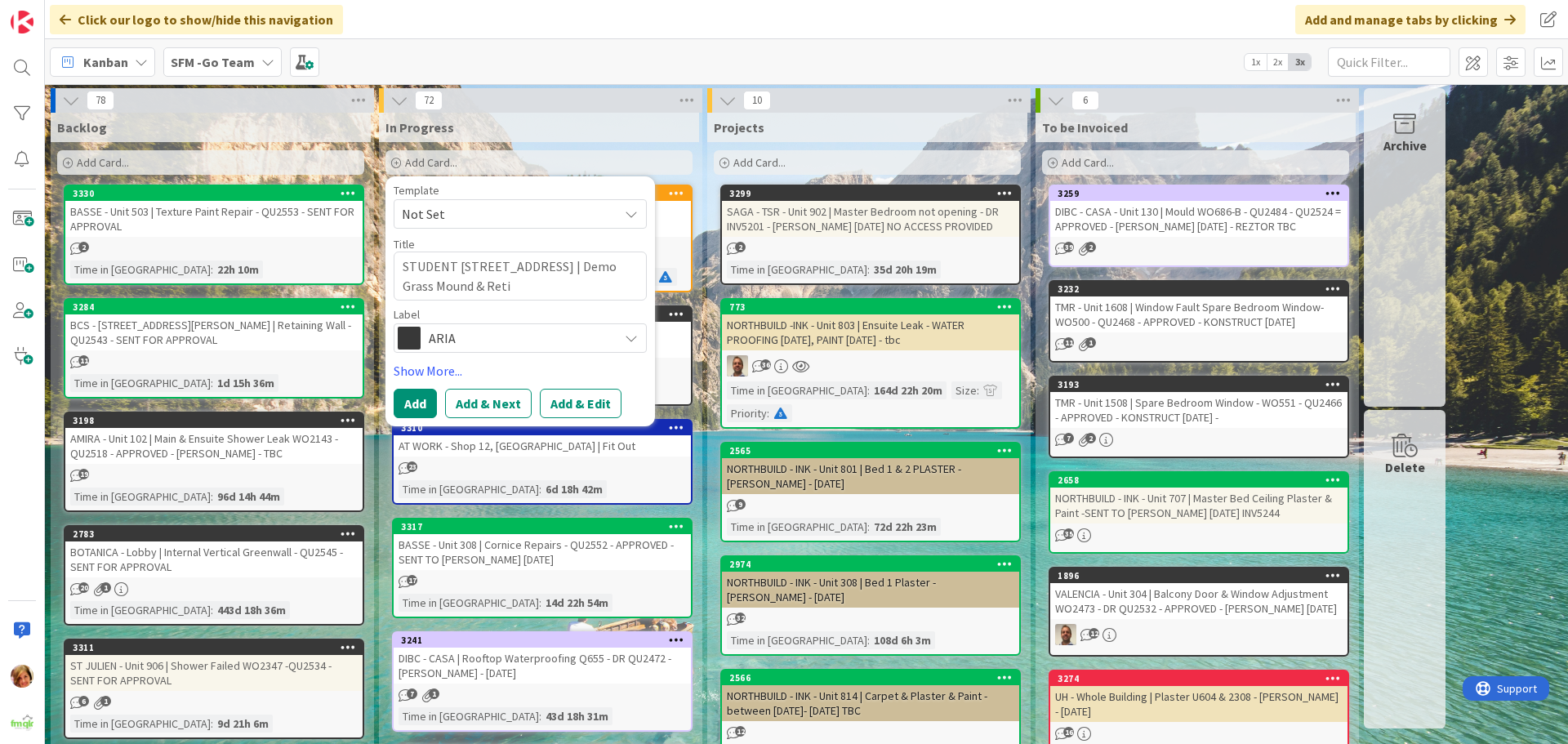
type textarea "STUDENT [STREET_ADDRESS] | Demo Grass Mound & Retil"
type textarea "x"
type textarea "STUDENT [STREET_ADDRESS] | Demo Grass Mound & Retile"
click at [490, 338] on span "ARIA" at bounding box center [519, 338] width 181 height 23
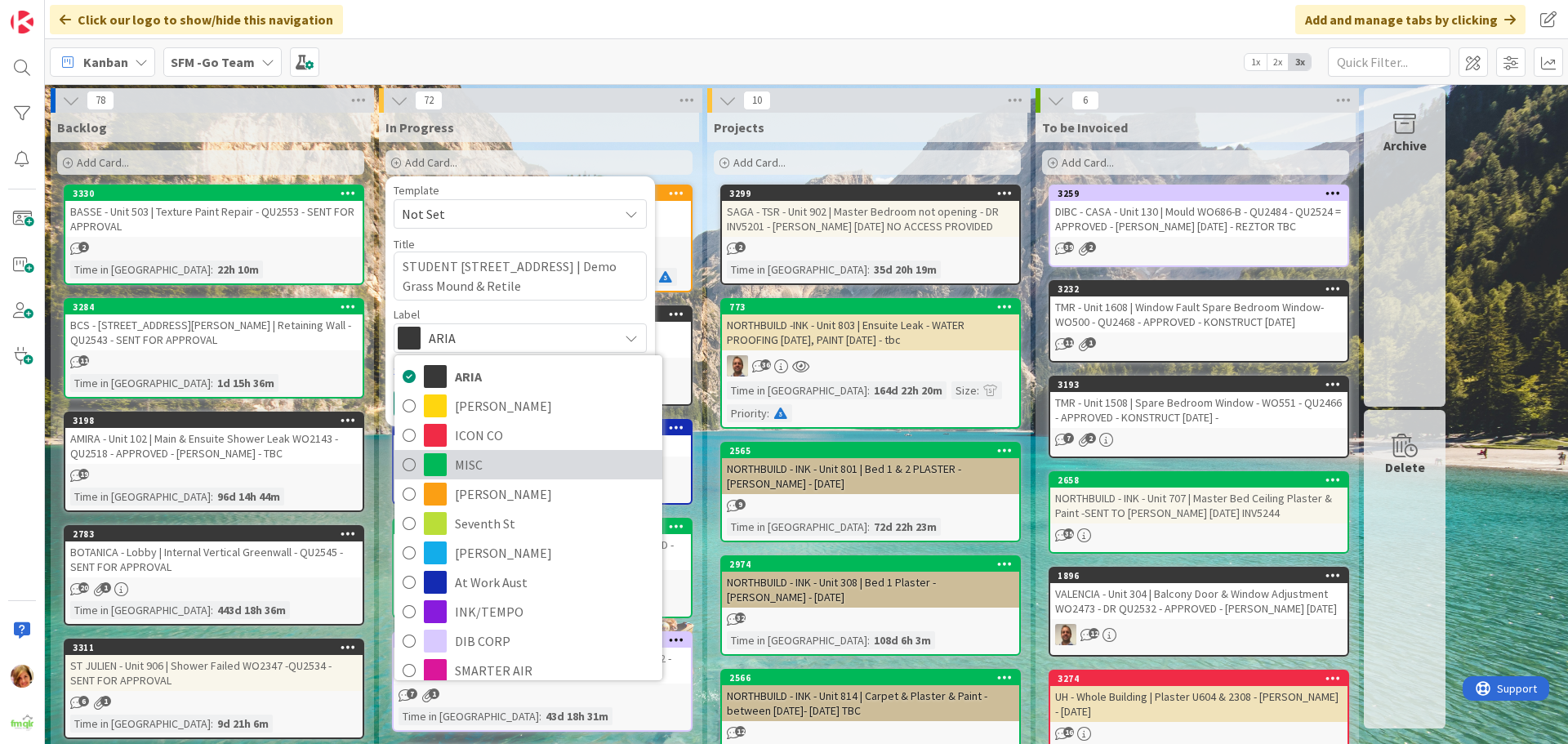
click at [469, 465] on span "MISC" at bounding box center [554, 465] width 199 height 25
type textarea "x"
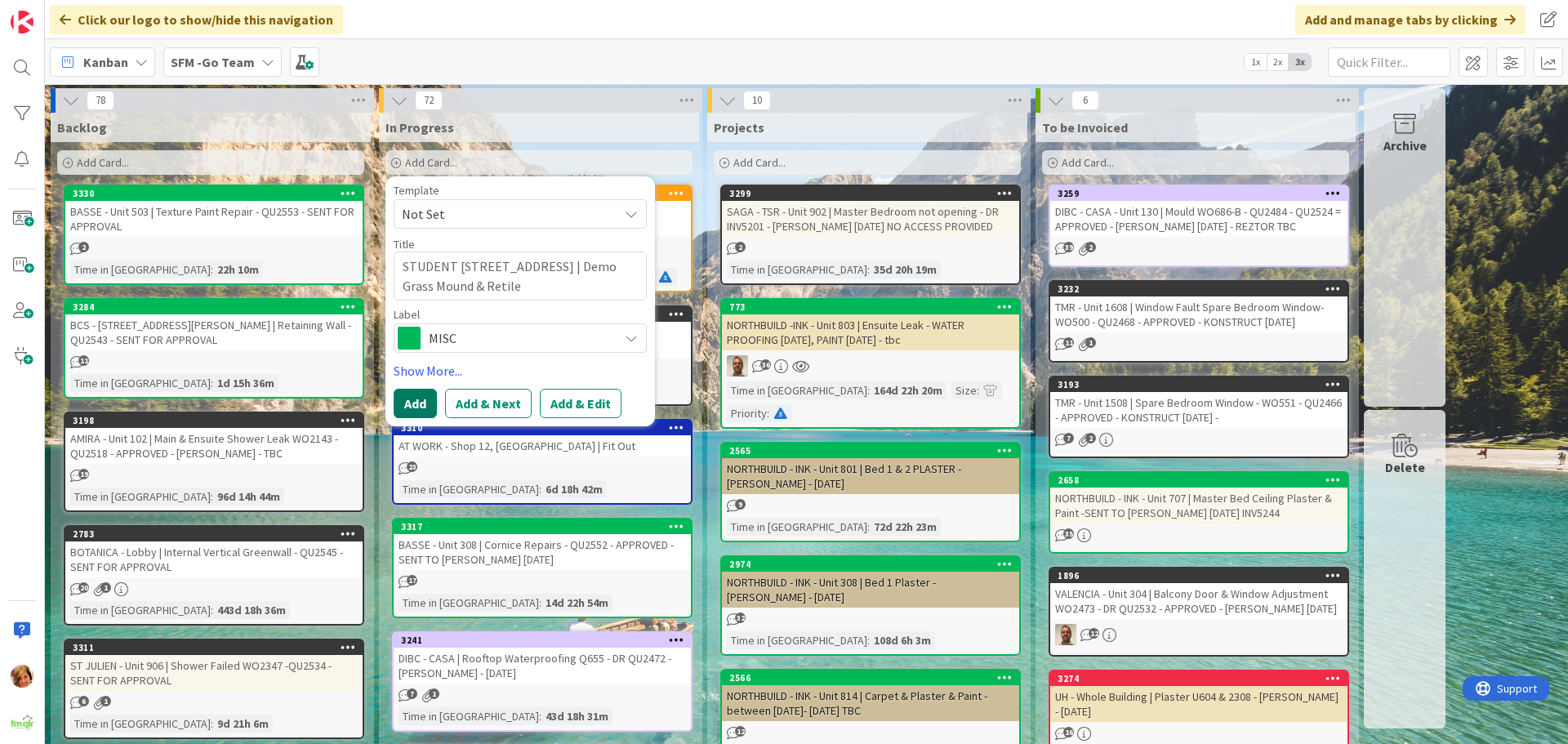
click at [415, 402] on button "Add" at bounding box center [414, 403] width 43 height 30
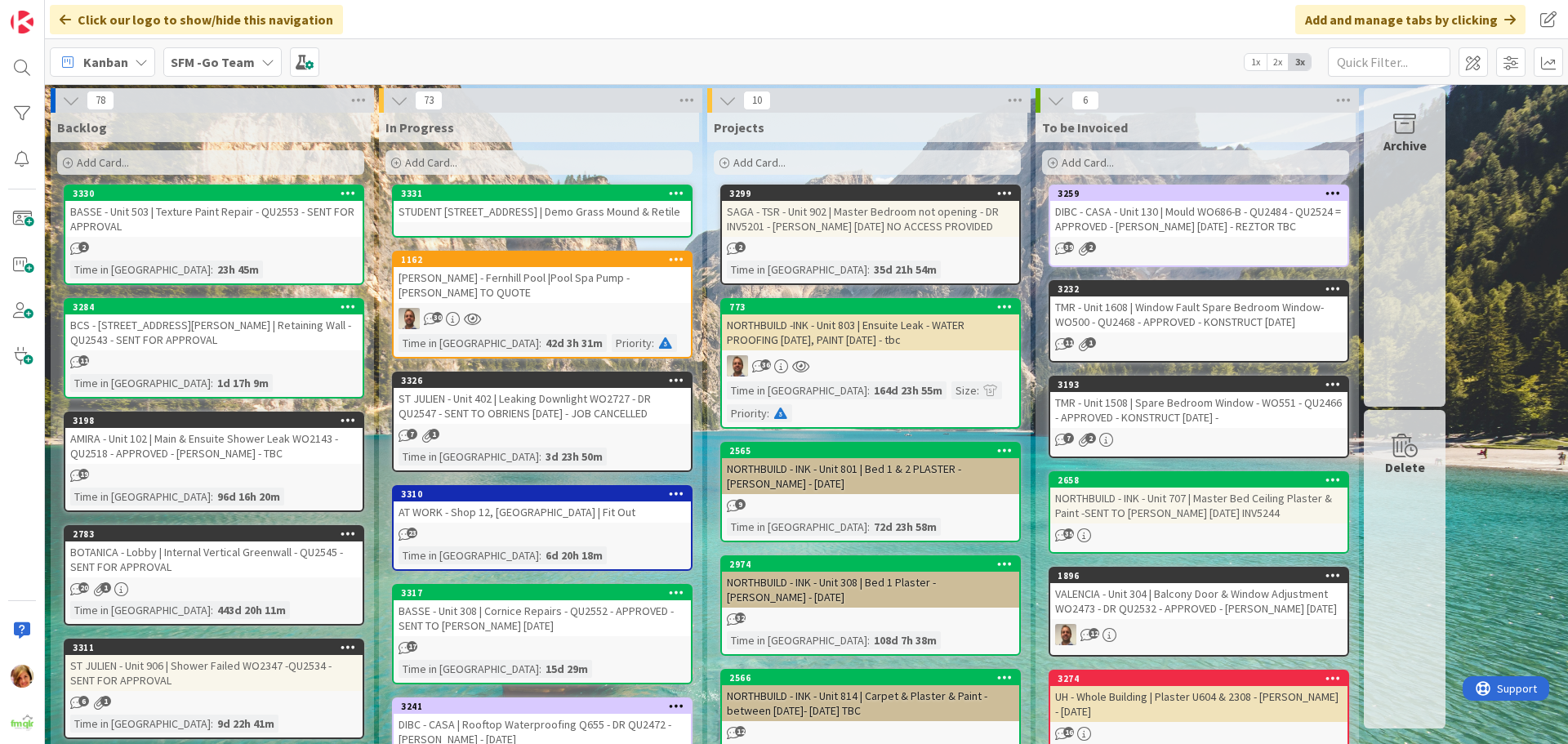
click at [573, 202] on div "STUDENT [STREET_ADDRESS] | Demo Grass Mound & Retile" at bounding box center [541, 211] width 298 height 21
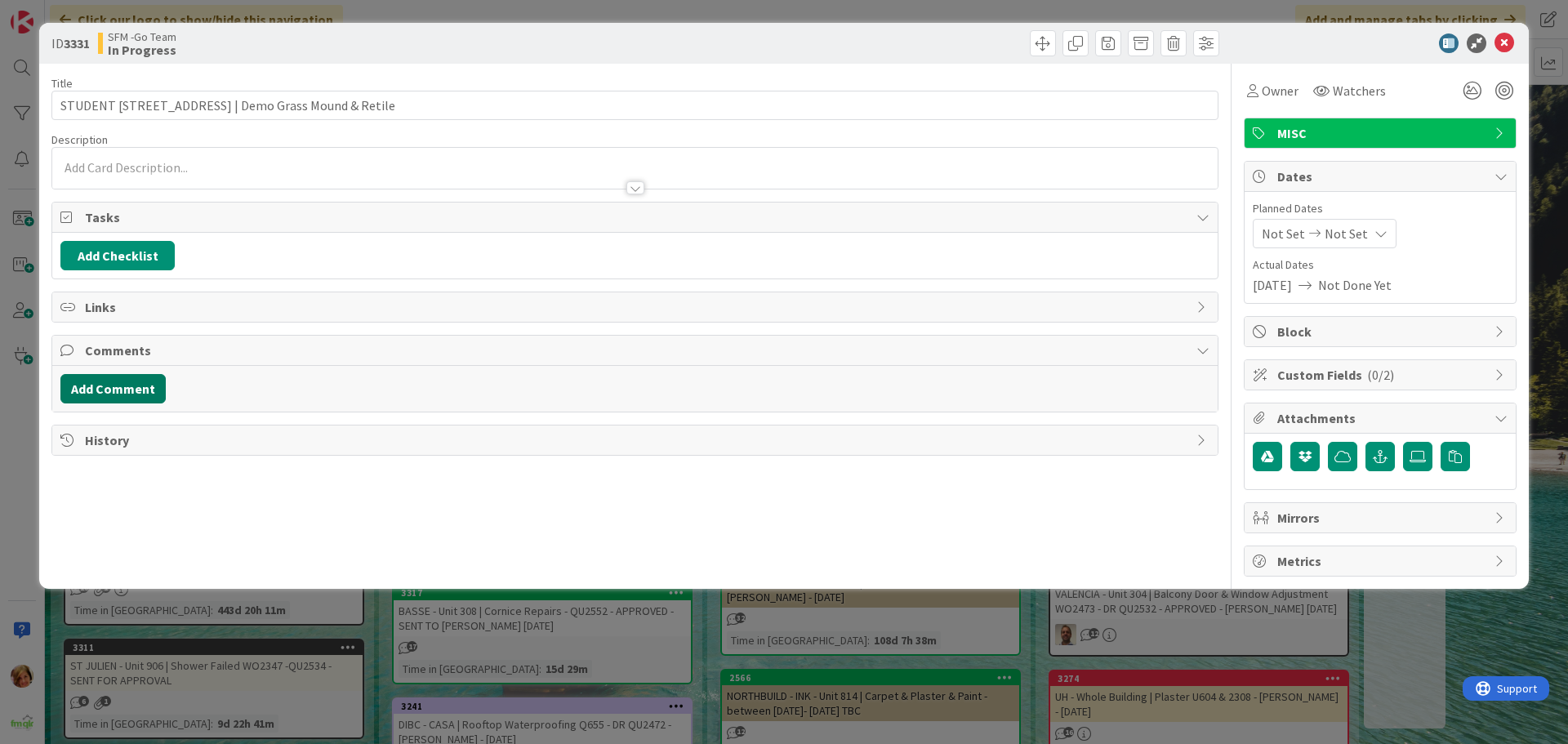
click at [110, 393] on button "Add Comment" at bounding box center [113, 388] width 105 height 30
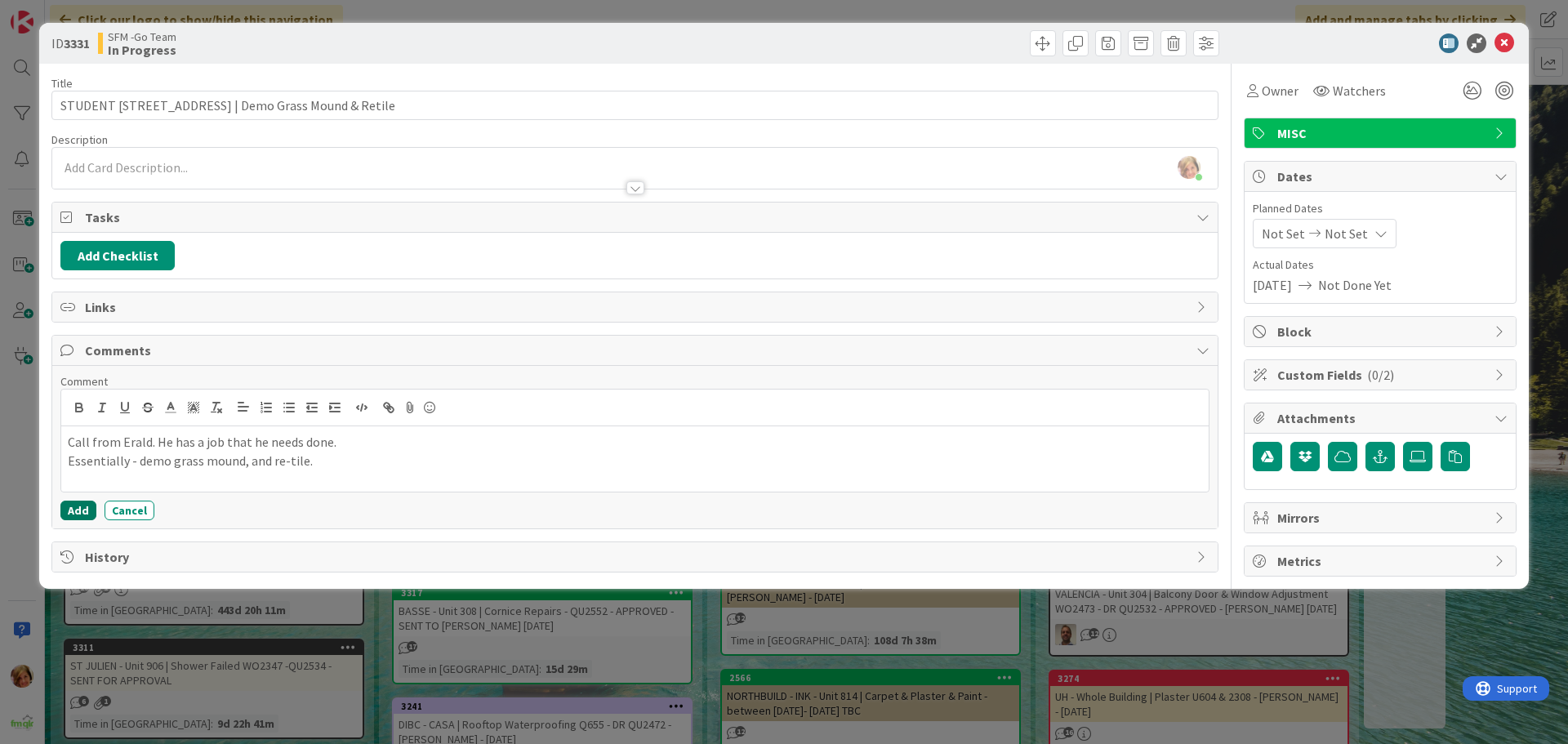
click at [74, 507] on button "Add" at bounding box center [78, 510] width 36 height 19
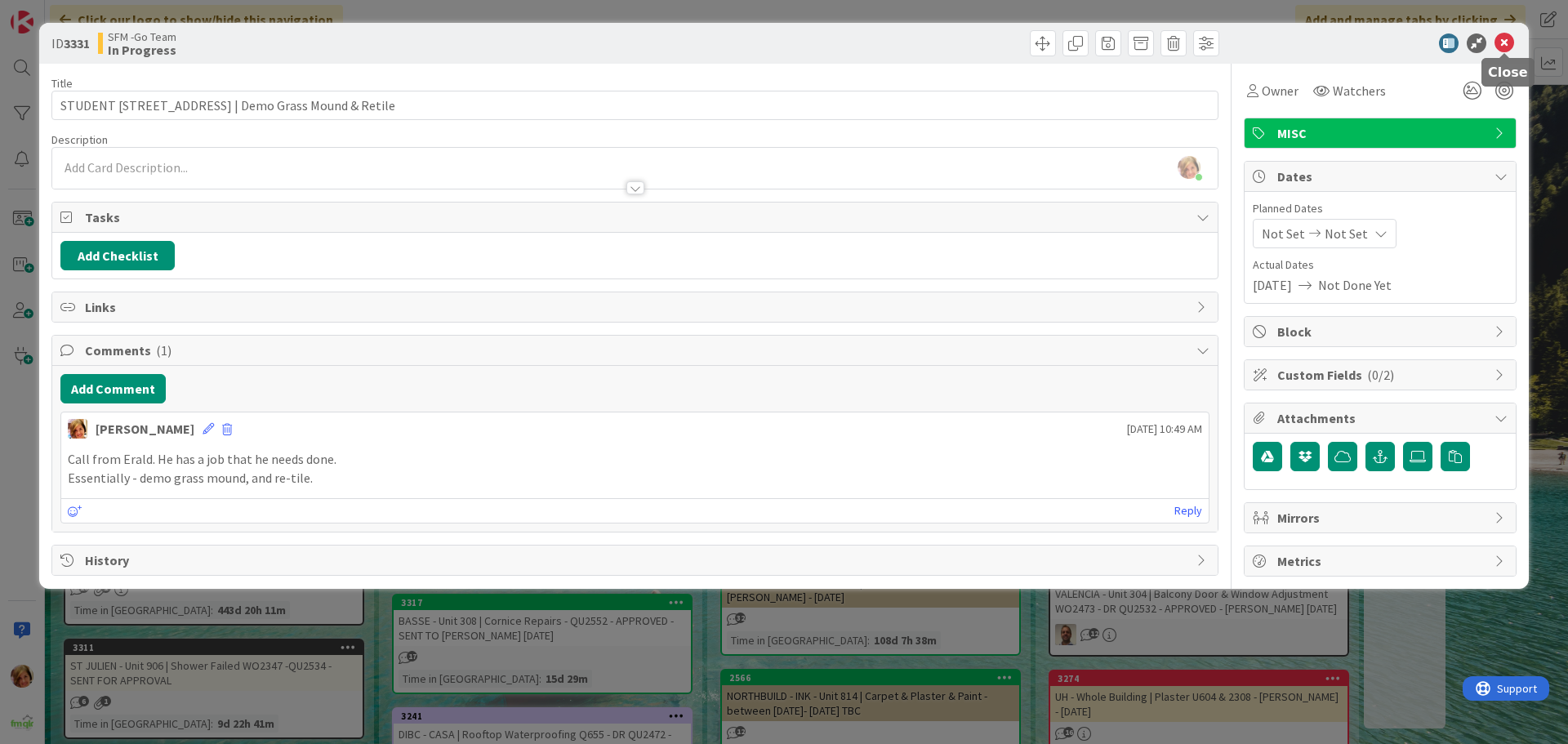
click at [1502, 42] on icon at bounding box center [1504, 43] width 19 height 19
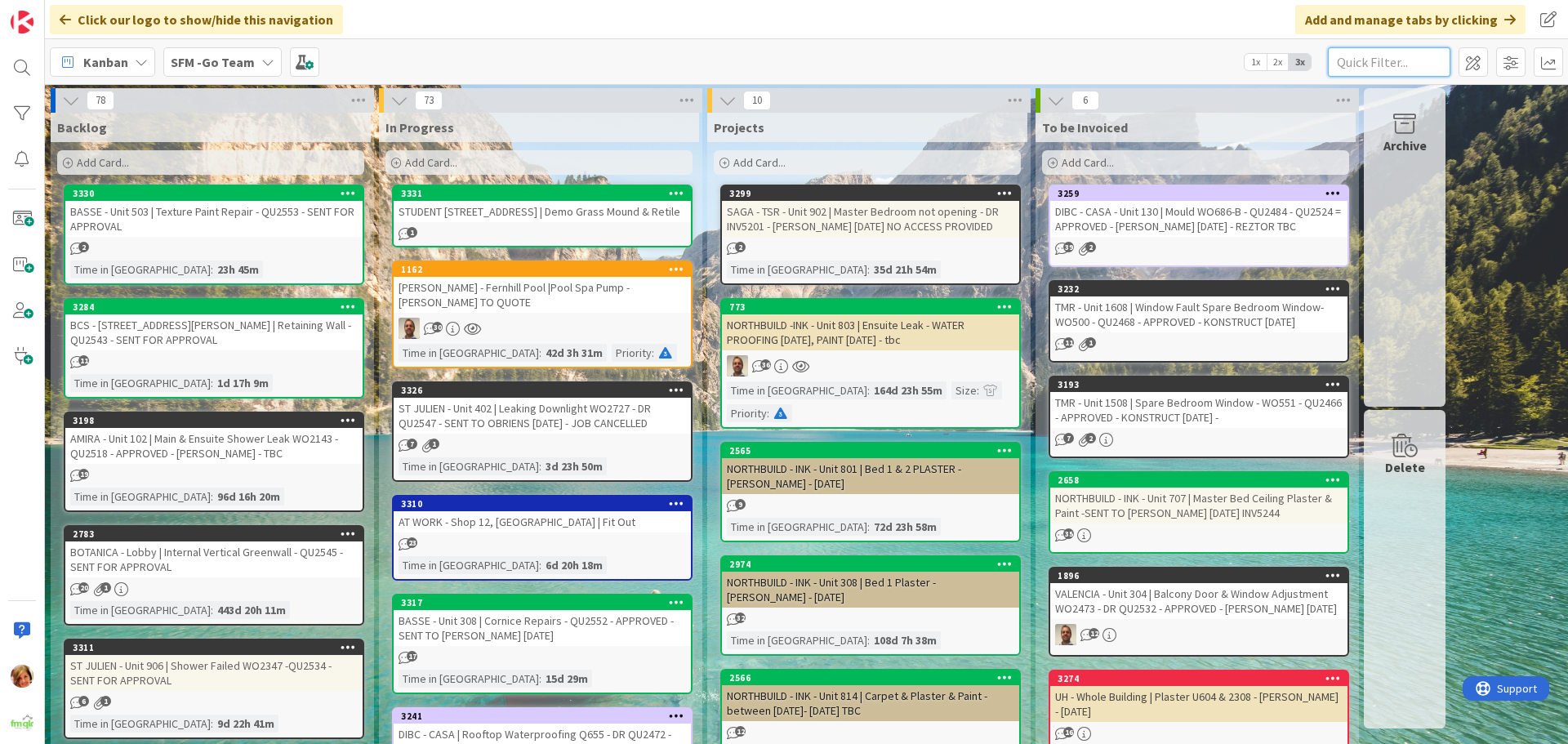
click at [1354, 63] on input "text" at bounding box center [1389, 62] width 122 height 30
type input "1513"
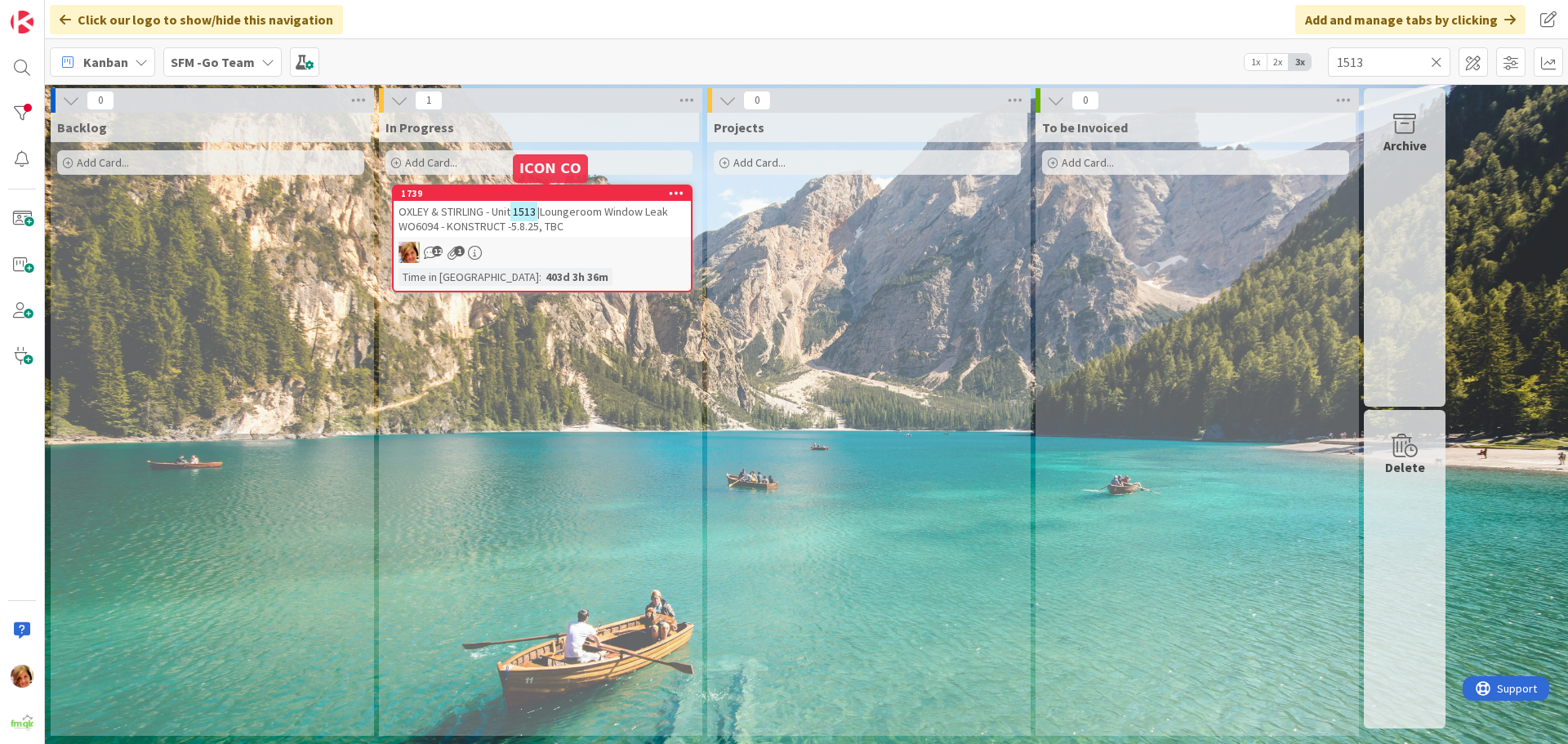
click at [589, 215] on span "|Loungeroom Window Leak WO6094 - KONSTRUCT -5.8.25, TBC" at bounding box center [533, 218] width 270 height 30
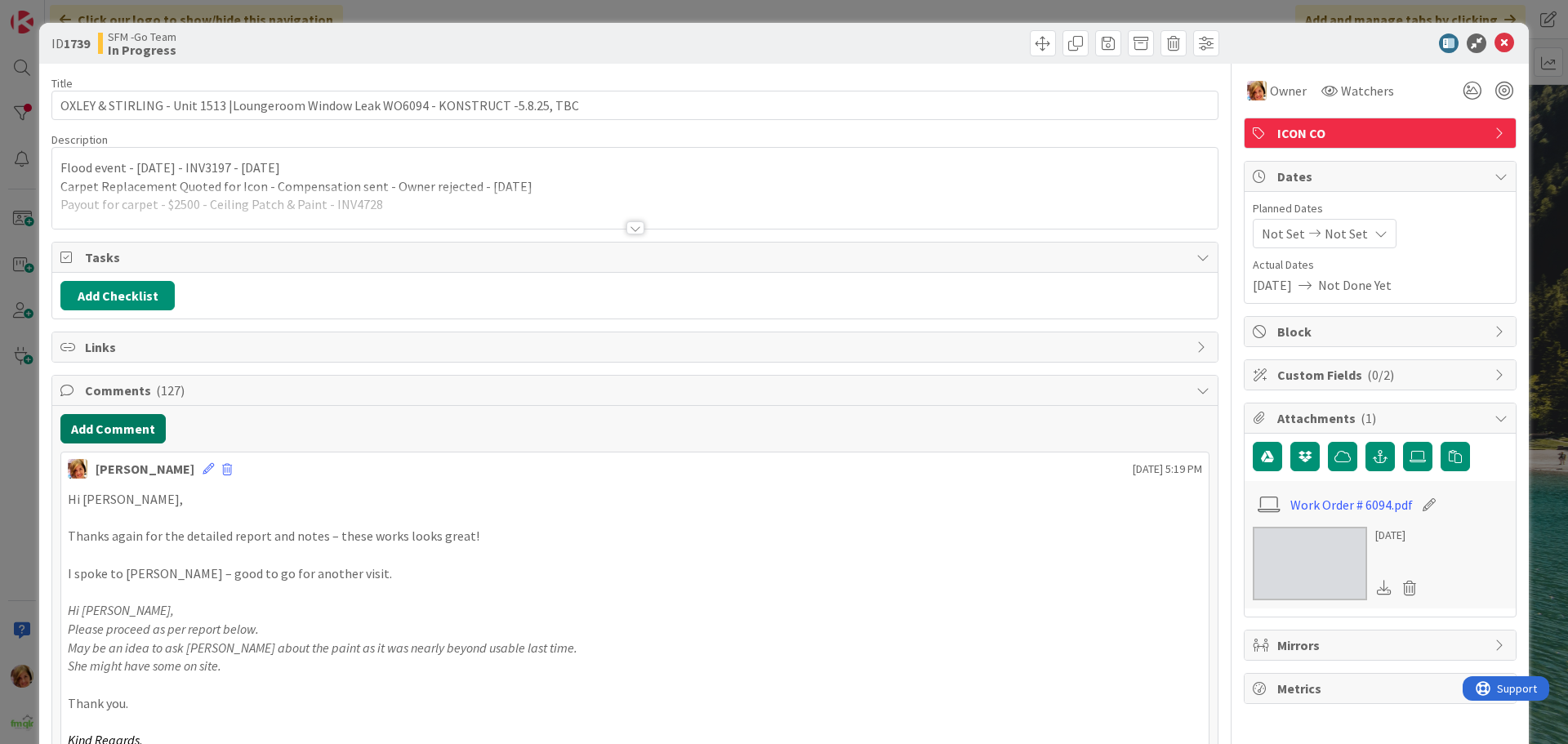
click at [109, 430] on button "Add Comment" at bounding box center [113, 428] width 105 height 30
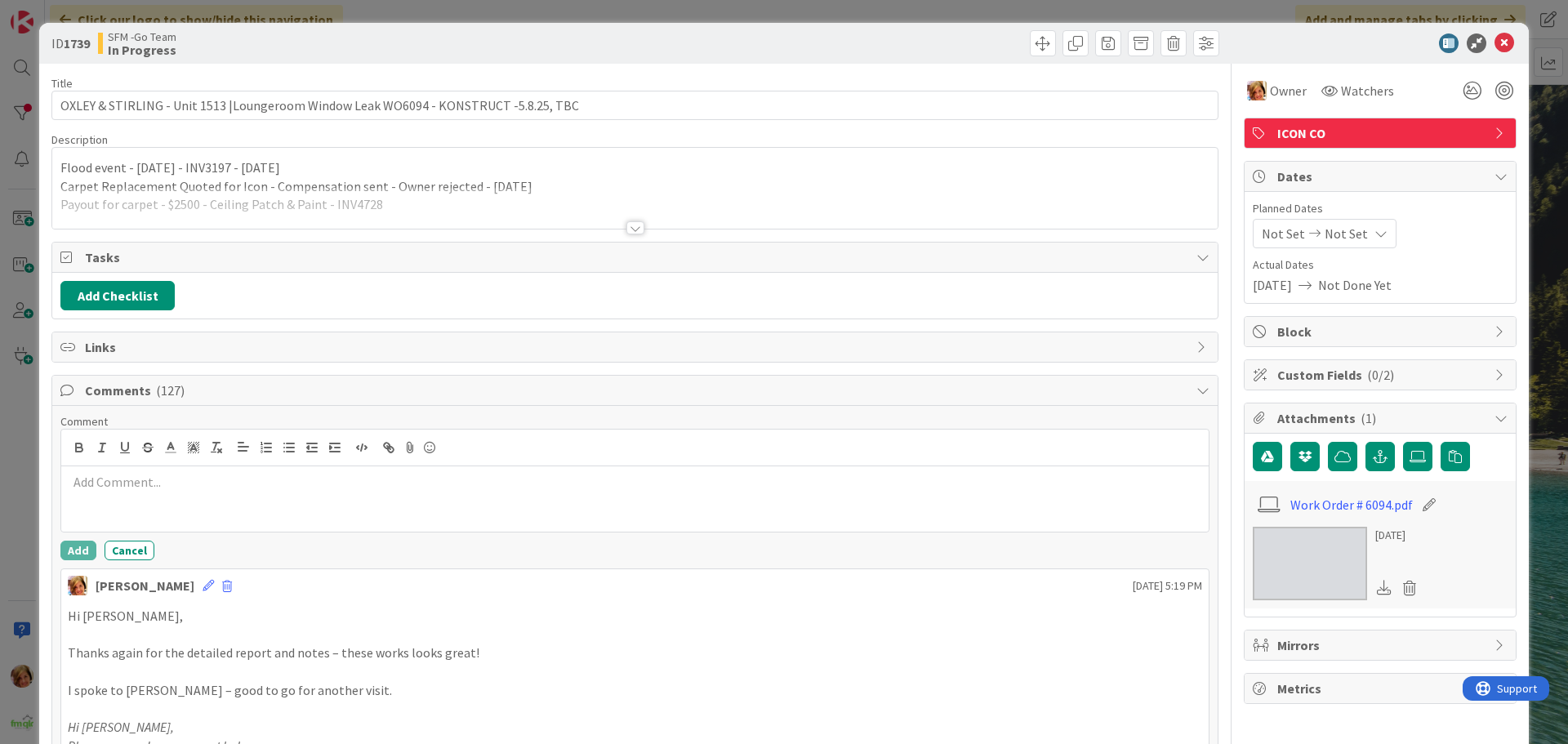
click at [140, 496] on div at bounding box center [634, 498] width 1147 height 65
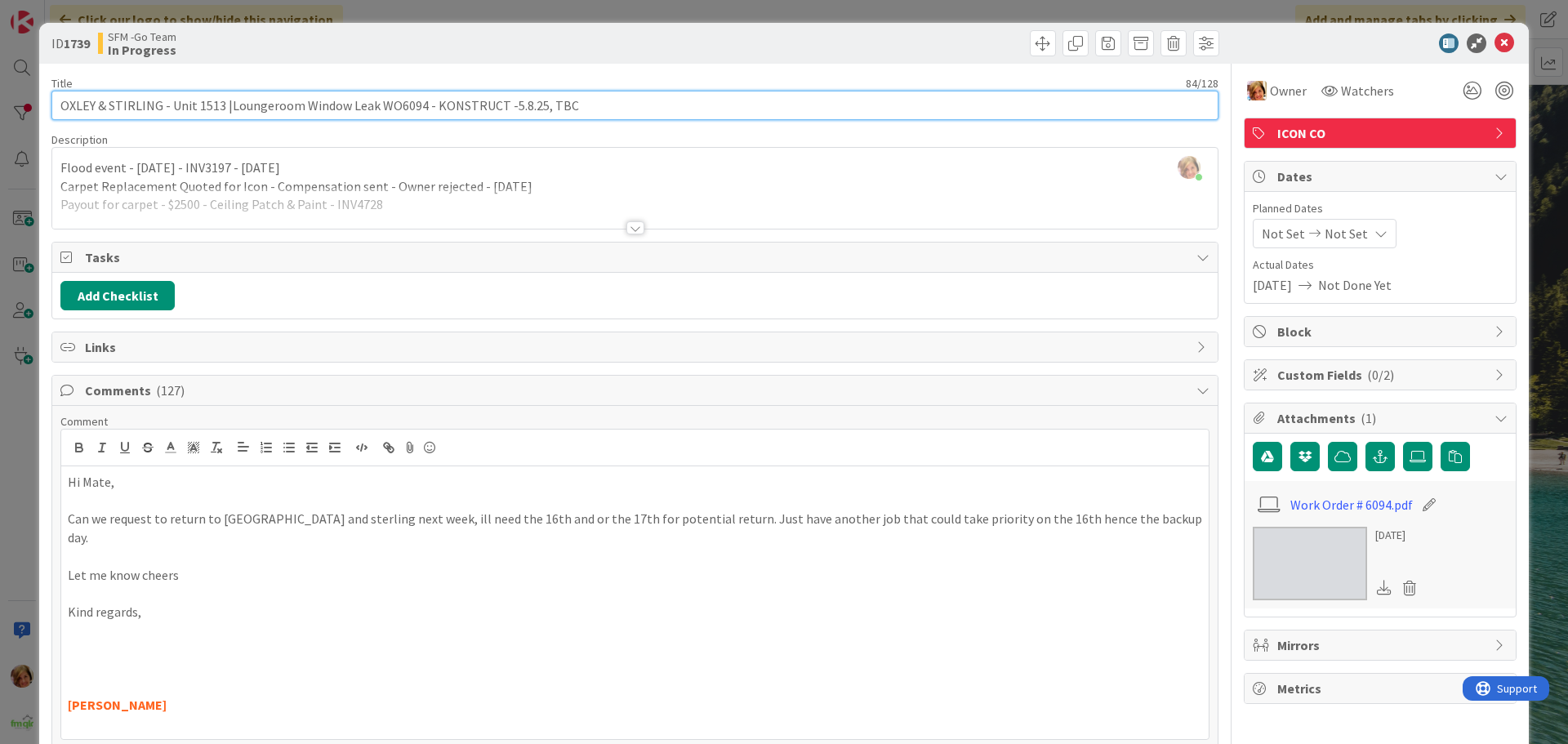
click at [571, 108] on input "OXLEY & STIRLING - Unit 1513 |Loungeroom Window Leak WO6094 - KONSTRUCT -5.8.25…" at bounding box center [635, 105] width 1167 height 30
type input "OXLEY & STIRLING - Unit 1513 |Loungeroom Window Leak WO6094 - KONSTRUCT -5.8.25…"
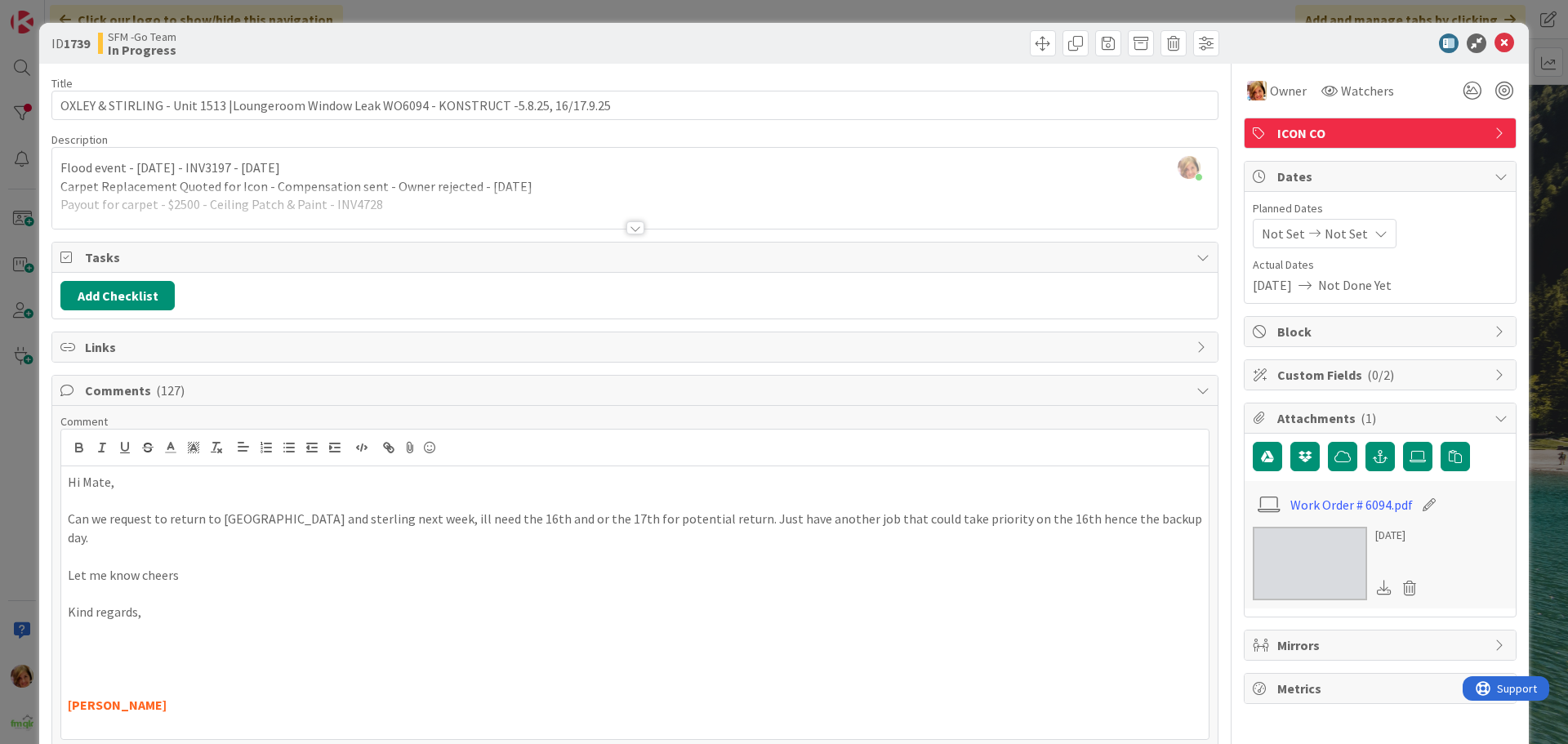
drag, startPoint x: 704, startPoint y: 49, endPoint x: 1086, endPoint y: 80, distance: 383.3
click at [705, 49] on div at bounding box center [929, 43] width 580 height 26
click at [1494, 45] on icon at bounding box center [1504, 43] width 19 height 19
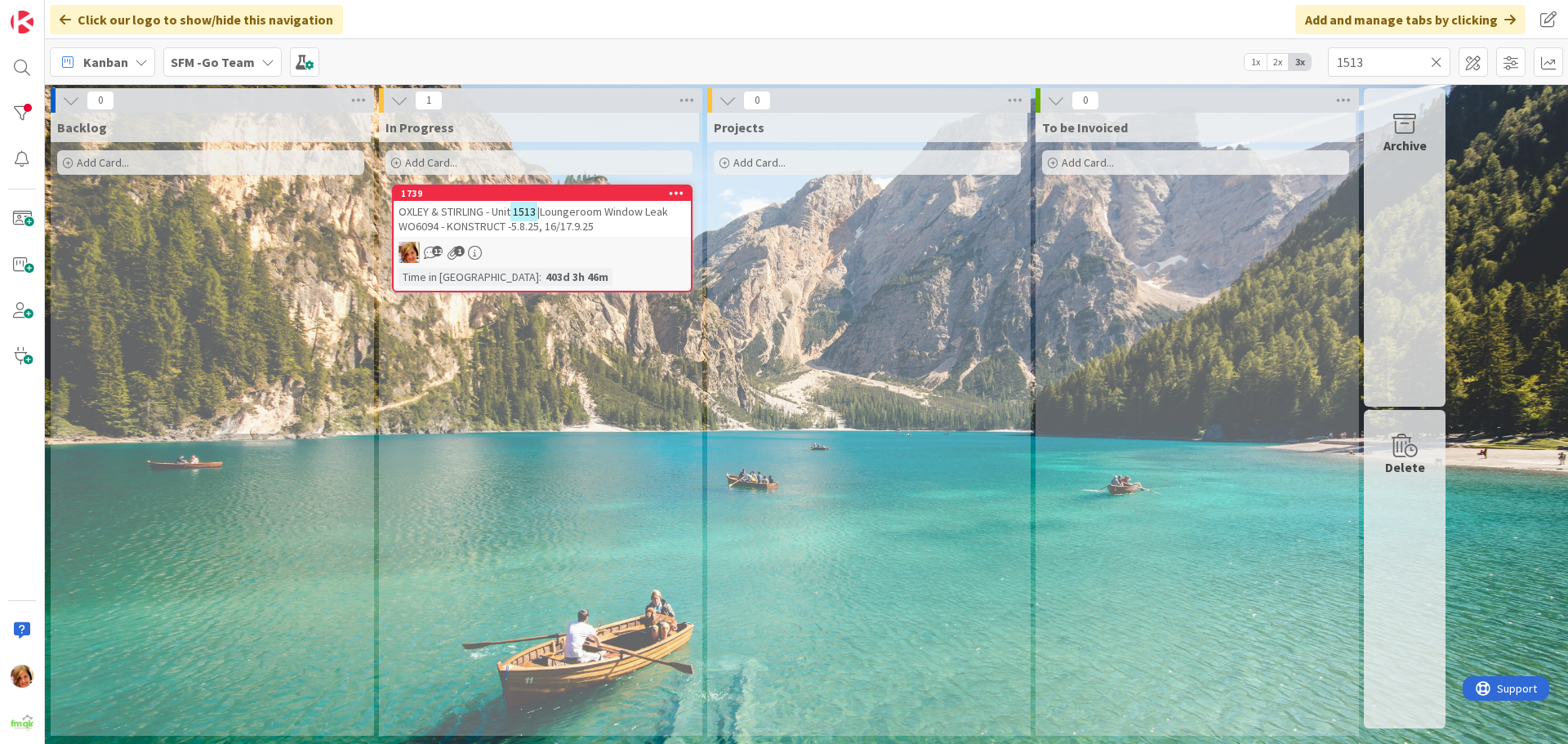
click at [1433, 59] on icon at bounding box center [1436, 61] width 11 height 14
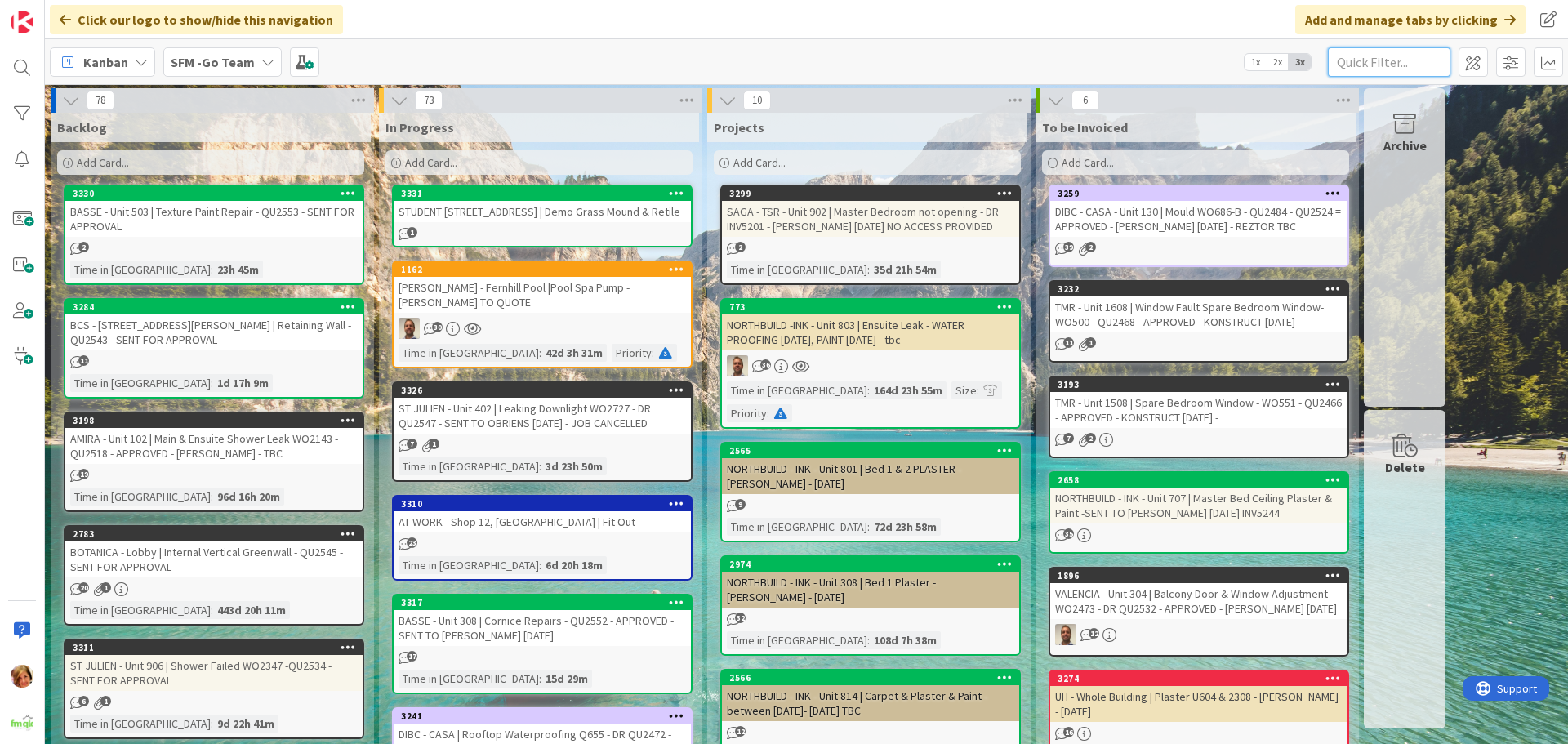
click at [1389, 55] on input "text" at bounding box center [1389, 62] width 122 height 30
type input "1513"
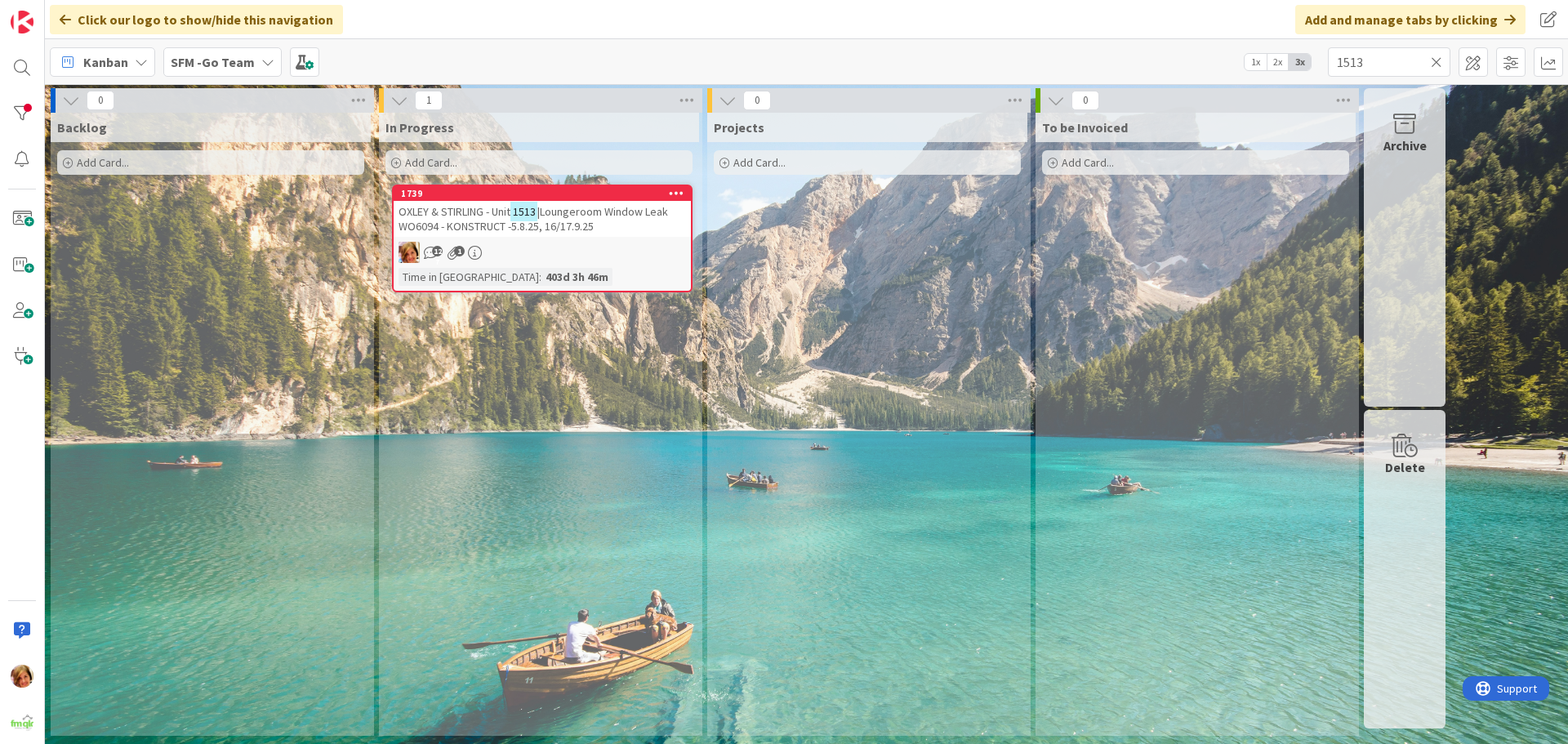
click at [586, 218] on span "|Loungeroom Window Leak WO6094 - KONSTRUCT -5.8.25, 16/17.9.25" at bounding box center [533, 218] width 270 height 30
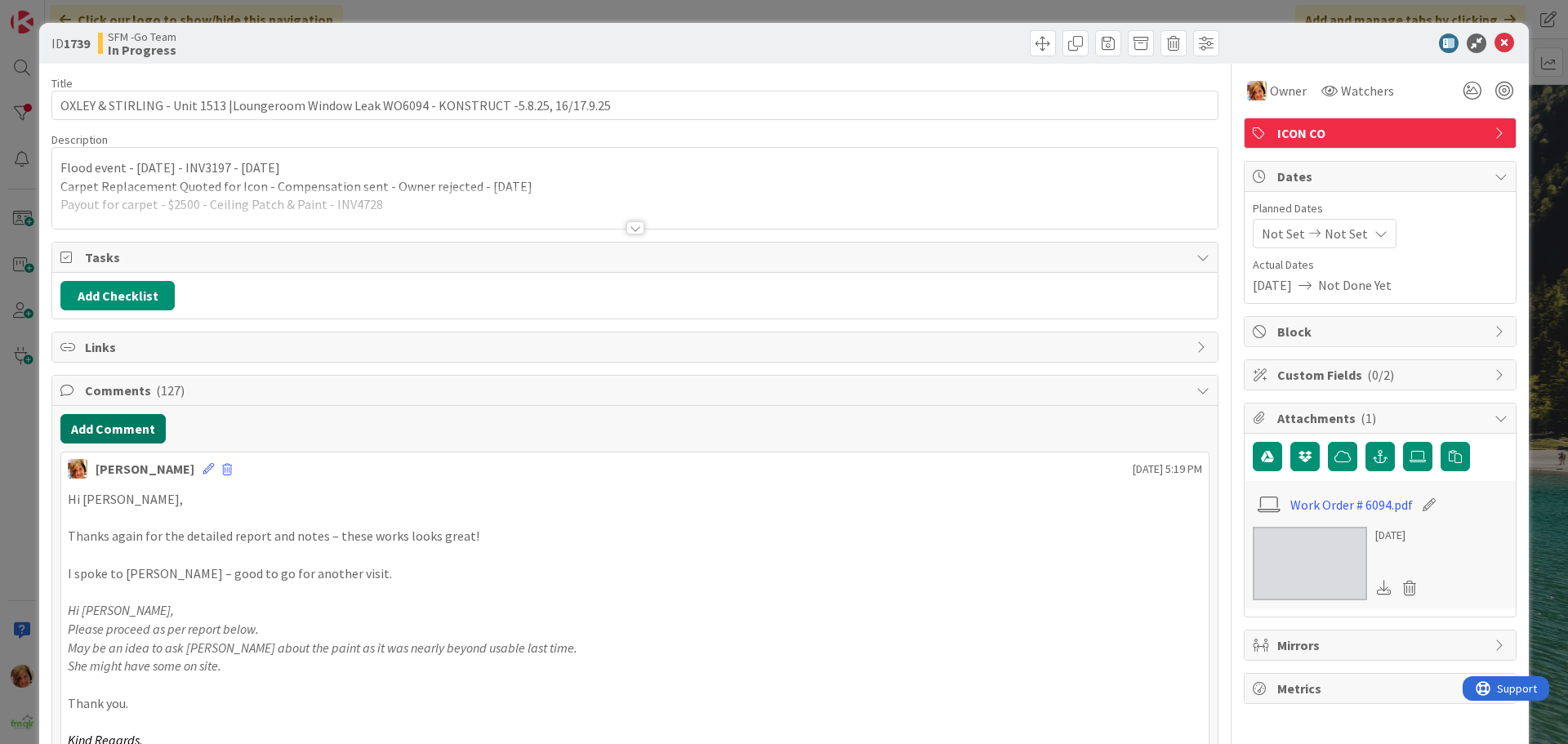
click at [107, 430] on button "Add Comment" at bounding box center [113, 428] width 105 height 30
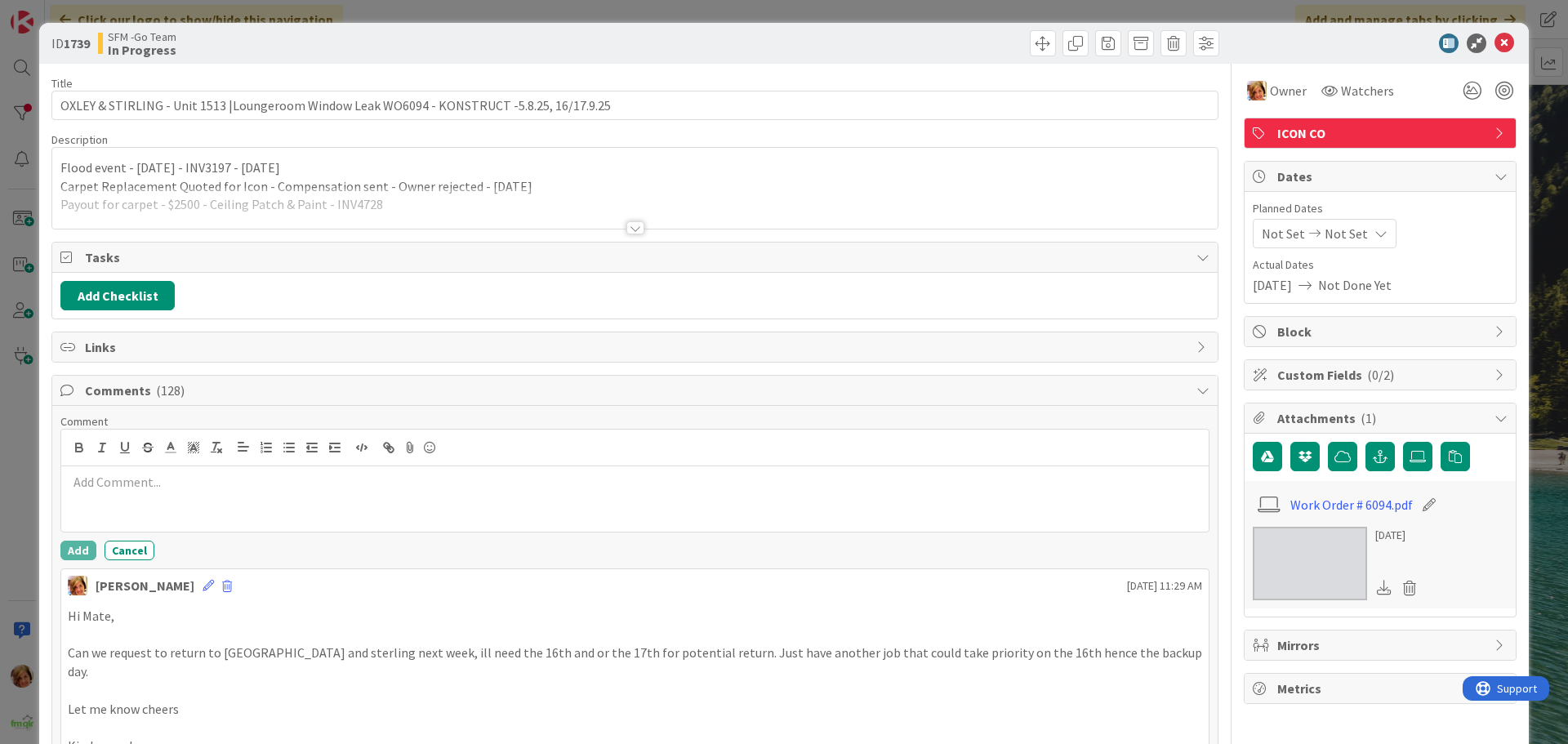
click at [150, 479] on p at bounding box center [634, 482] width 1134 height 19
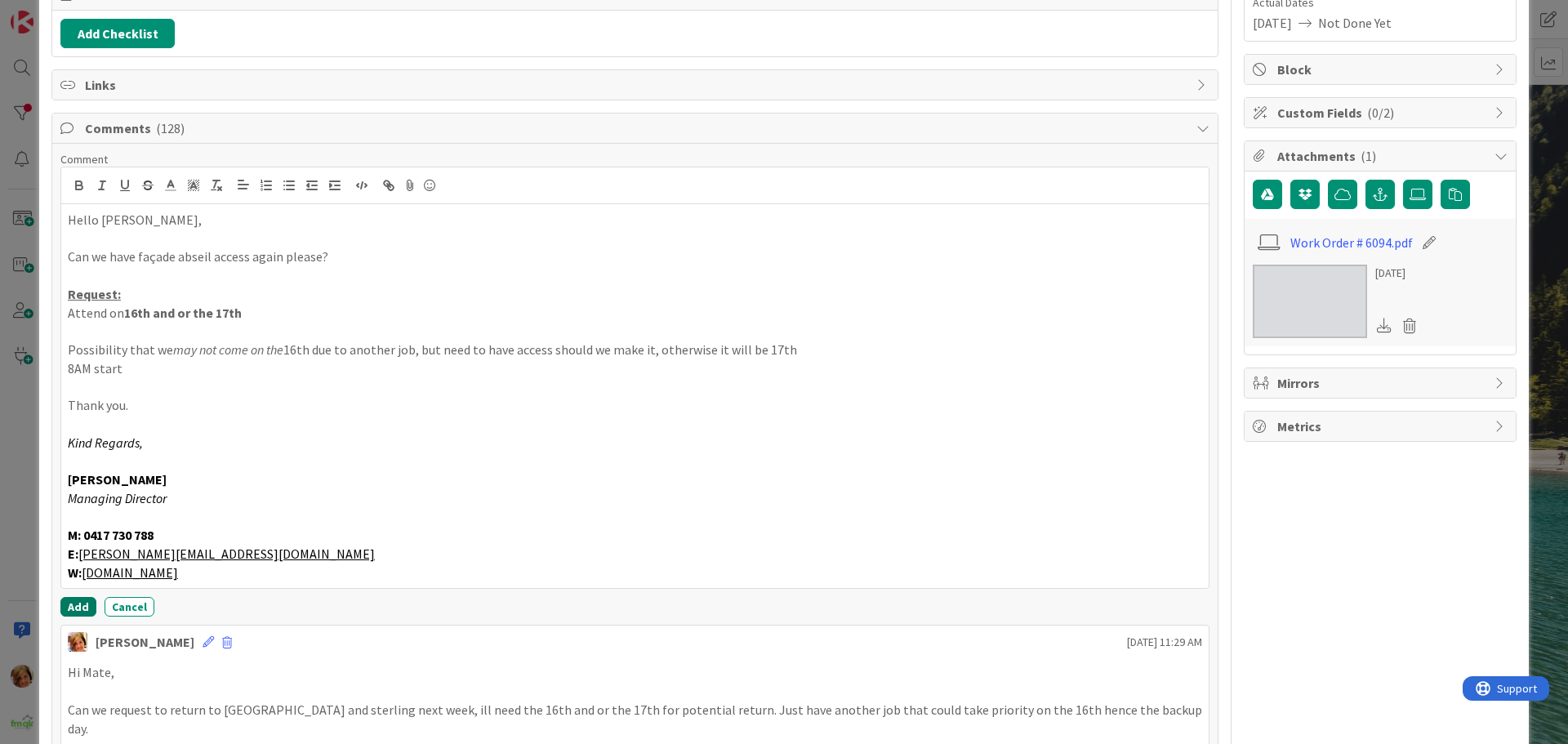
click at [74, 608] on button "Add" at bounding box center [78, 606] width 36 height 19
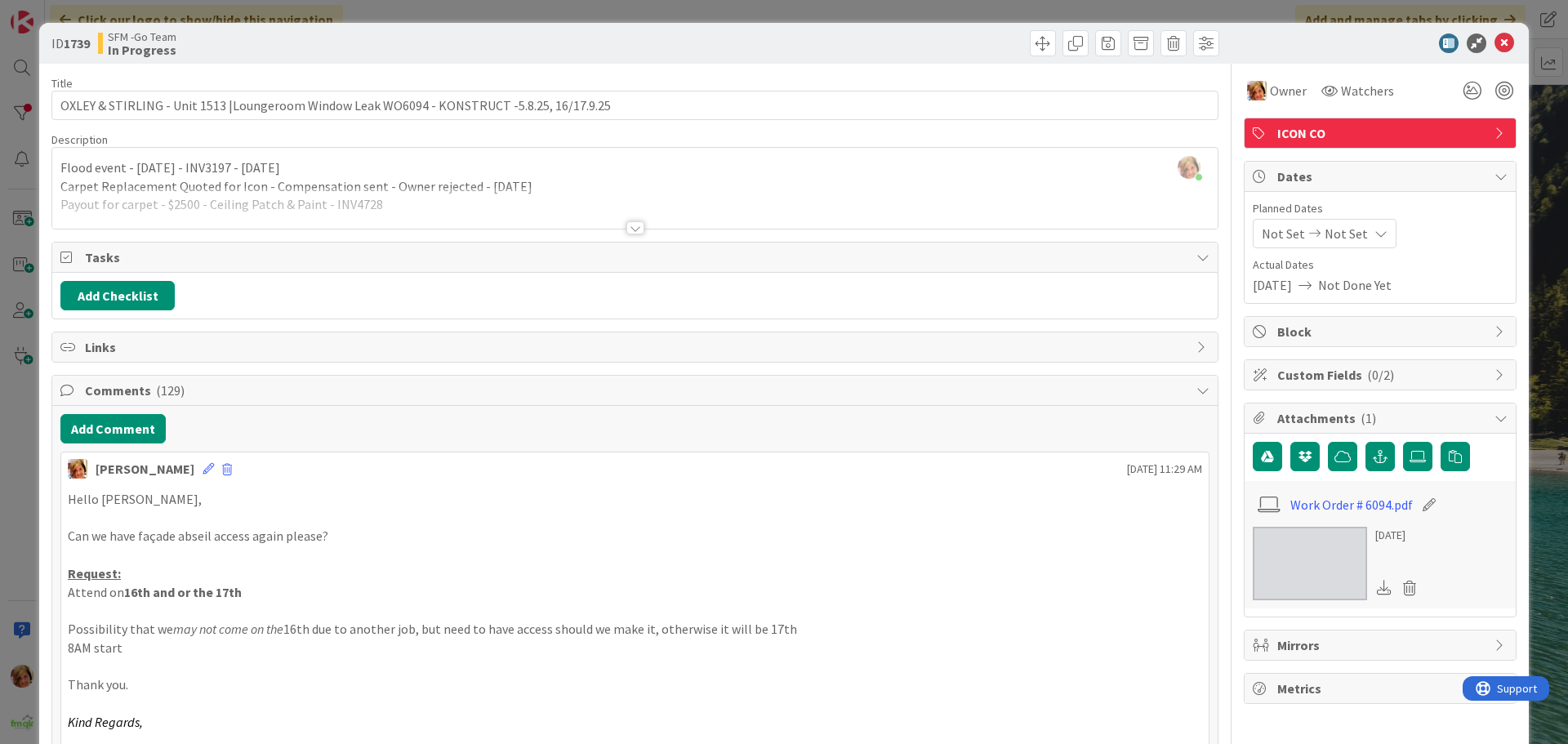
click at [829, 45] on div at bounding box center [929, 43] width 580 height 26
click at [1496, 42] on icon at bounding box center [1504, 43] width 19 height 19
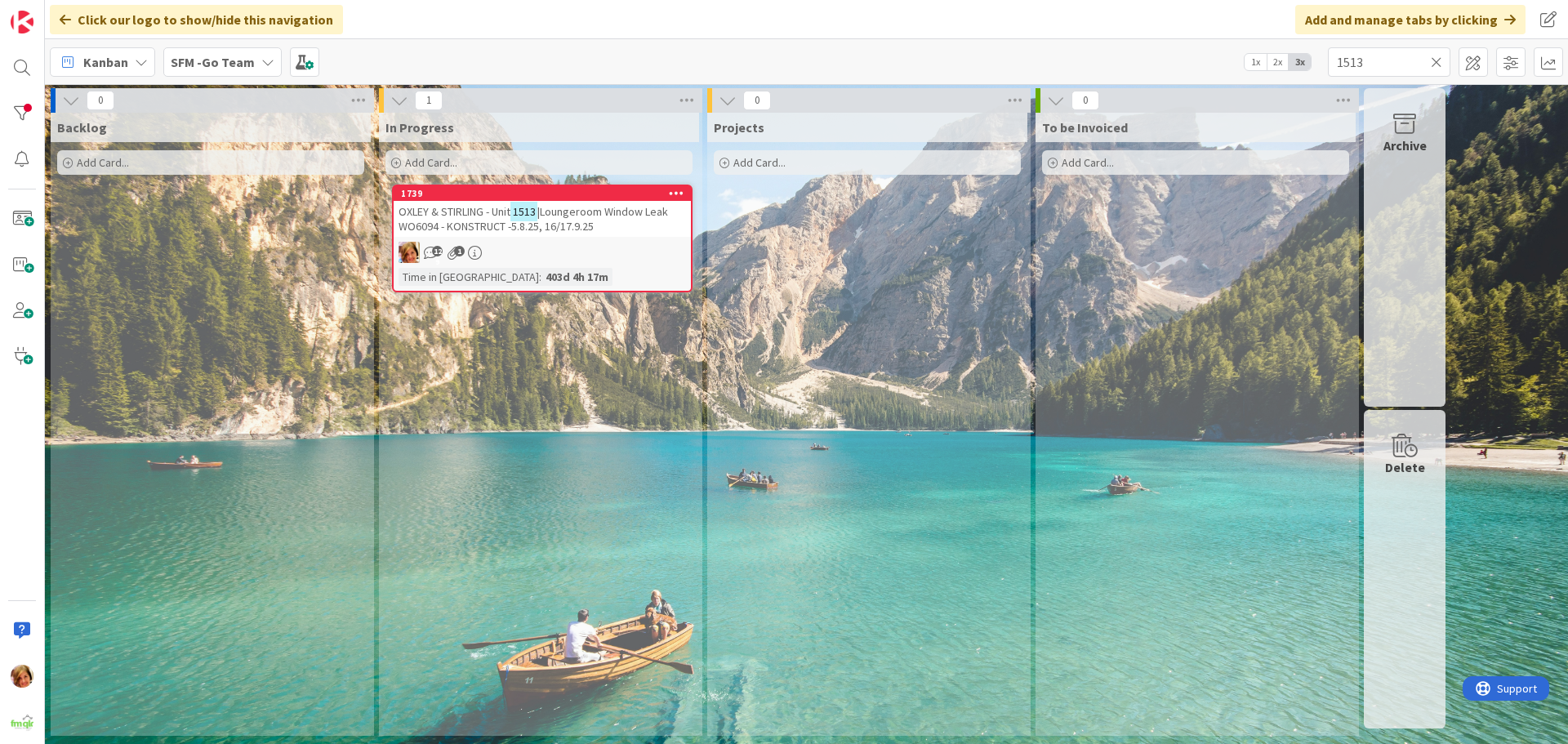
click at [1436, 62] on icon at bounding box center [1436, 61] width 11 height 14
click at [1436, 62] on input "text" at bounding box center [1389, 62] width 122 height 30
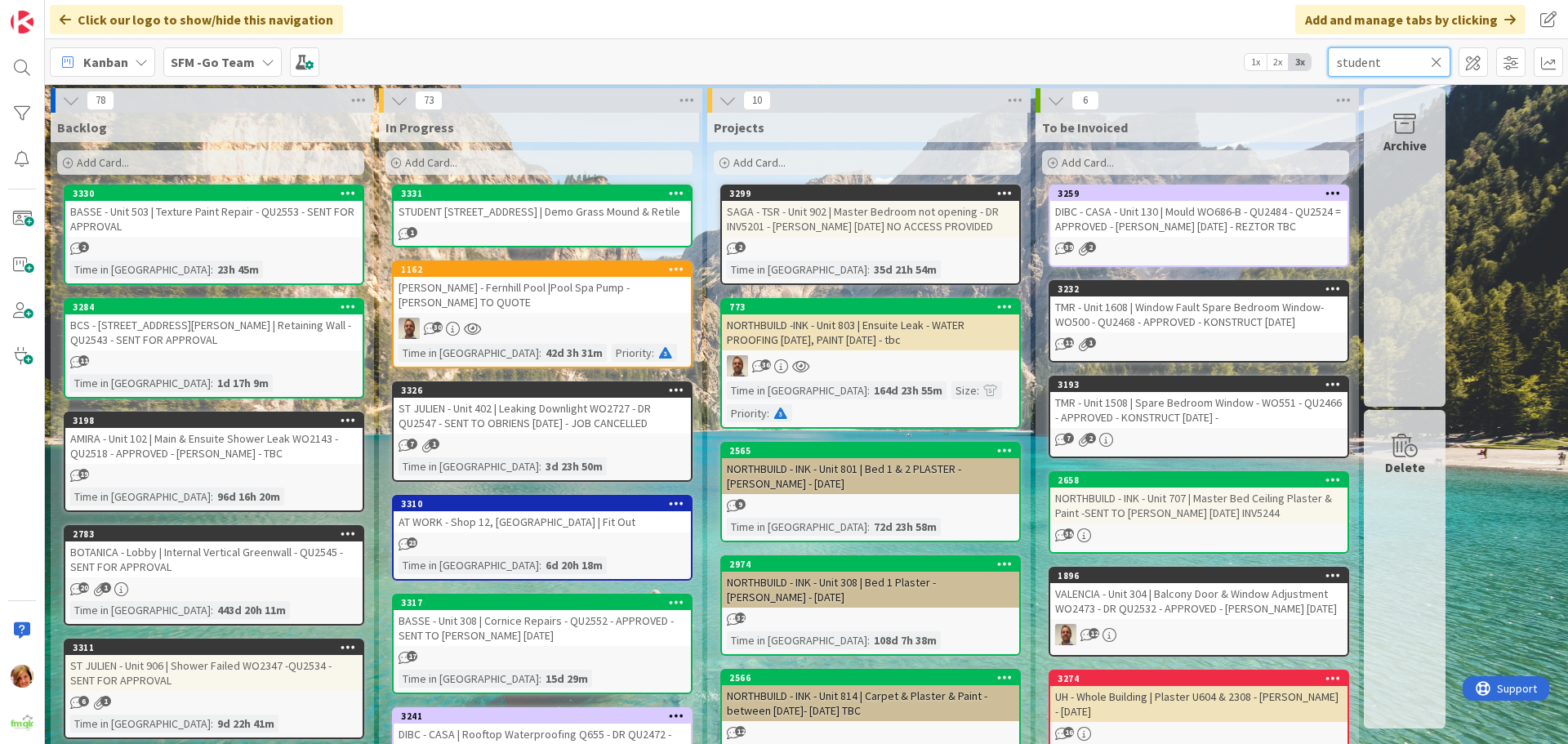
type input "student"
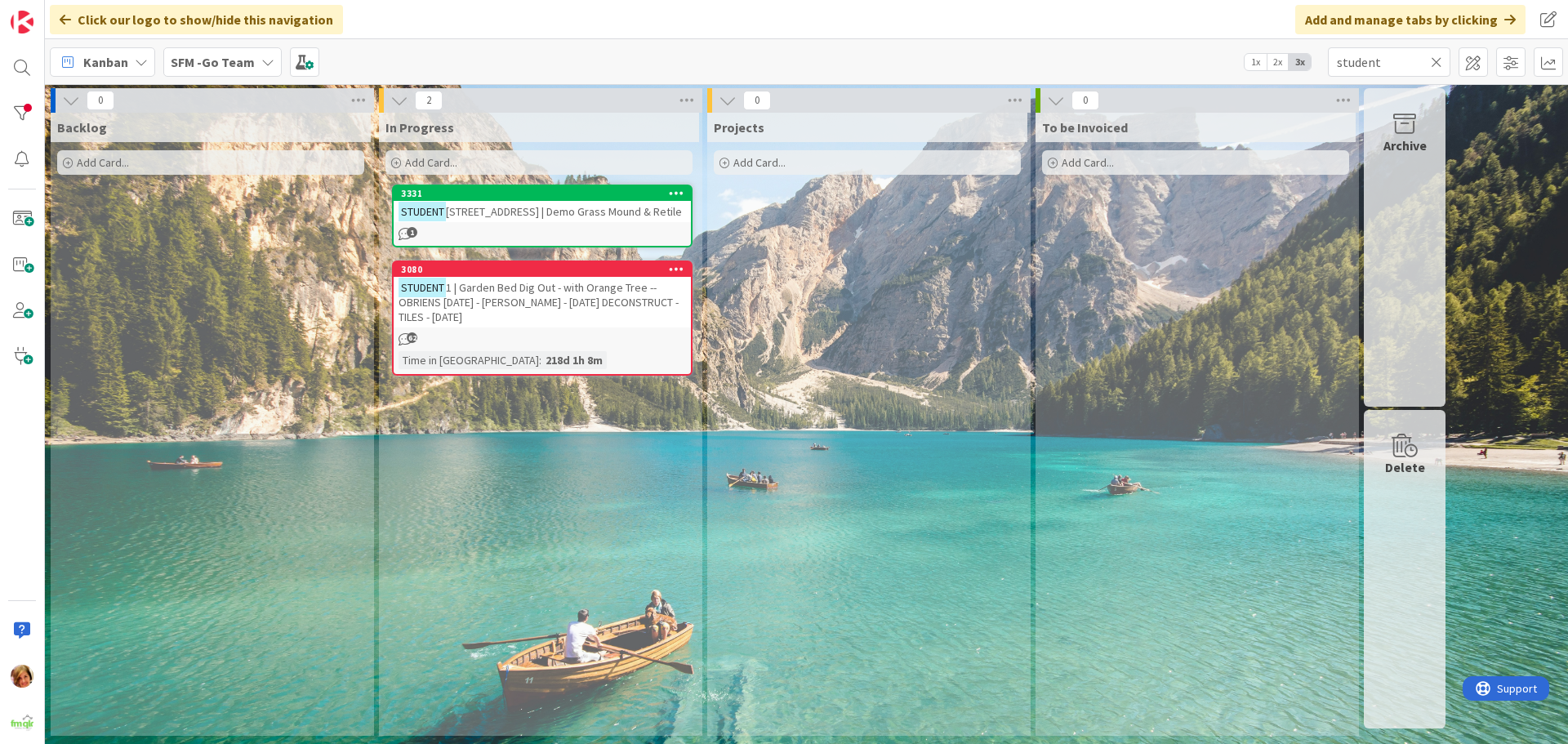
click at [528, 289] on span "1 | Garden Bed Dig Out - with Orange Tree -- OBRIENS [DATE] - [PERSON_NAME] - […" at bounding box center [538, 302] width 280 height 44
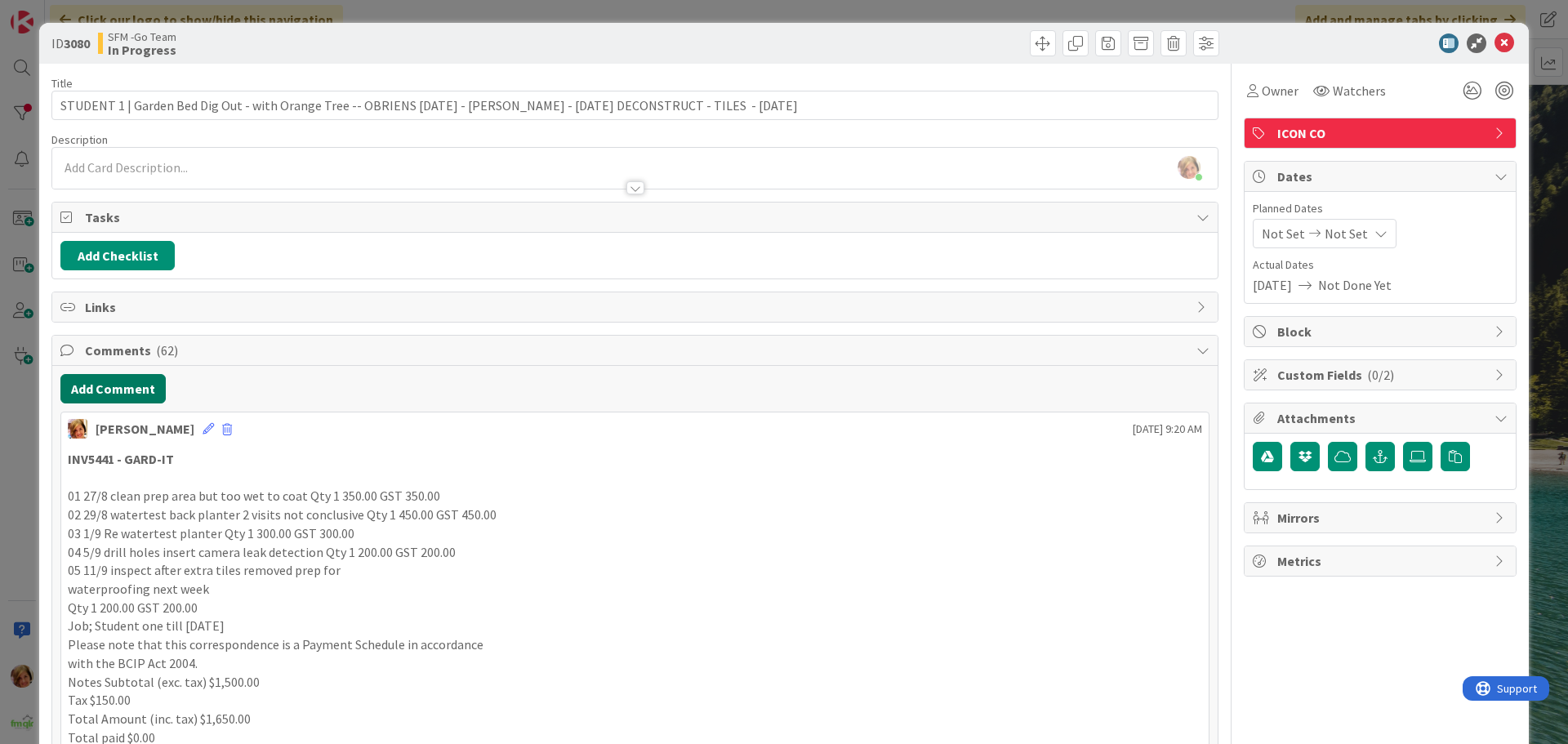
click at [134, 393] on button "Add Comment" at bounding box center [113, 388] width 105 height 30
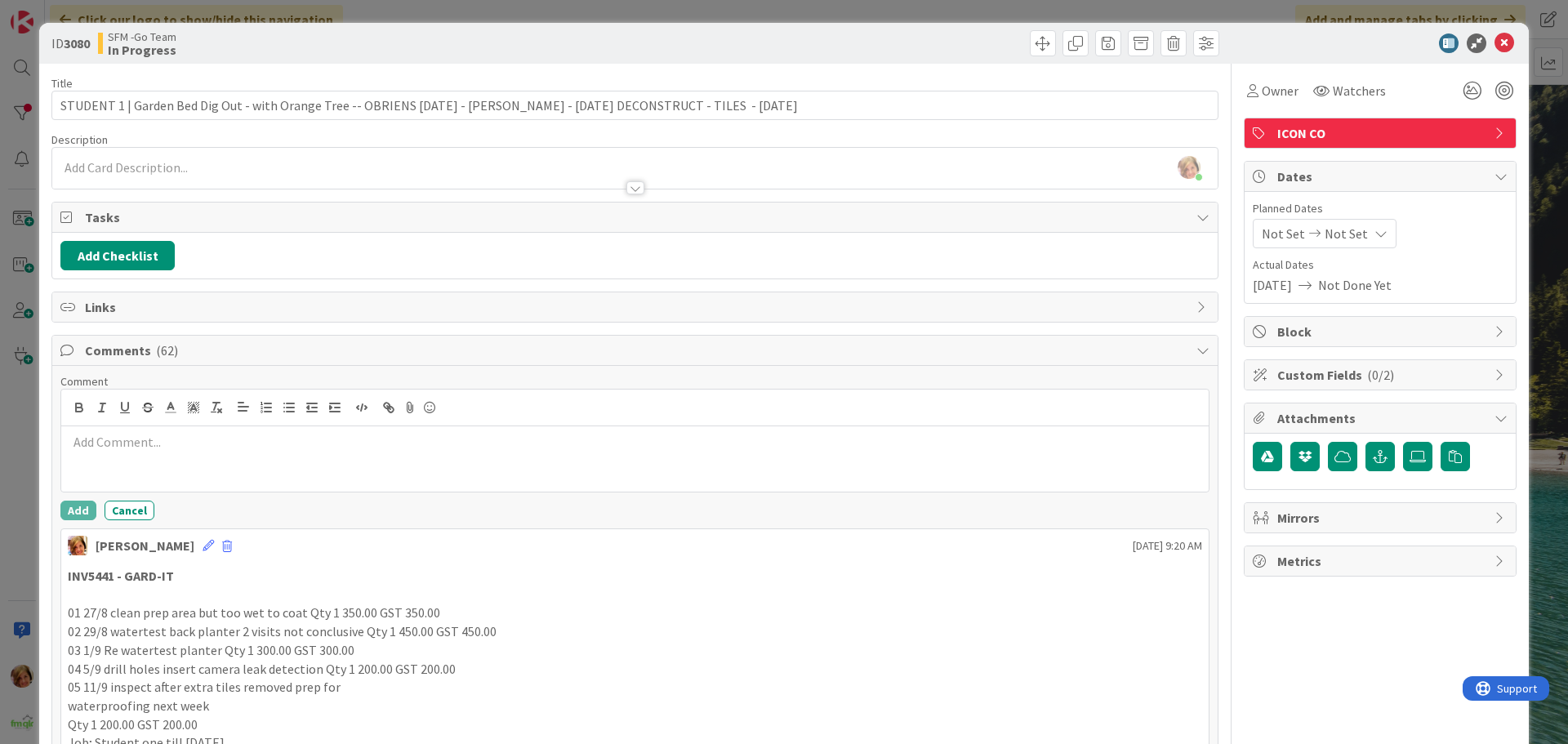
click at [175, 459] on div at bounding box center [634, 459] width 1147 height 65
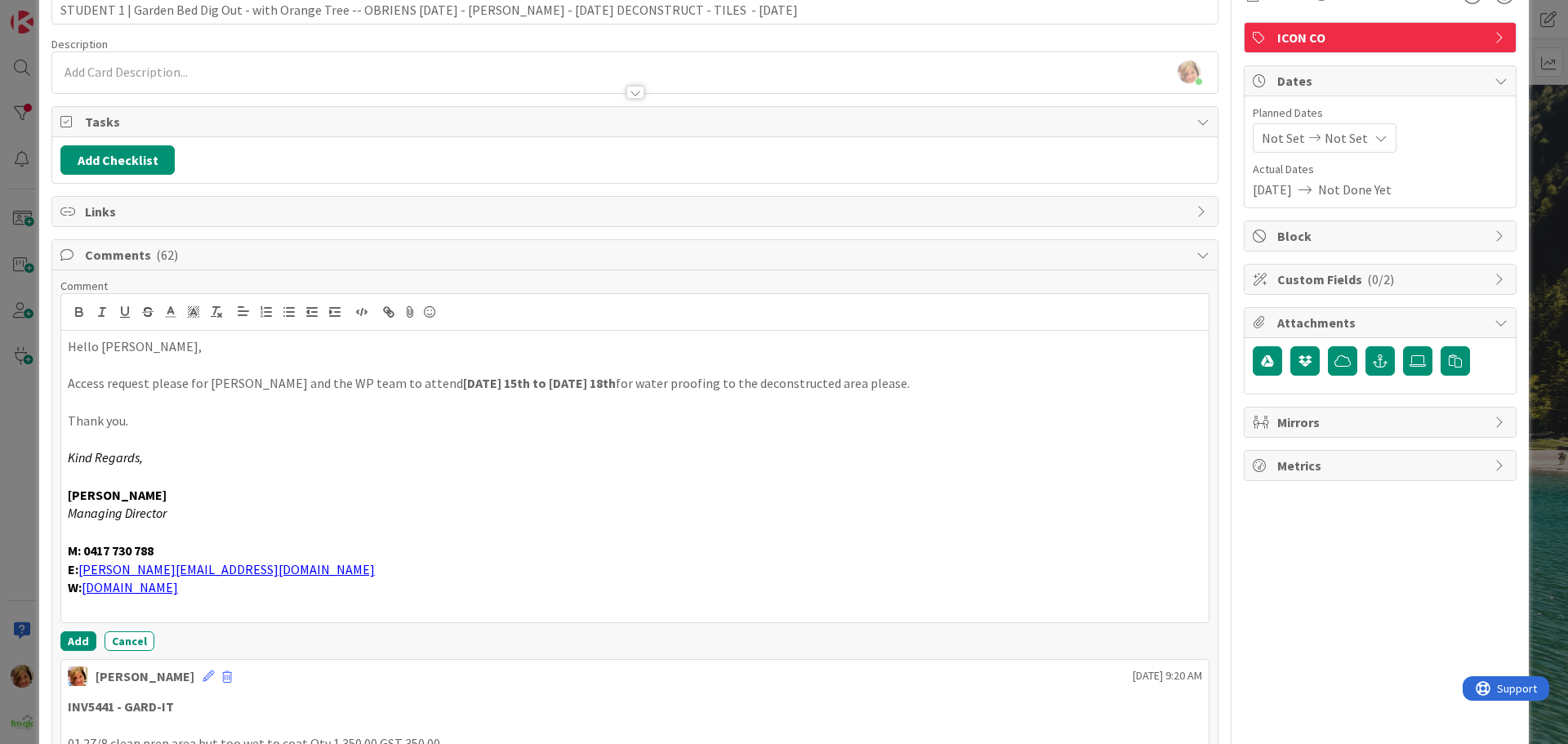
scroll to position [245, 0]
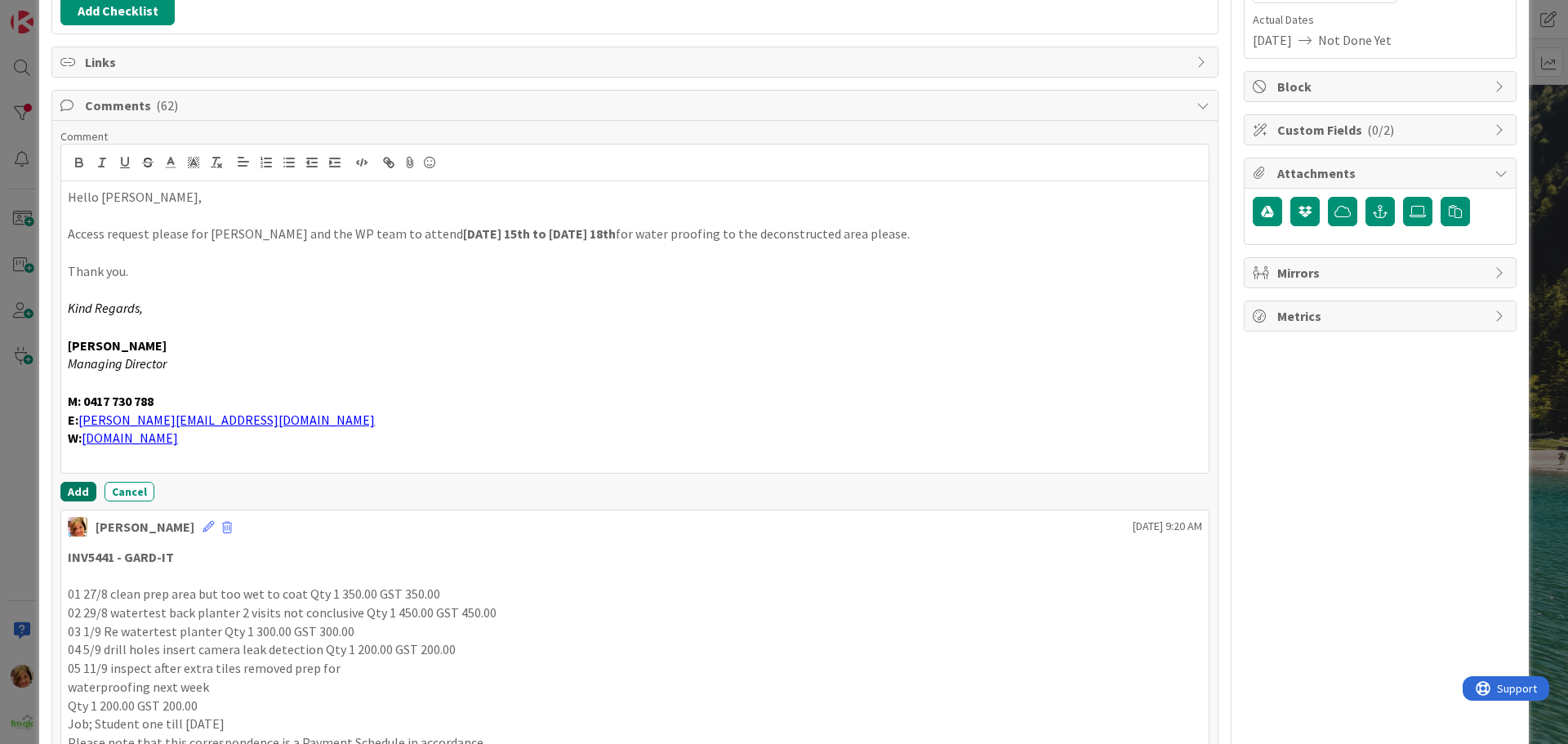
click at [78, 488] on button "Add" at bounding box center [78, 492] width 36 height 19
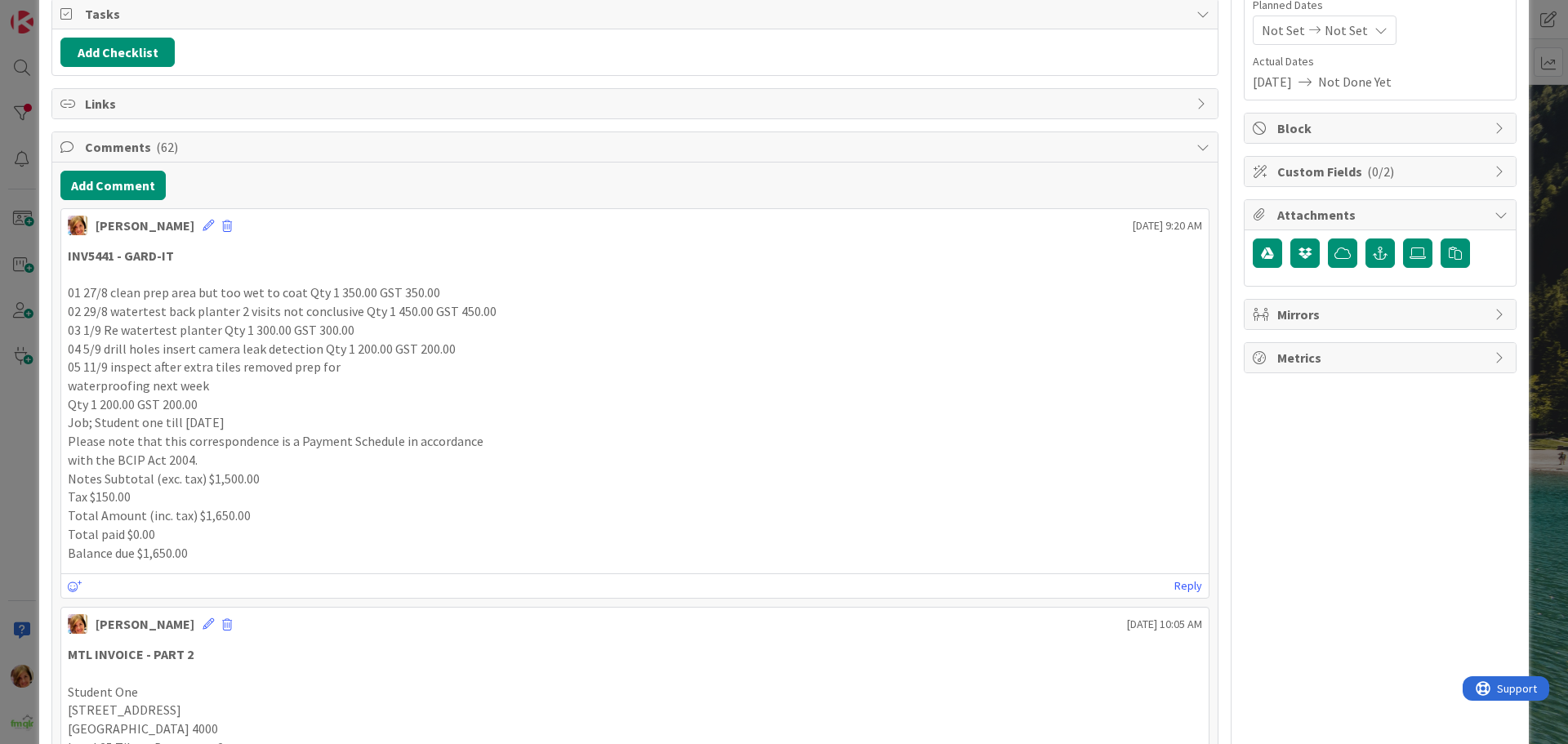
scroll to position [0, 0]
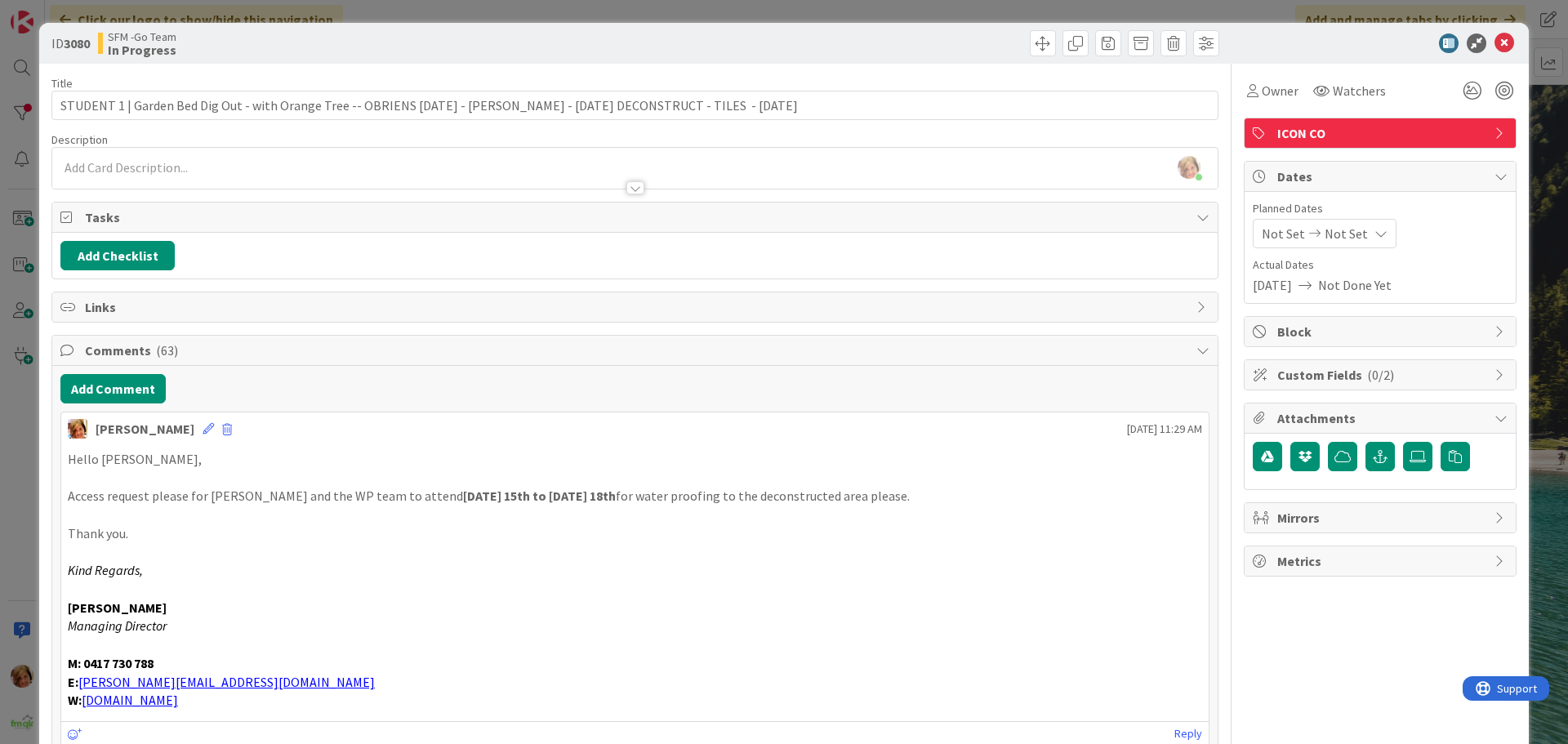
click at [903, 31] on div at bounding box center [929, 43] width 580 height 26
click at [1494, 42] on icon at bounding box center [1504, 43] width 19 height 19
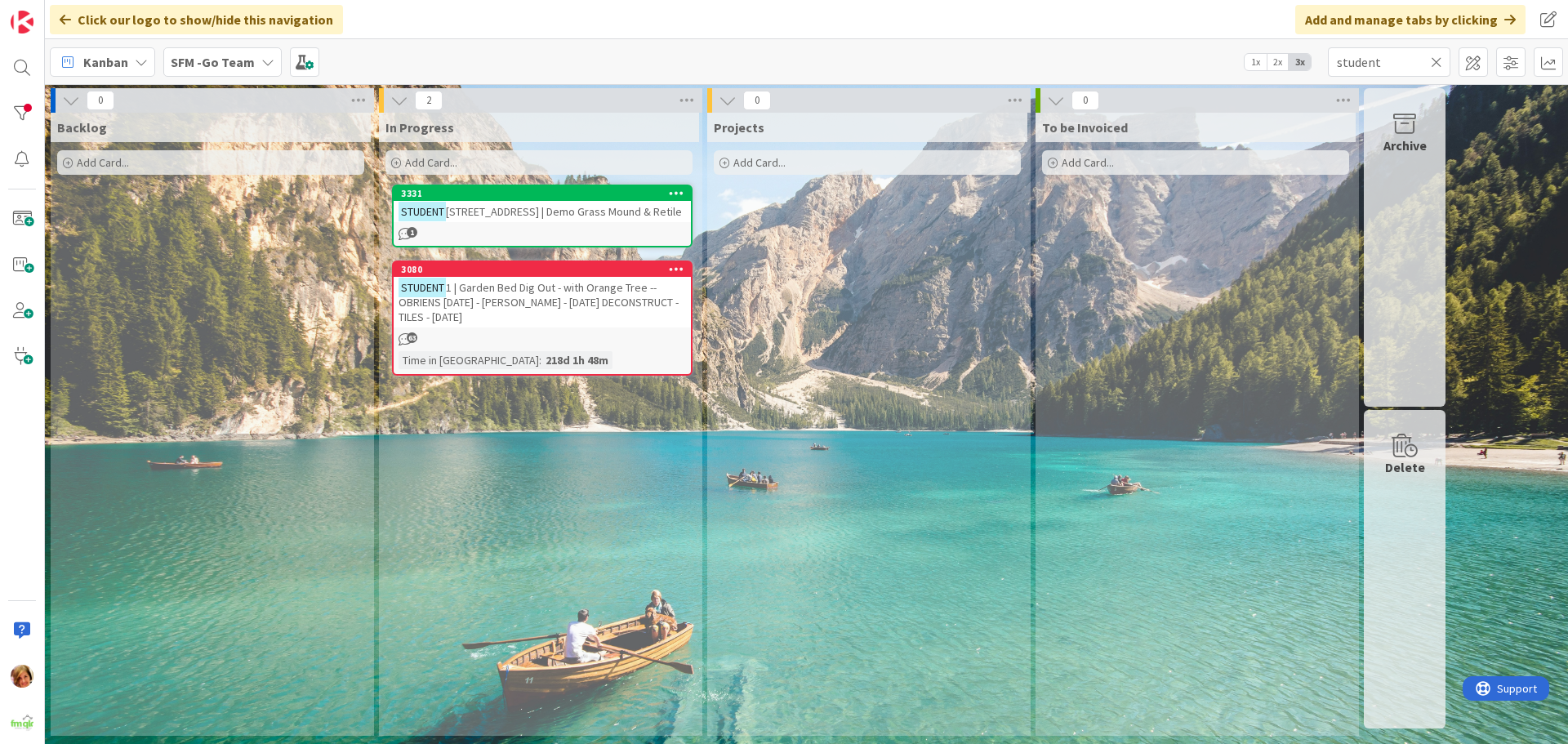
click at [1438, 57] on icon at bounding box center [1436, 61] width 11 height 14
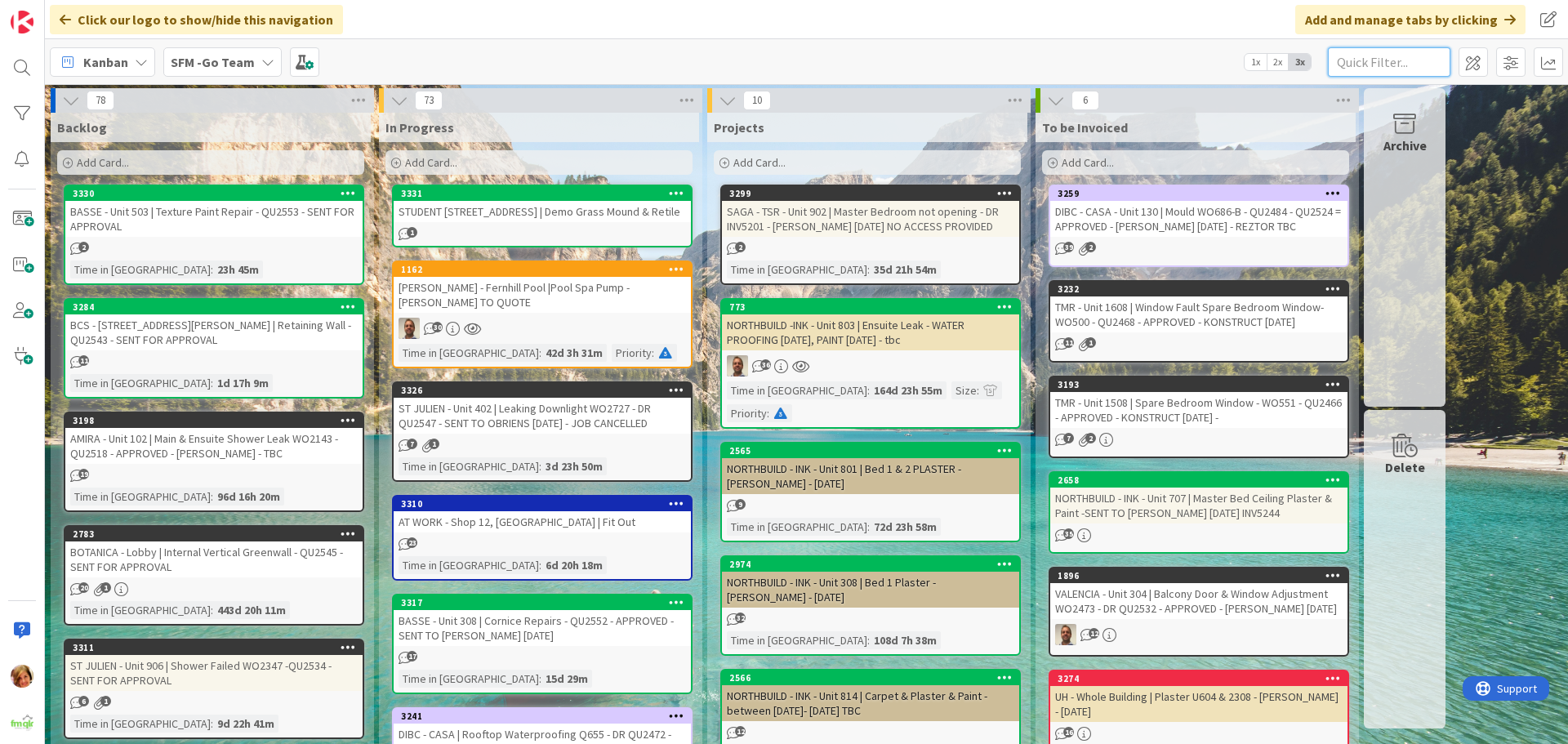
click at [1388, 63] on input "text" at bounding box center [1389, 62] width 122 height 30
type input "student"
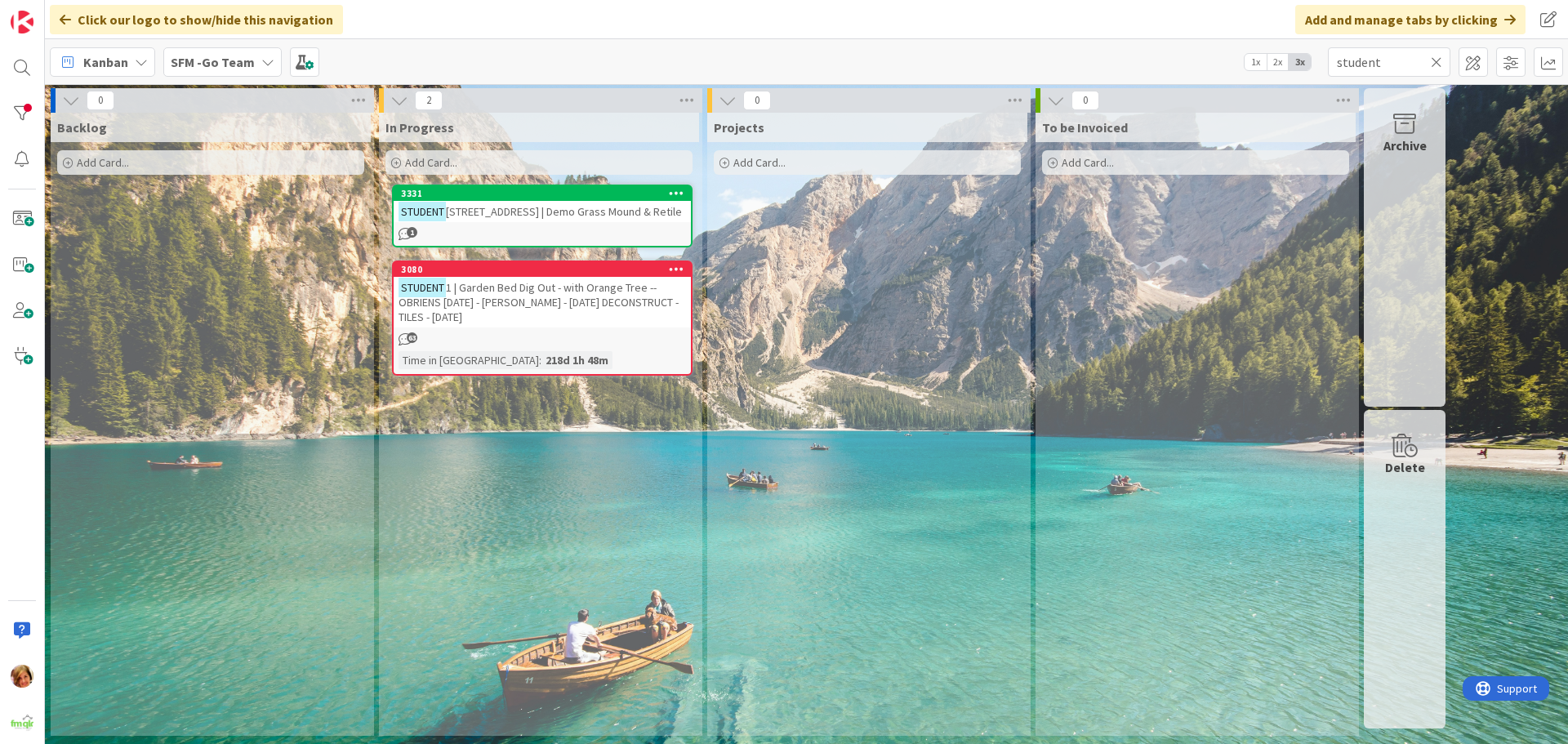
click at [497, 318] on div "STUDENT 1 | Garden Bed Dig Out - with Orange Tree -- OBRIENS [DATE] - [PERSON_N…" at bounding box center [541, 301] width 298 height 51
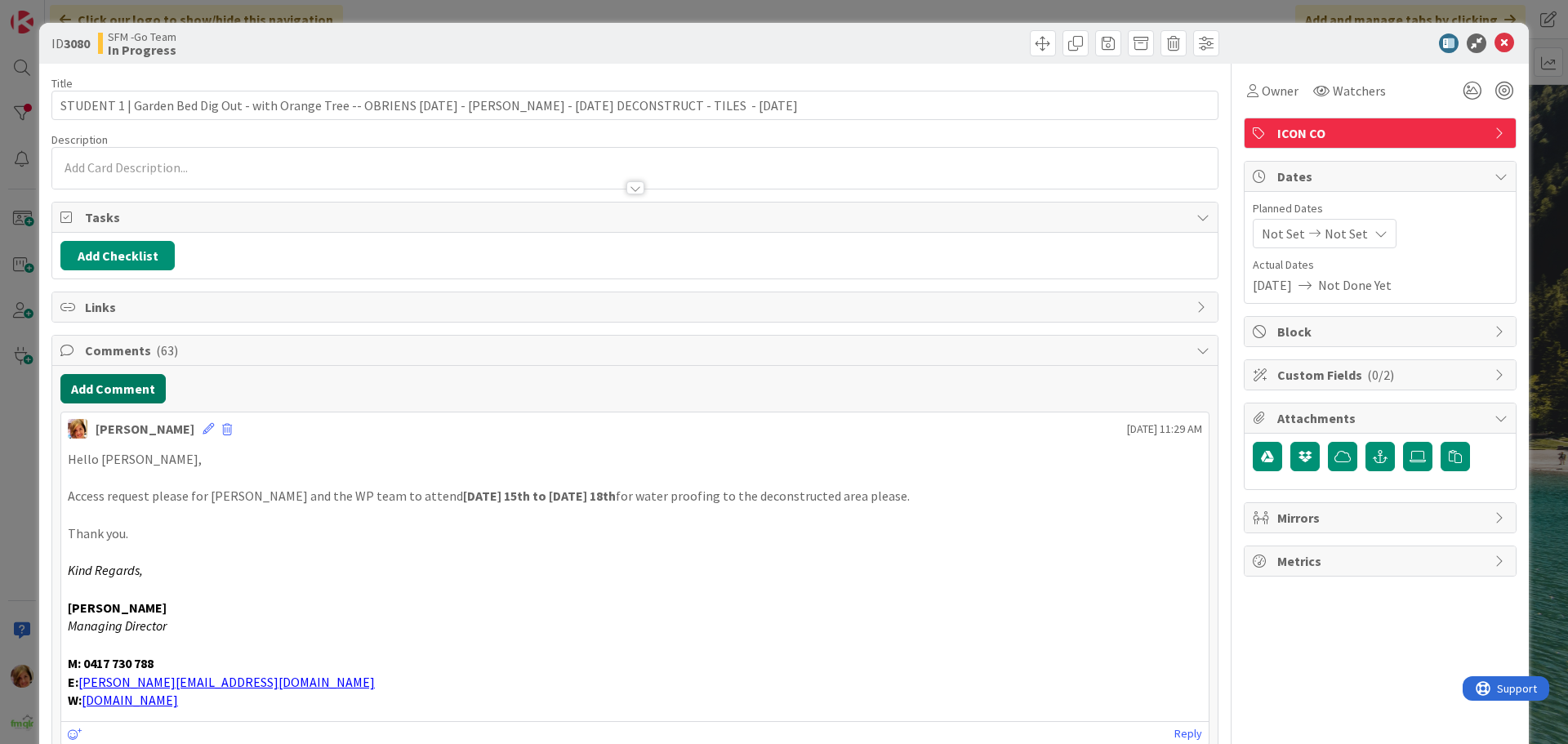
click at [95, 389] on button "Add Comment" at bounding box center [113, 388] width 105 height 30
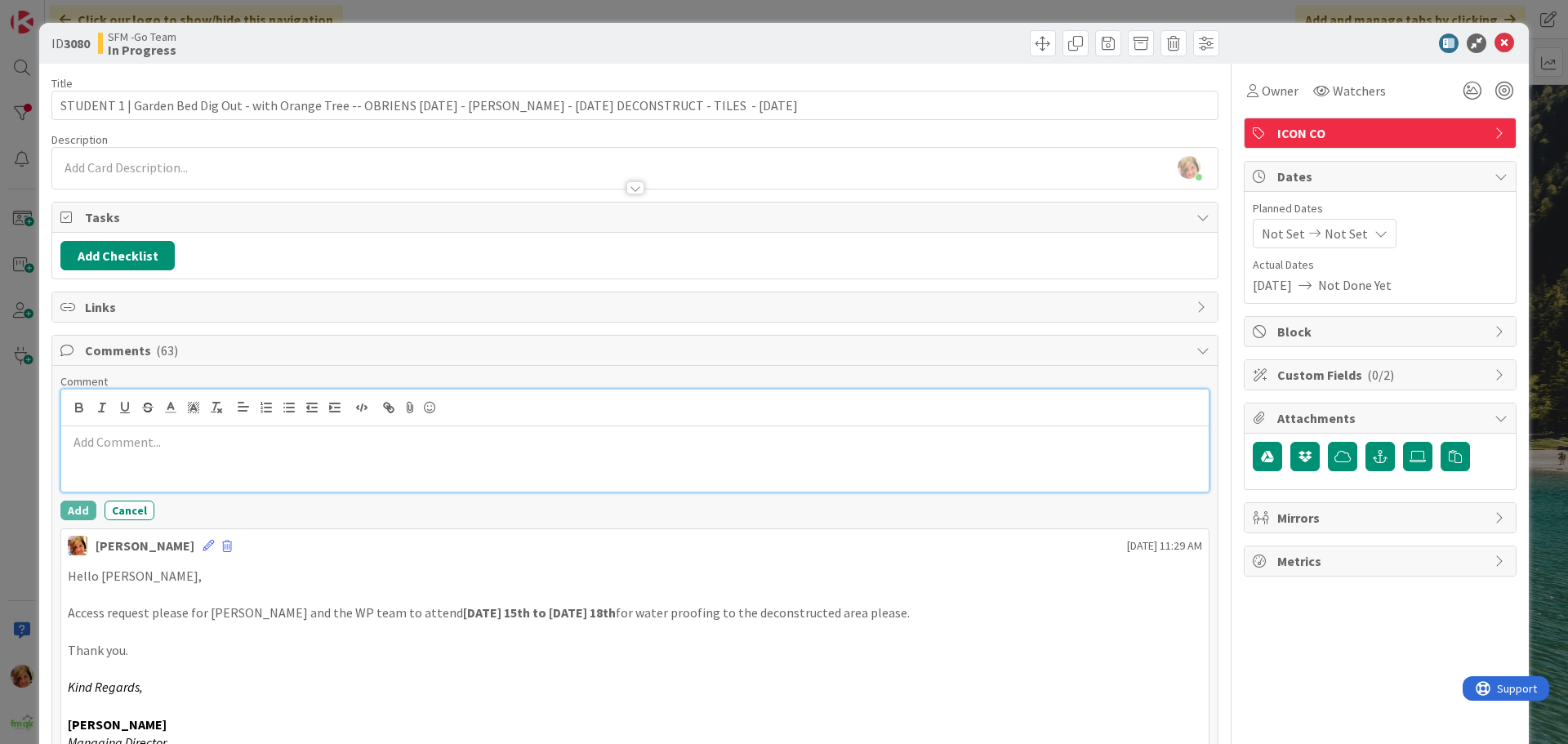
click at [163, 465] on div at bounding box center [634, 459] width 1147 height 65
click at [287, 447] on p "INV5163 - SENT FOR PAYMENT" at bounding box center [634, 442] width 1134 height 19
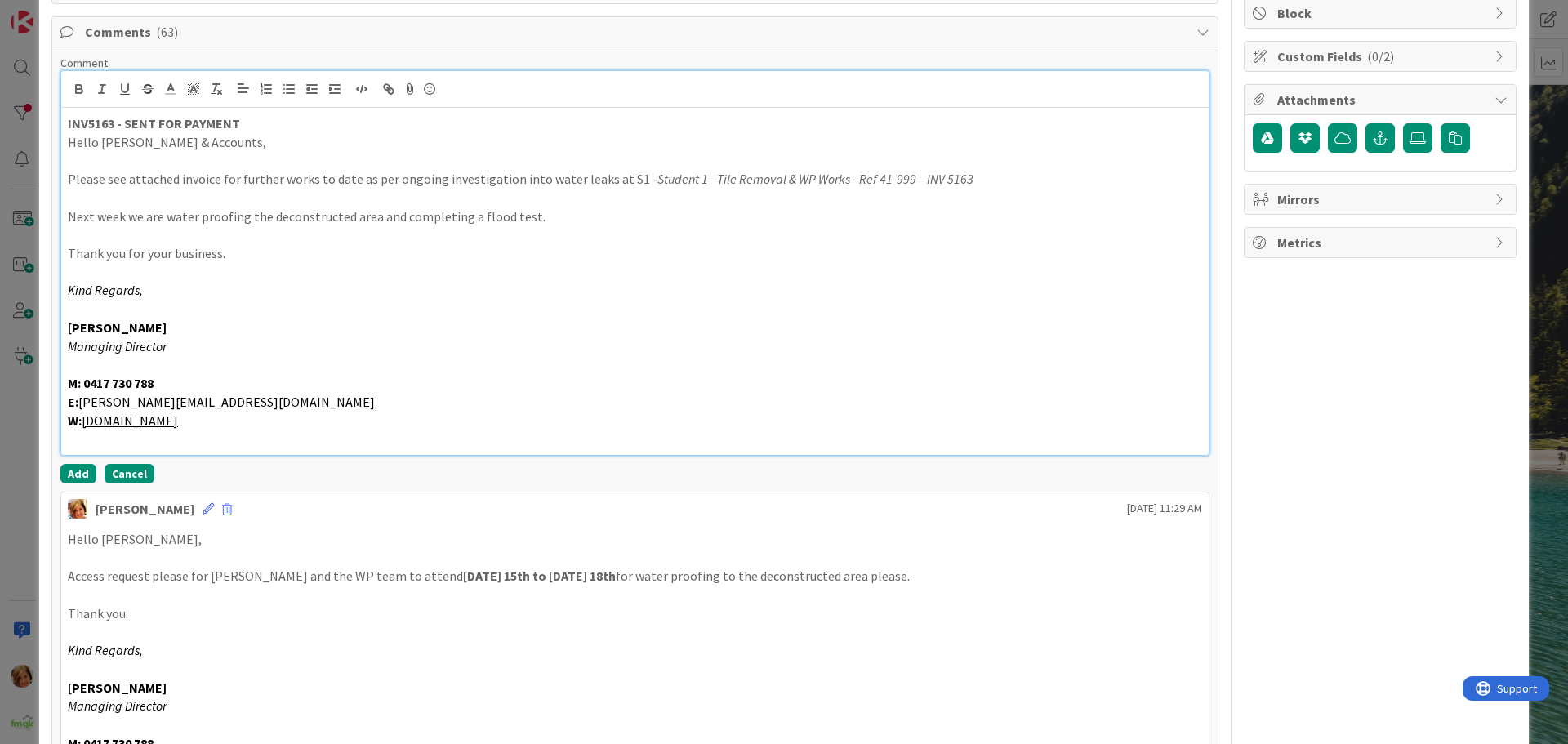
scroll to position [330, 0]
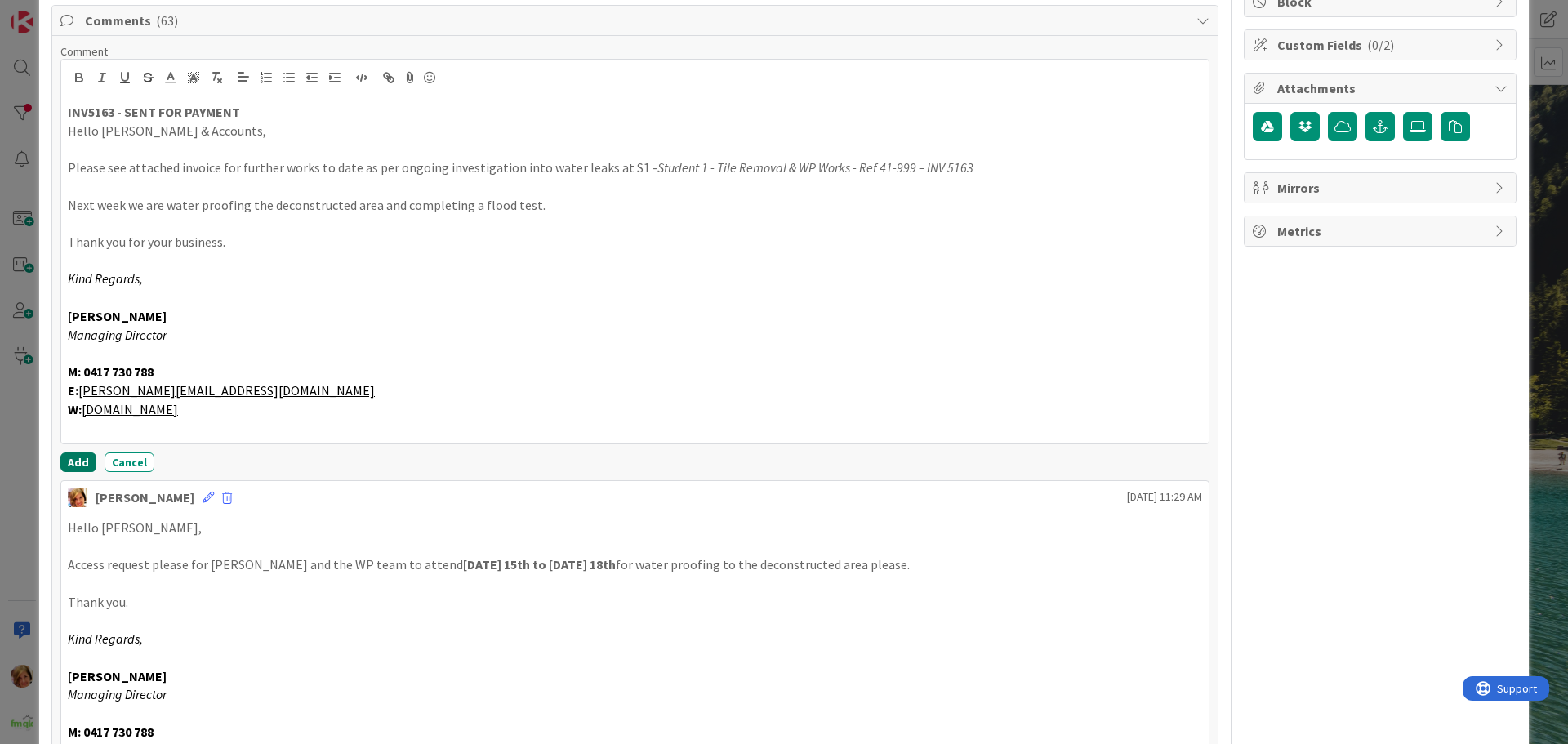
click at [64, 464] on button "Add" at bounding box center [78, 462] width 36 height 19
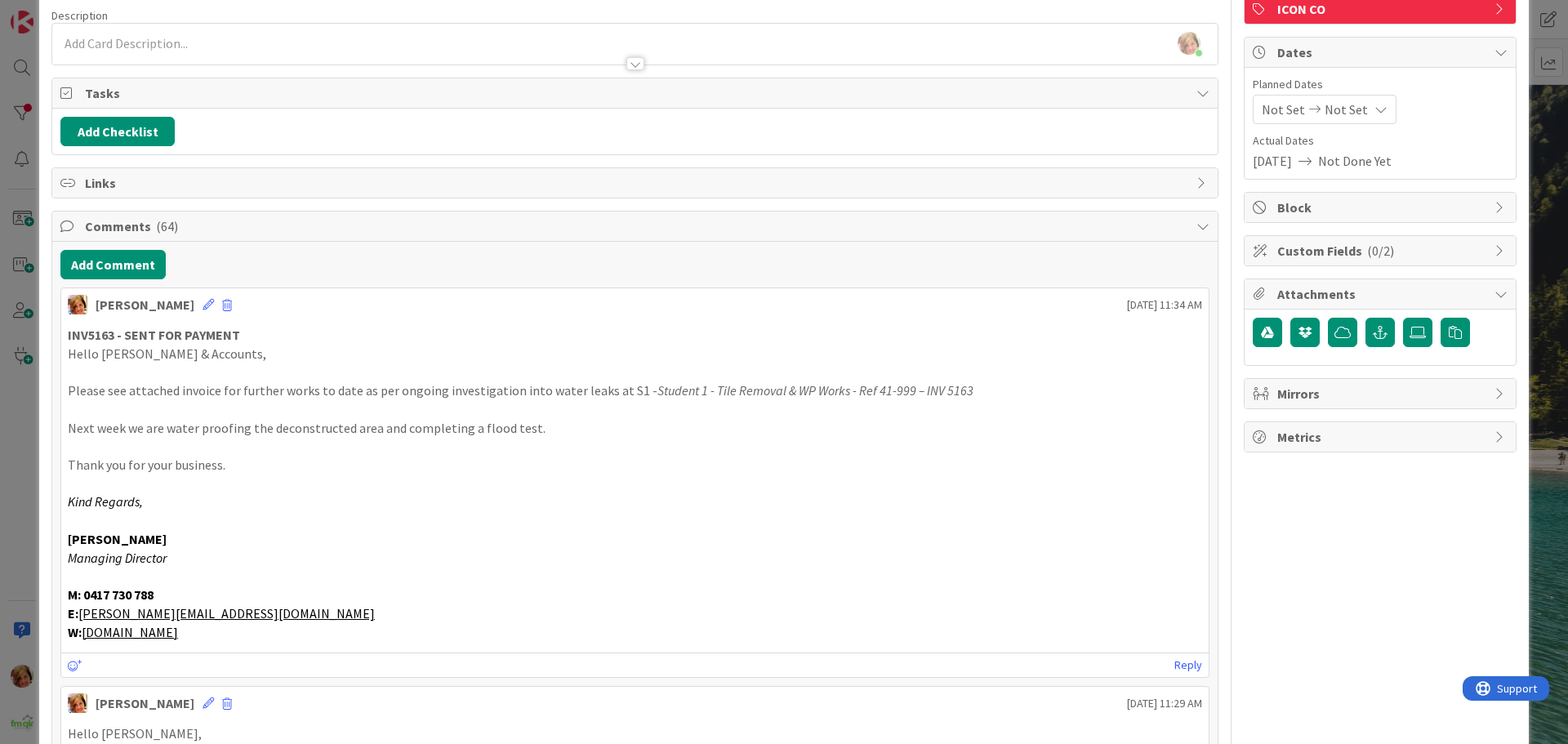
scroll to position [0, 0]
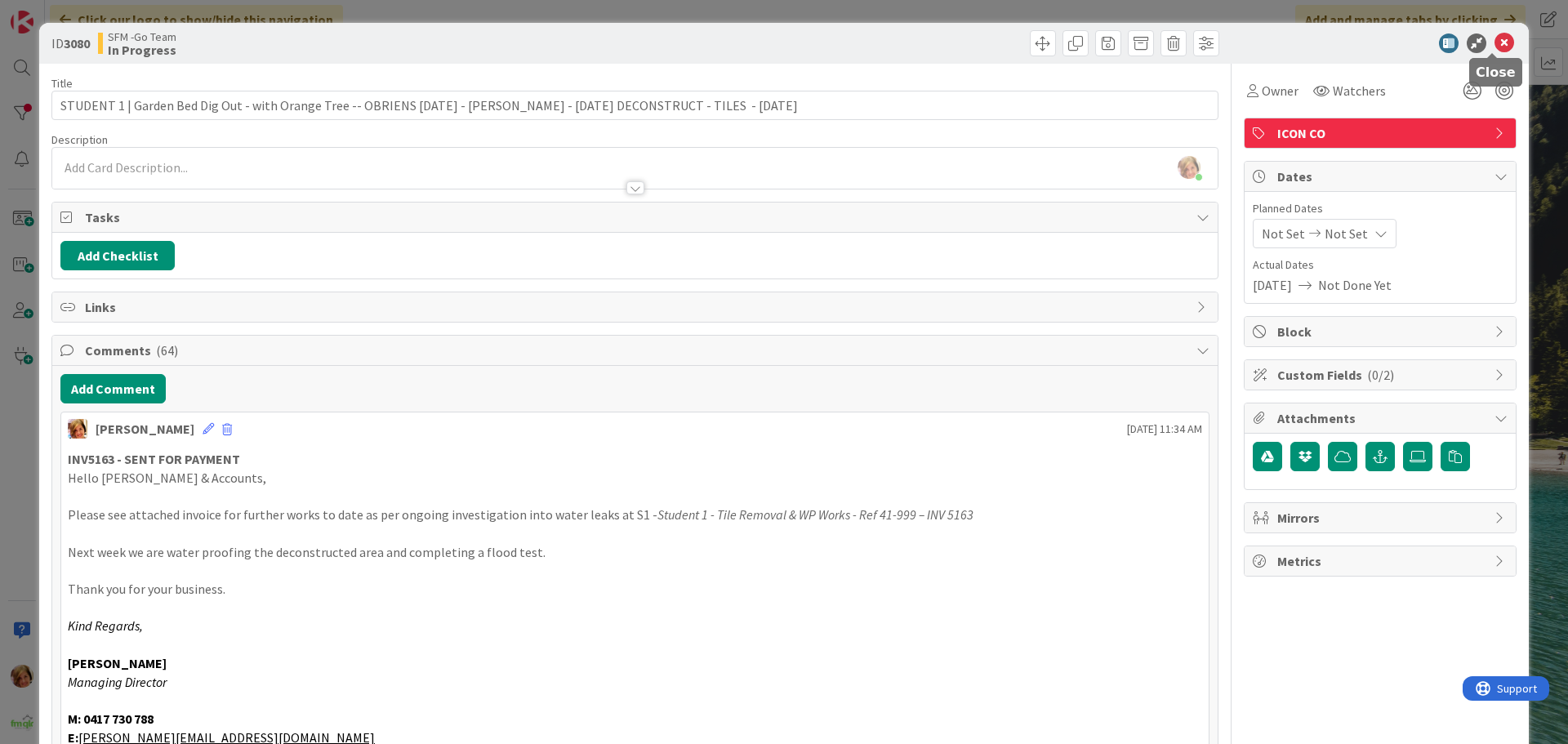
click at [1494, 44] on icon at bounding box center [1504, 43] width 19 height 19
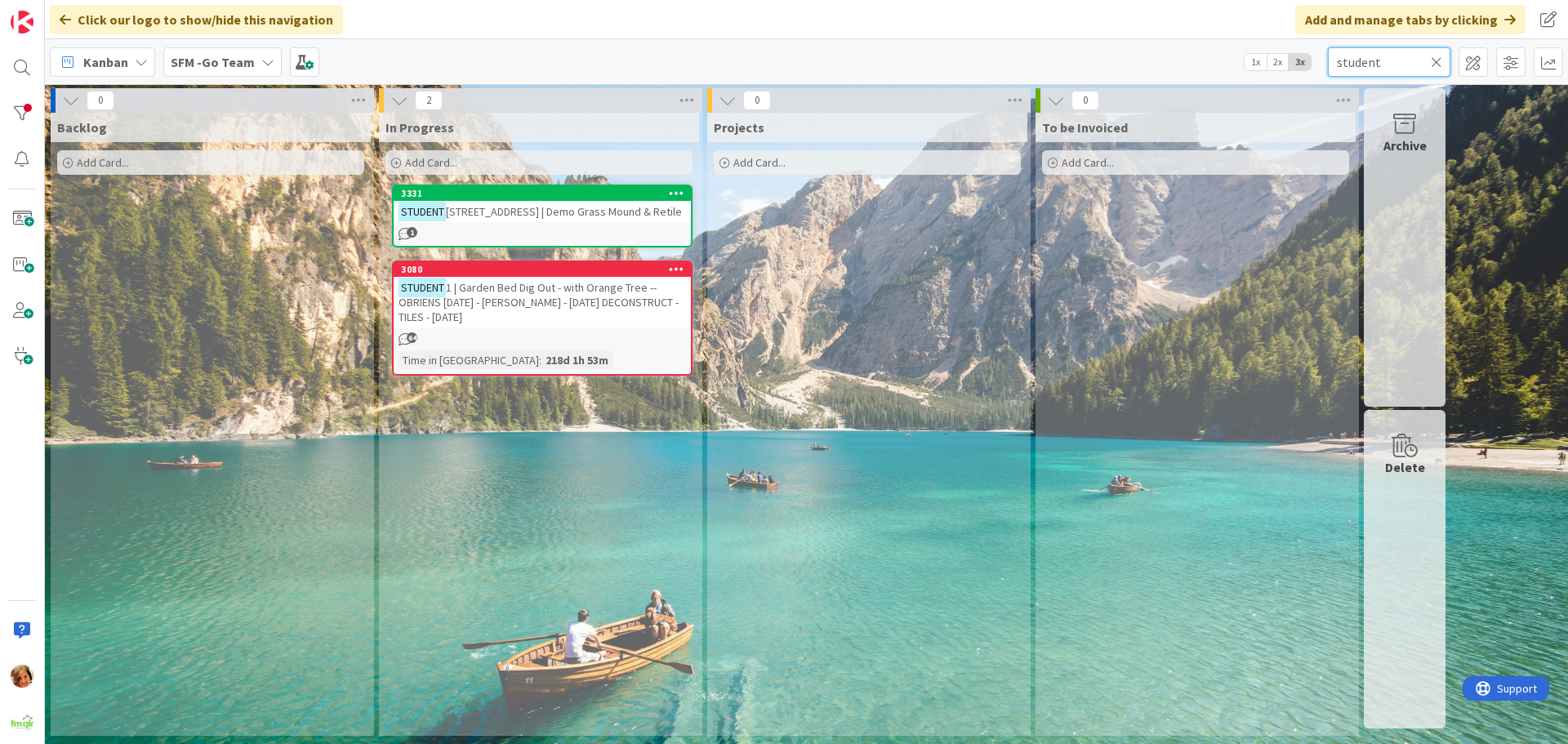
click at [1388, 65] on input "student" at bounding box center [1389, 62] width 122 height 30
type input "s"
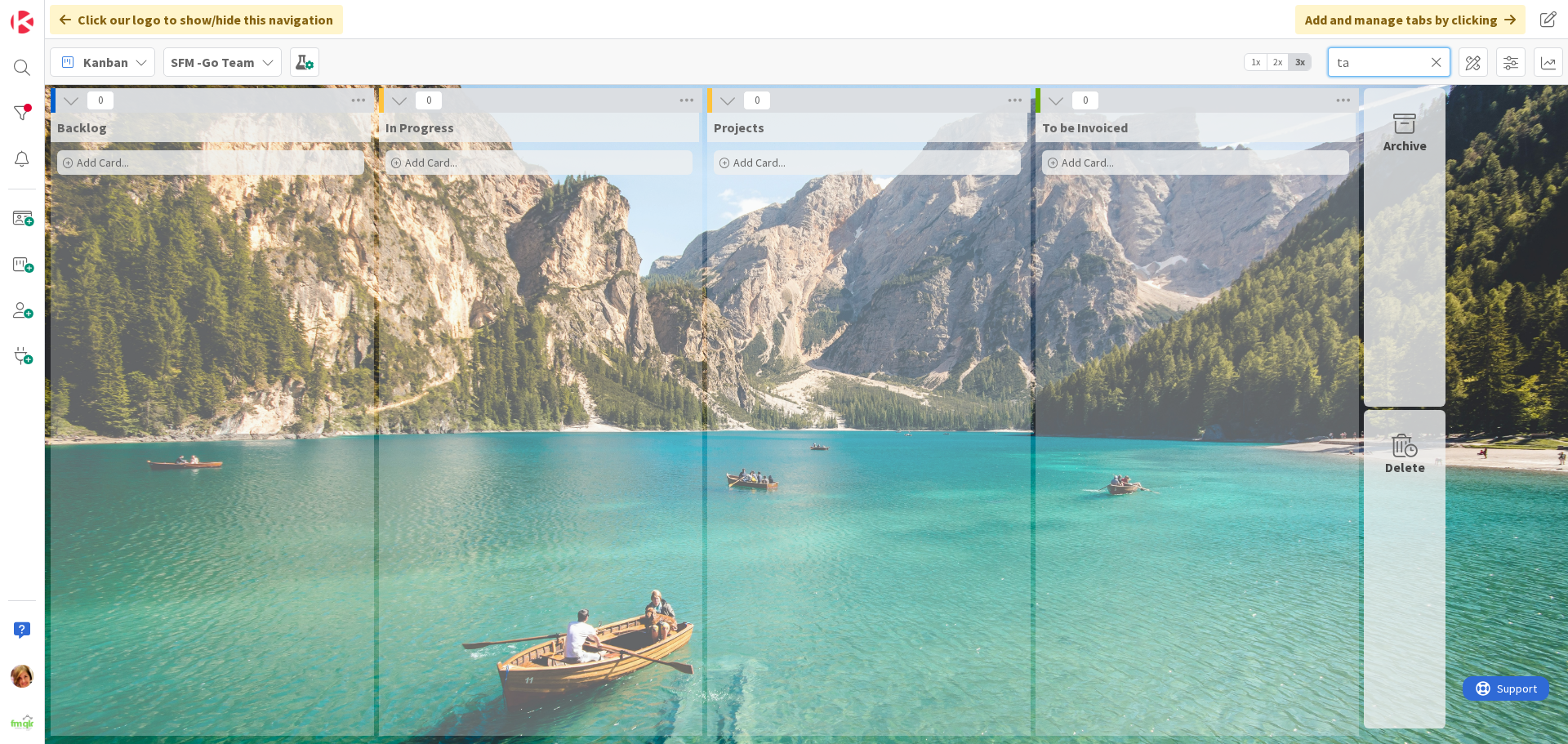
type input "t"
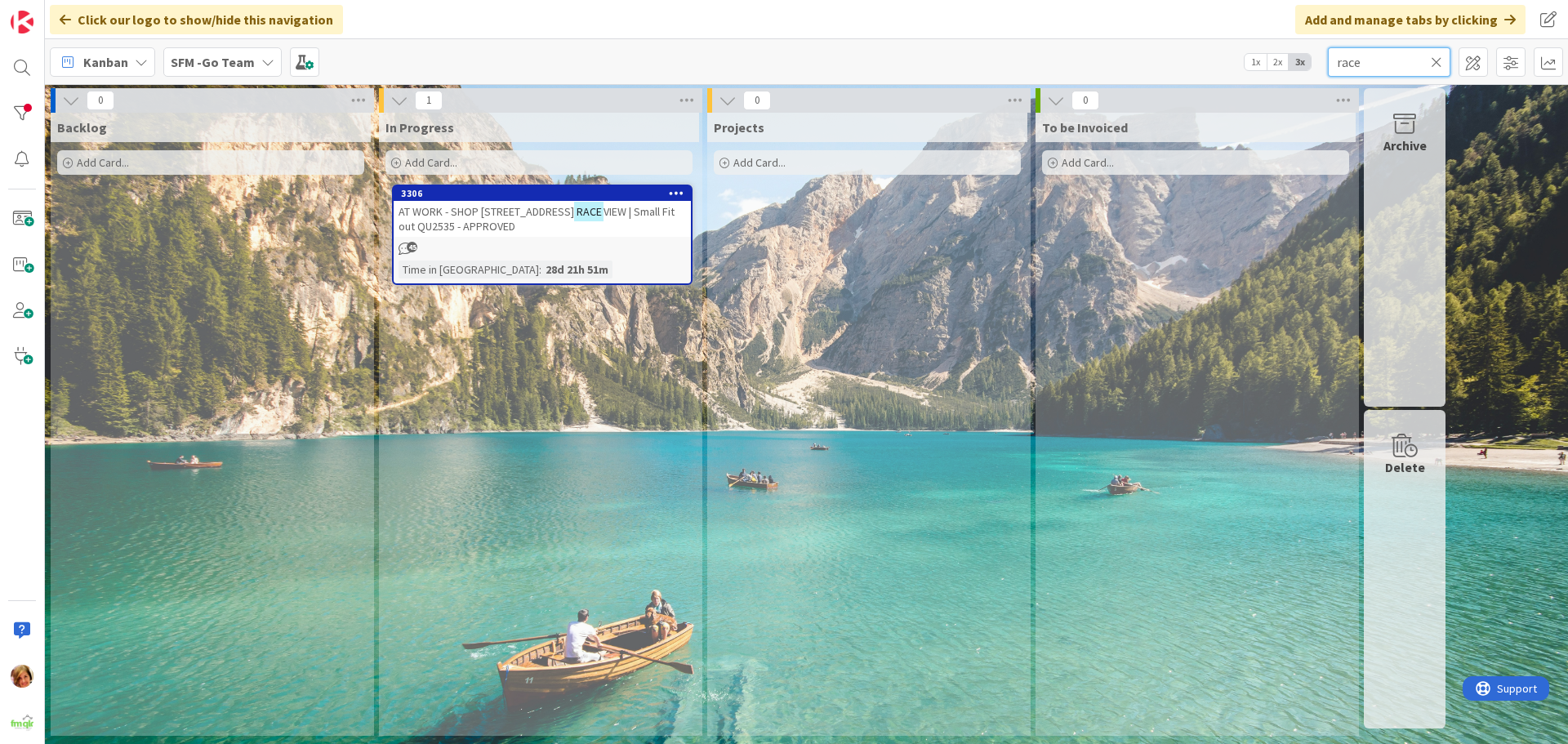
type input "race"
click at [482, 208] on span "AT WORK - SHOP [STREET_ADDRESS]" at bounding box center [485, 210] width 175 height 14
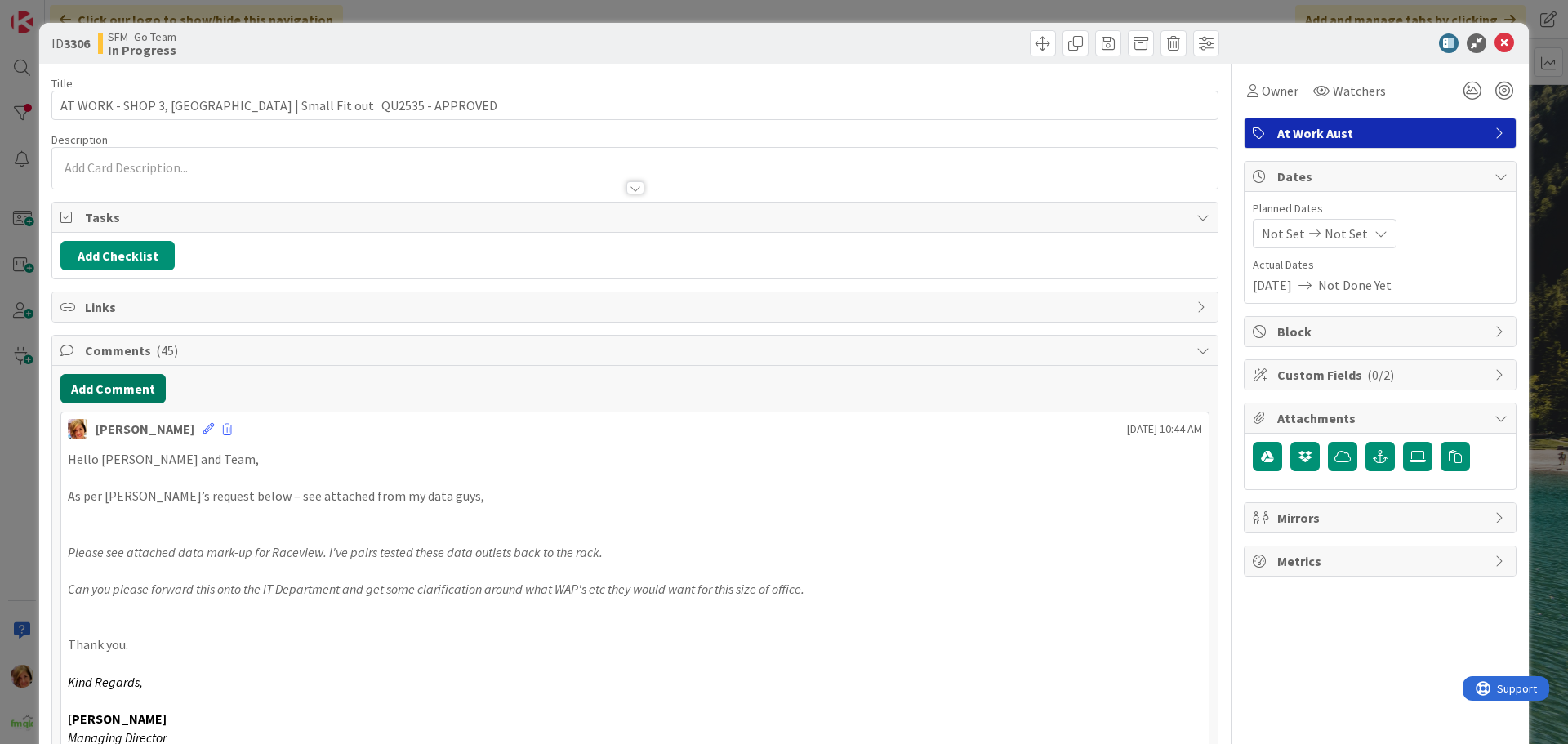
click at [109, 390] on button "Add Comment" at bounding box center [113, 388] width 105 height 30
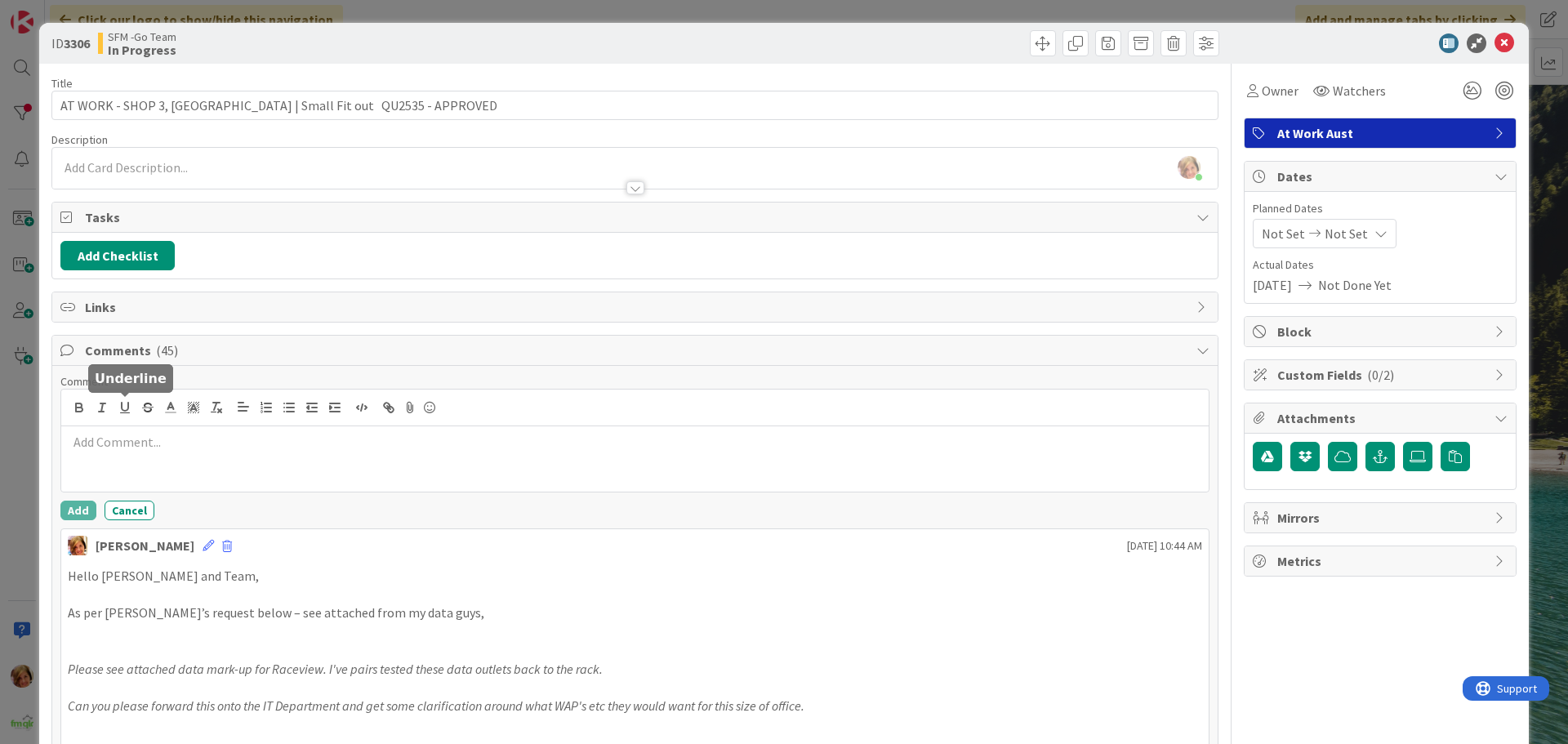
click at [153, 439] on p at bounding box center [634, 442] width 1134 height 19
